Goal: Task Accomplishment & Management: Use online tool/utility

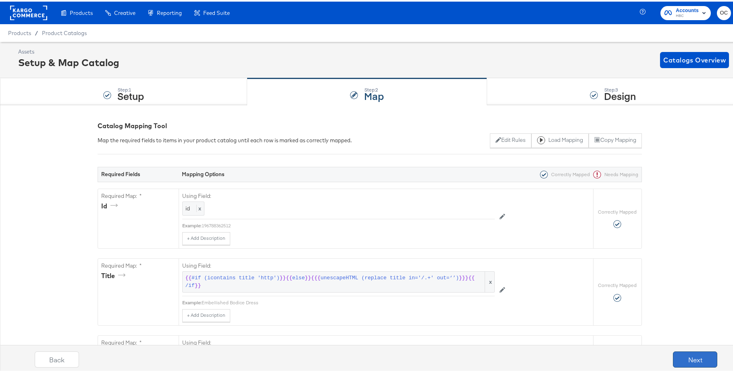
click at [677, 359] on button "Next" at bounding box center [695, 358] width 44 height 16
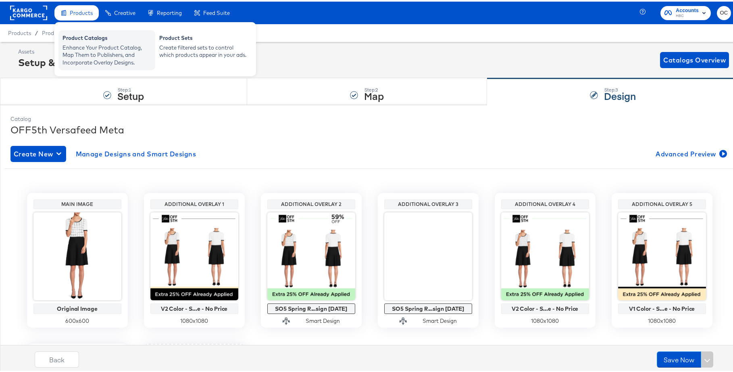
click at [117, 44] on div "Enhance Your Product Catalog, Map Them to Publishers, and Incorporate Overlay D…" at bounding box center [106, 53] width 89 height 23
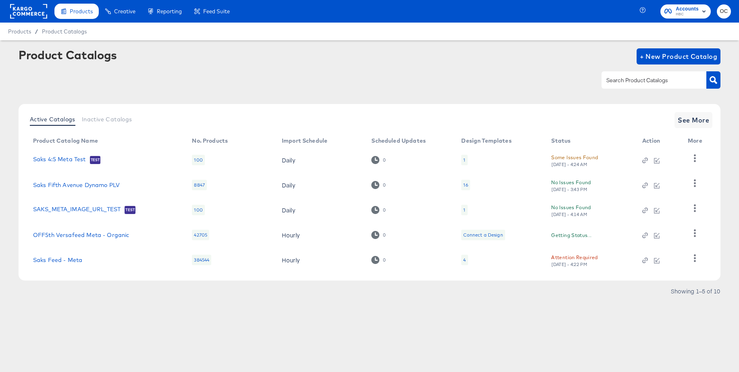
click at [630, 77] on input "text" at bounding box center [648, 80] width 86 height 9
type input "meta"
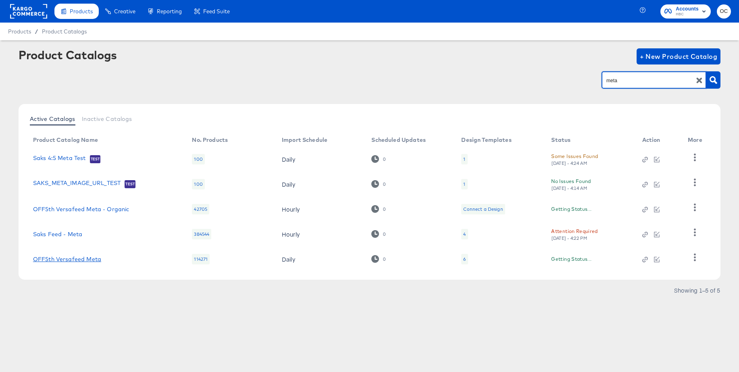
click at [89, 259] on link "OFF5th Versafeed Meta" at bounding box center [67, 259] width 68 height 6
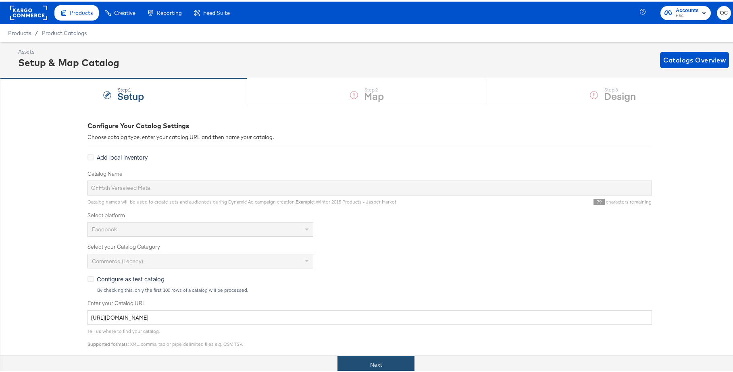
click at [362, 363] on button "Next" at bounding box center [375, 363] width 77 height 18
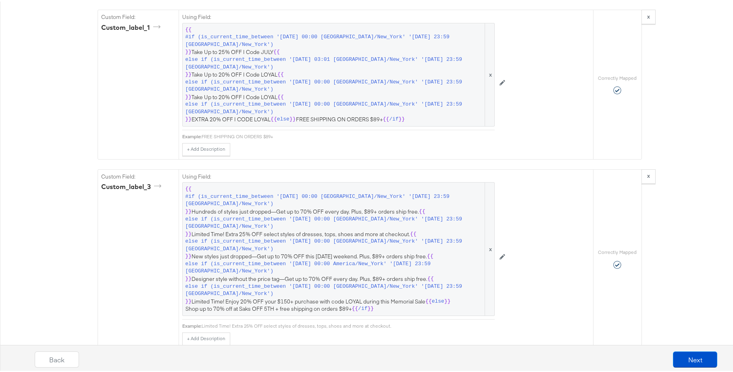
scroll to position [1264, 0]
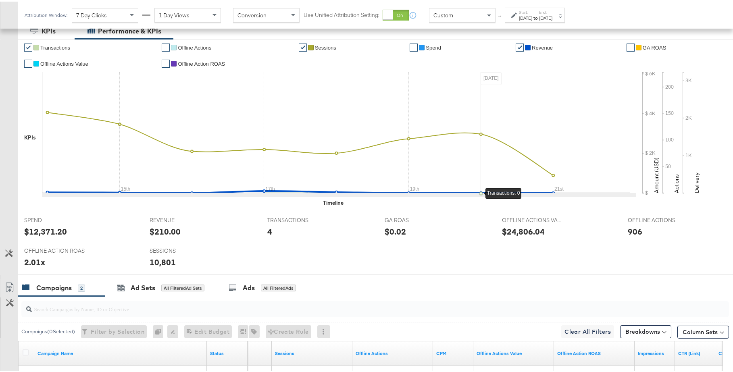
scroll to position [35, 0]
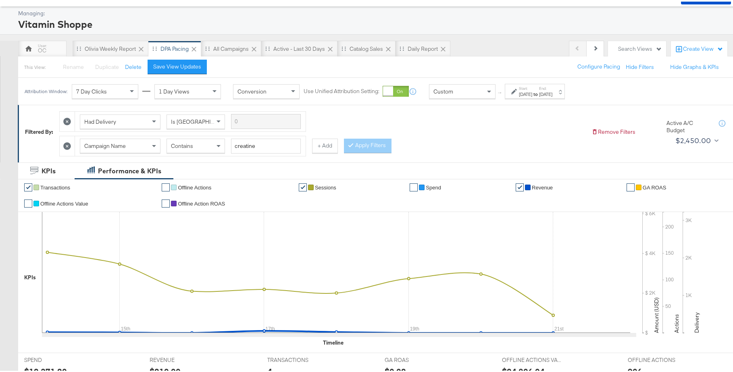
click at [552, 91] on div "Jul 21st 2025" at bounding box center [545, 93] width 13 height 6
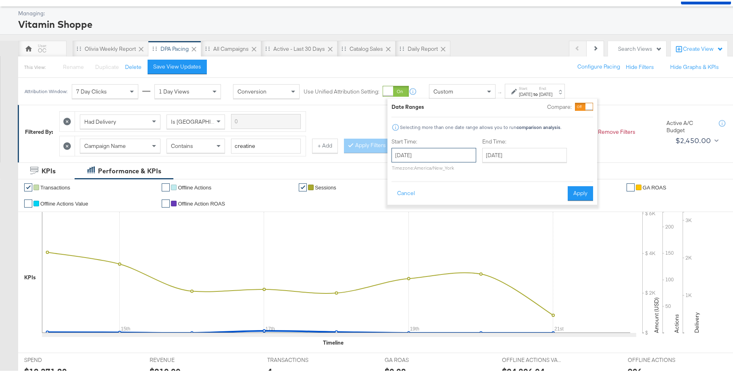
click at [453, 156] on input "July 14th 2025" at bounding box center [434, 153] width 85 height 15
click at [473, 170] on th "July 2025" at bounding box center [442, 171] width 69 height 14
click at [477, 208] on td "Aug" at bounding box center [478, 208] width 24 height 20
click at [423, 228] on td "19" at bounding box center [428, 228] width 14 height 11
type input "[DATE]"
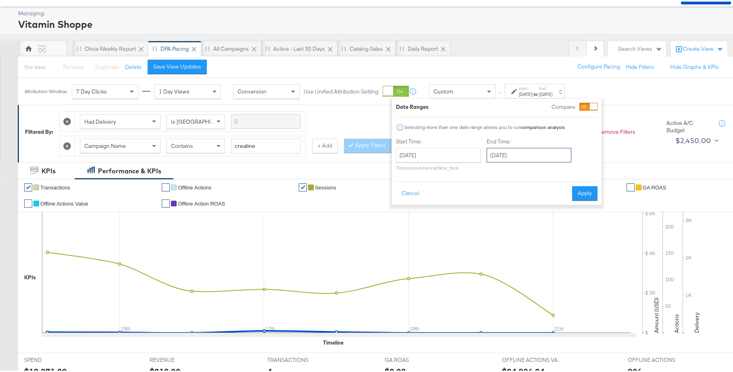
click at [532, 154] on input "[DATE]" at bounding box center [529, 153] width 85 height 15
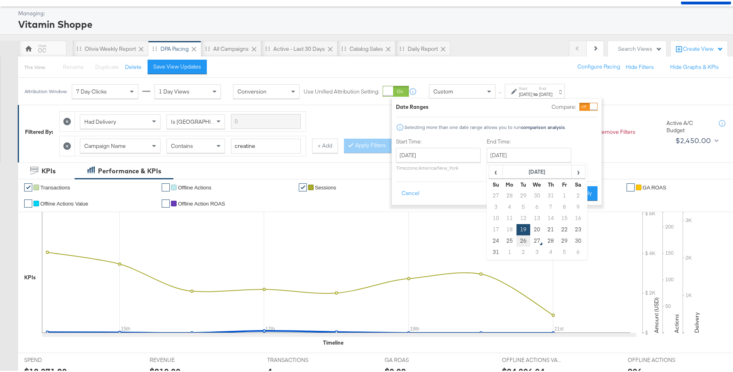
click at [521, 240] on td "26" at bounding box center [524, 239] width 14 height 11
type input "[DATE]"
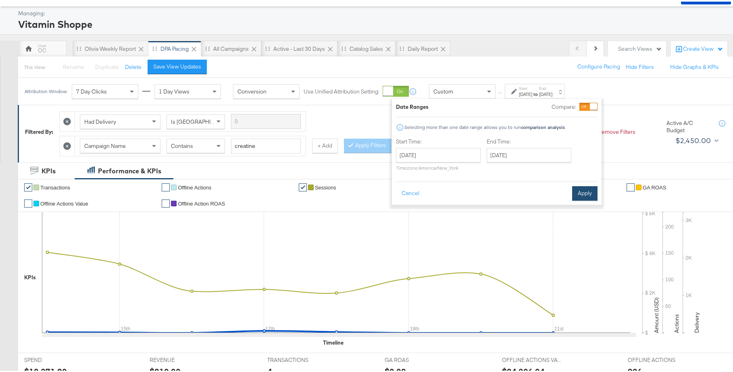
click at [590, 187] on button "Apply" at bounding box center [584, 192] width 25 height 15
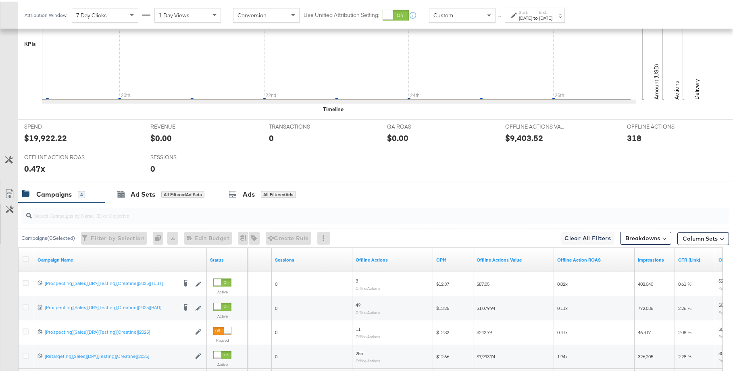
scroll to position [348, 0]
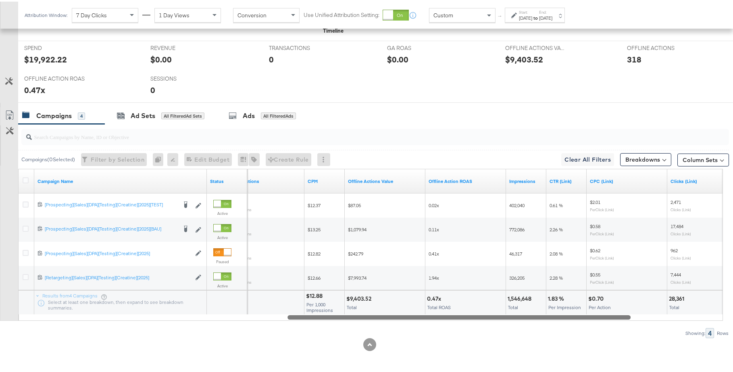
drag, startPoint x: 558, startPoint y: 316, endPoint x: 622, endPoint y: 316, distance: 63.3
click at [622, 316] on div at bounding box center [458, 315] width 343 height 7
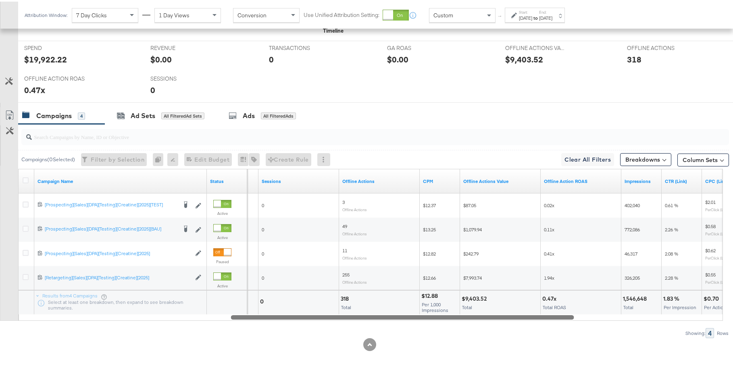
drag, startPoint x: 614, startPoint y: 318, endPoint x: 557, endPoint y: 319, distance: 57.3
click at [557, 319] on div "Campaign Name Status Transactions Sessions Offline Actions CPM Offline Actions …" at bounding box center [370, 243] width 705 height 152
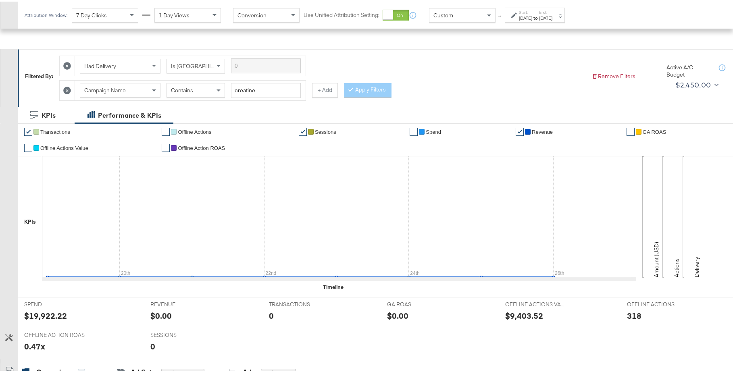
scroll to position [0, 0]
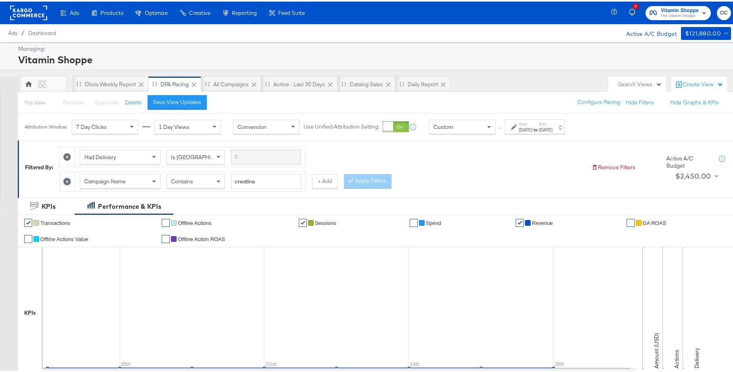
click at [29, 17] on rect at bounding box center [28, 11] width 37 height 15
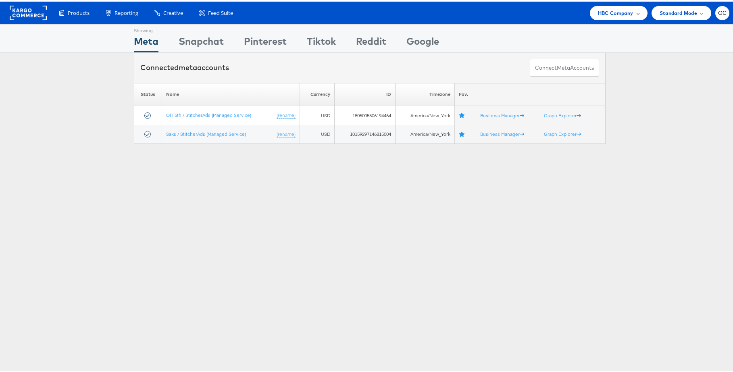
click at [612, 15] on div "HBC Company" at bounding box center [619, 11] width 58 height 14
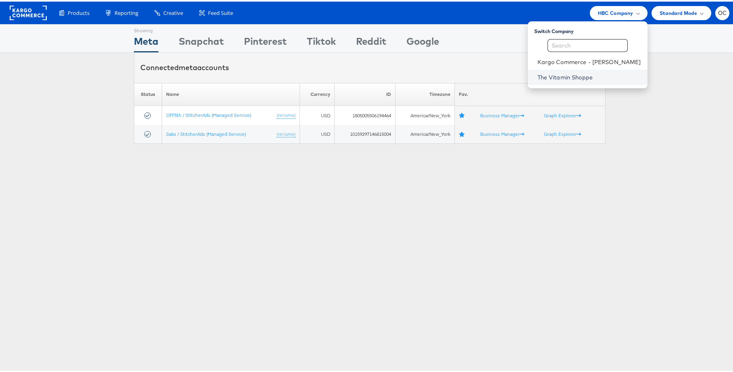
click at [583, 72] on link "The Vitamin Shoppe" at bounding box center [589, 76] width 104 height 8
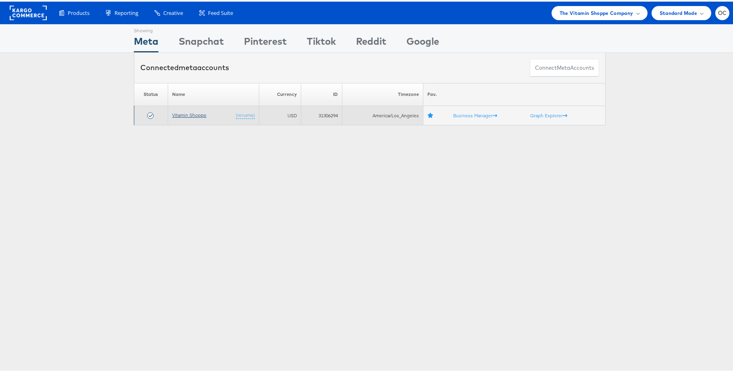
click at [190, 113] on link "Vitamin Shoppe" at bounding box center [189, 113] width 34 height 6
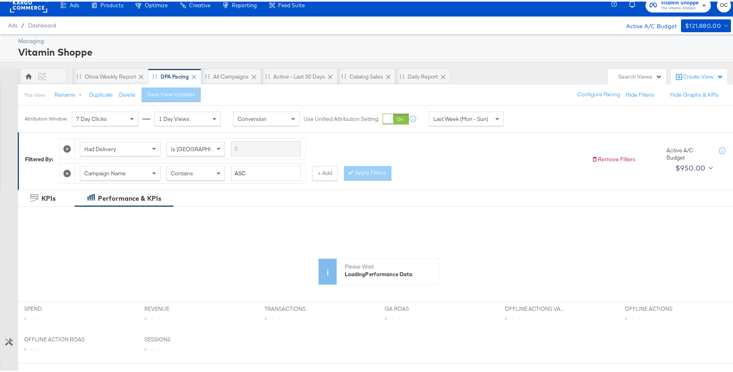
scroll to position [15, 0]
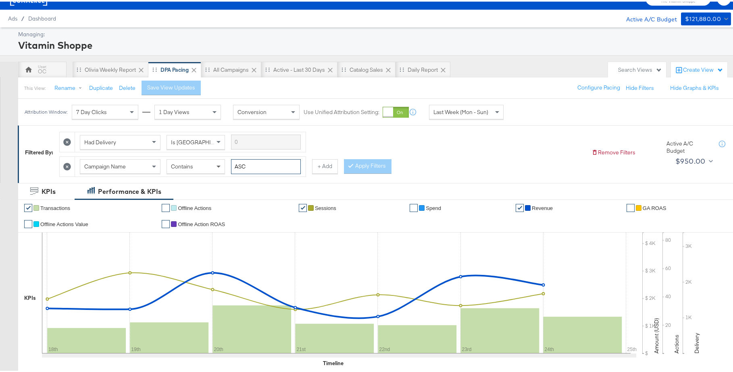
drag, startPoint x: 240, startPoint y: 165, endPoint x: 223, endPoint y: 165, distance: 16.9
click at [223, 165] on div "Campaign Name Contains ASC" at bounding box center [190, 165] width 221 height 15
type input "creatine"
click at [389, 167] on button "Apply Filters" at bounding box center [368, 165] width 48 height 15
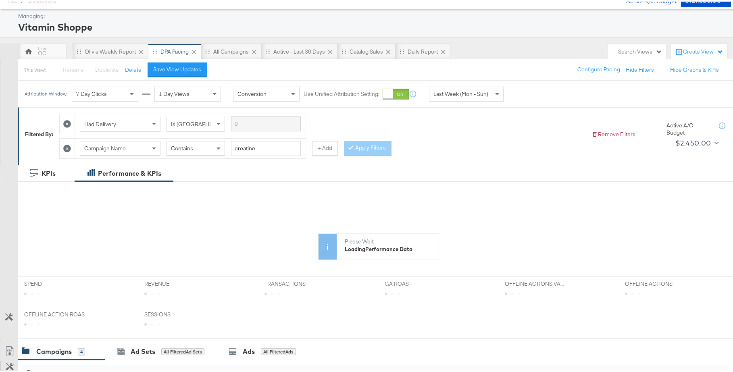
scroll to position [0, 0]
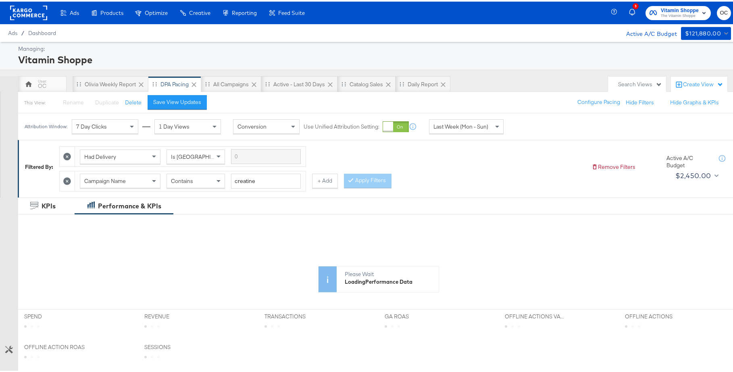
click at [472, 123] on span "Last Week (Mon - Sun)" at bounding box center [460, 124] width 55 height 7
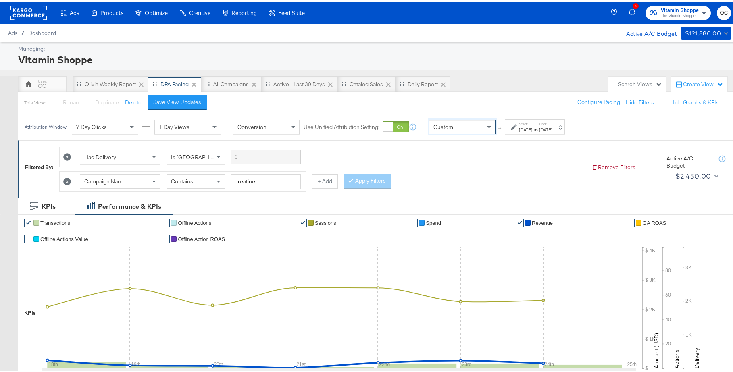
click at [530, 131] on div "Aug 27th 2025" at bounding box center [525, 128] width 13 height 6
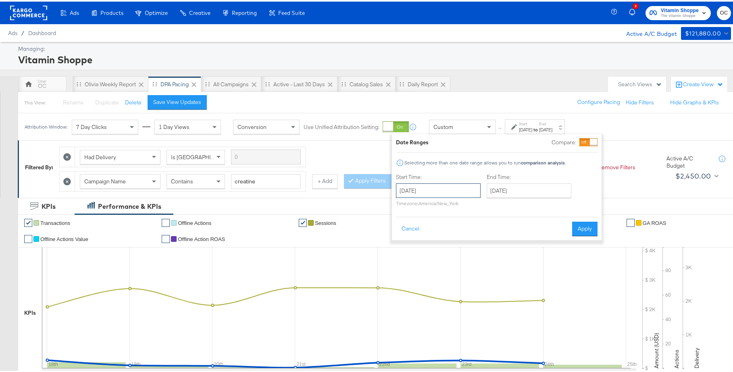
click at [450, 182] on input "August 27th 2025" at bounding box center [438, 189] width 85 height 15
click at [433, 264] on td "19" at bounding box center [433, 263] width 14 height 11
type input "August 19th 2025"
click at [514, 192] on input "August 27th 2025" at bounding box center [529, 189] width 85 height 15
click at [524, 279] on td "26" at bounding box center [524, 274] width 14 height 11
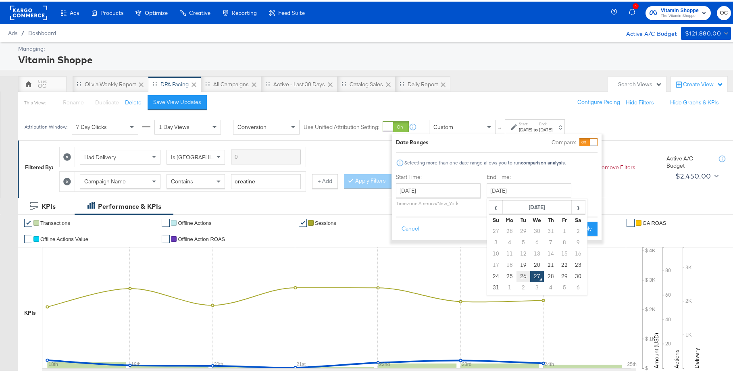
type input "August 26th 2025"
click at [578, 232] on button "Apply" at bounding box center [584, 227] width 25 height 15
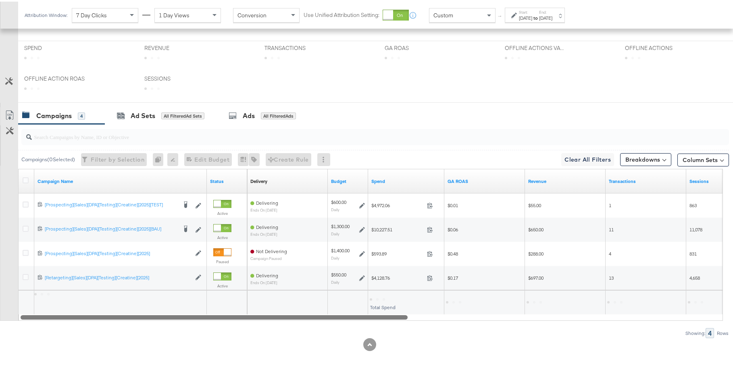
scroll to position [348, 0]
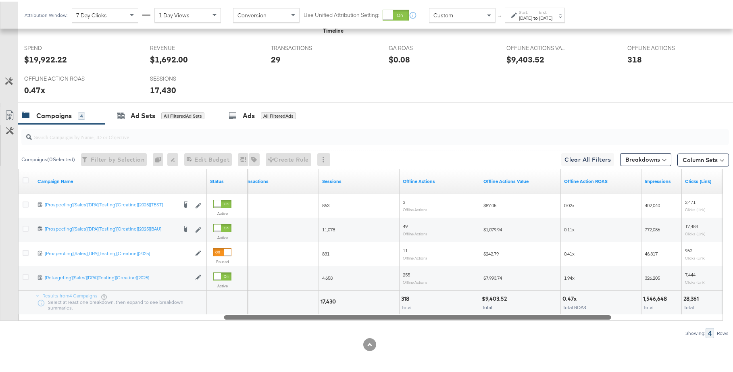
drag, startPoint x: 393, startPoint y: 315, endPoint x: 596, endPoint y: 319, distance: 203.3
click at [596, 319] on div "Campaign Name Status Transactions Sessions Offline Actions Offline Actions Valu…" at bounding box center [370, 243] width 705 height 152
click at [569, 316] on div at bounding box center [417, 315] width 387 height 7
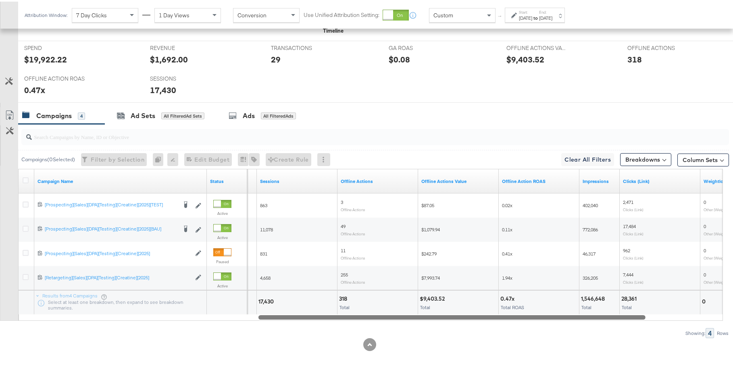
drag, startPoint x: 530, startPoint y: 316, endPoint x: 566, endPoint y: 314, distance: 35.9
click at [566, 314] on div at bounding box center [451, 315] width 387 height 7
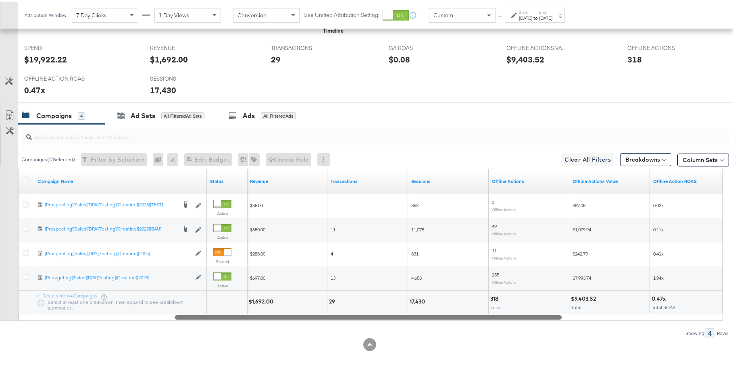
drag, startPoint x: 460, startPoint y: 315, endPoint x: 374, endPoint y: 312, distance: 85.5
click at [374, 312] on div "Campaign Name Status Revenue Transactions Sessions Offline Actions Offline Acti…" at bounding box center [370, 243] width 705 height 152
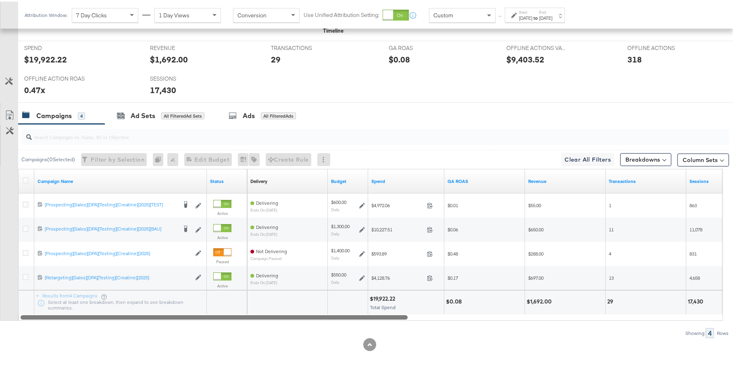
drag, startPoint x: 458, startPoint y: 318, endPoint x: 329, endPoint y: 293, distance: 131.8
click at [329, 293] on div "Campaign Name Status Delivery Sorting Unavailable Budget Spend GA ROAS Revenue …" at bounding box center [370, 243] width 705 height 152
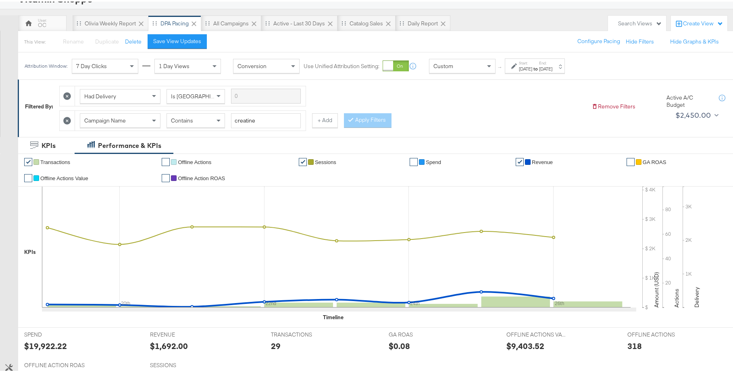
scroll to position [48, 0]
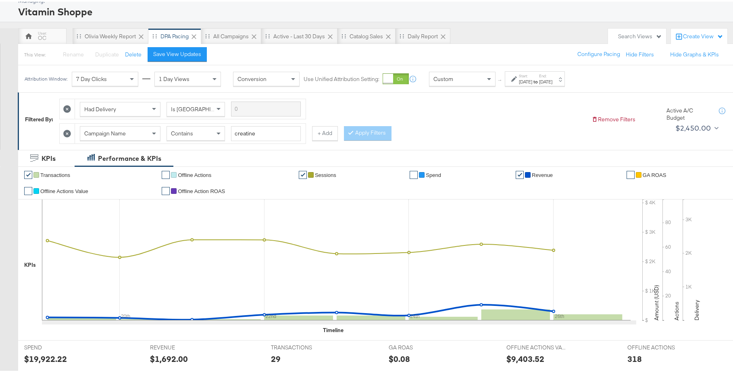
click at [527, 79] on div "Aug 19th 2025" at bounding box center [525, 80] width 13 height 6
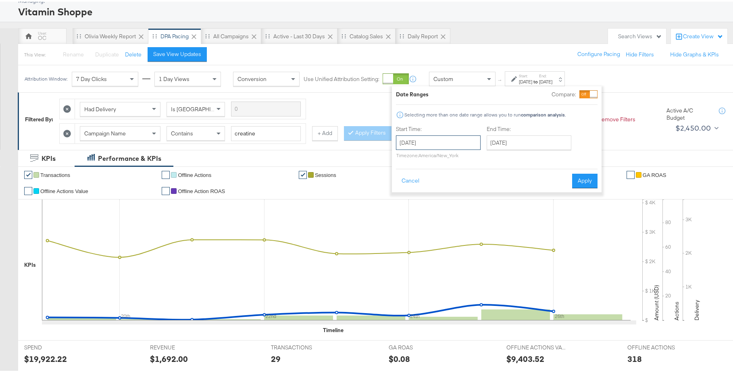
click at [445, 144] on input "August 19th 2025" at bounding box center [438, 141] width 85 height 15
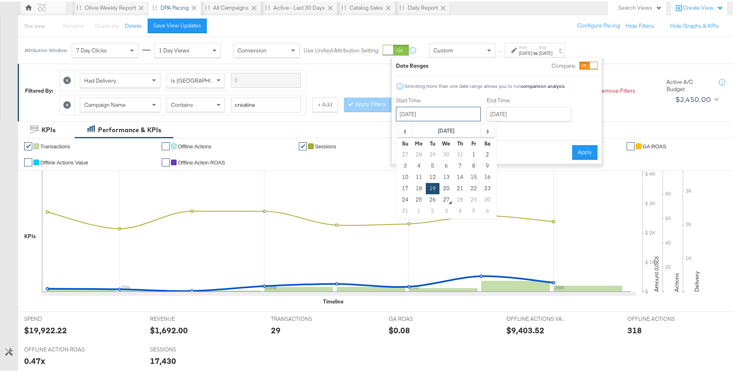
scroll to position [0, 0]
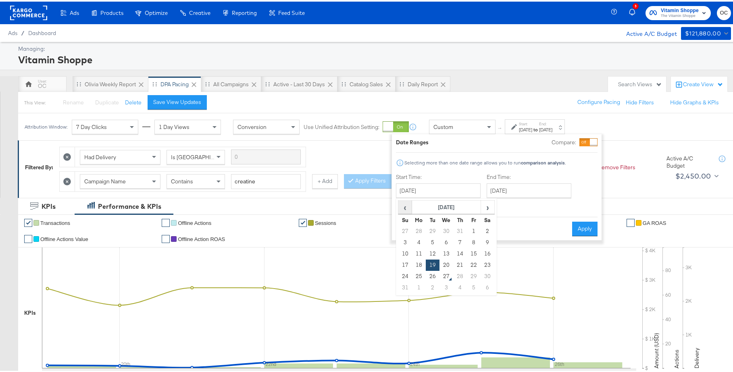
click at [402, 206] on span "‹" at bounding box center [405, 206] width 12 height 12
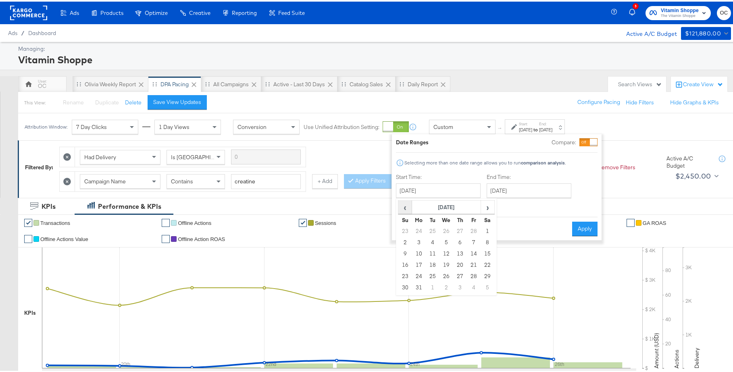
click at [402, 206] on span "‹" at bounding box center [405, 206] width 12 height 12
click at [445, 229] on td "1" at bounding box center [447, 229] width 14 height 11
type input "January 1st 2025"
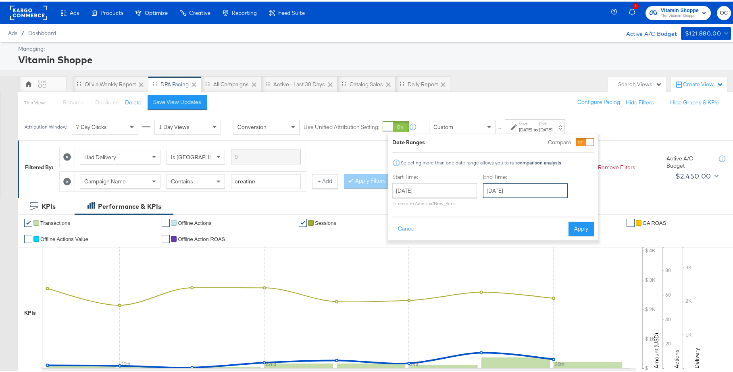
click at [540, 189] on input "August 26th 2025" at bounding box center [525, 189] width 85 height 15
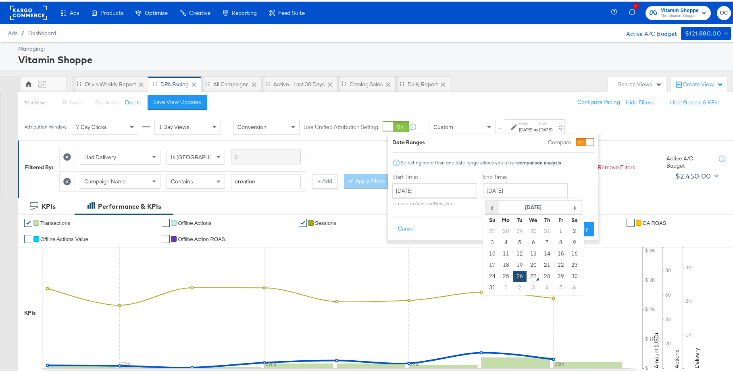
click at [495, 210] on span "‹" at bounding box center [492, 206] width 12 height 12
click at [569, 206] on span "›" at bounding box center [575, 206] width 12 height 12
click at [493, 210] on span "‹" at bounding box center [492, 206] width 12 height 12
click at [542, 273] on td "31" at bounding box center [547, 274] width 14 height 11
type input "July 31st 2025"
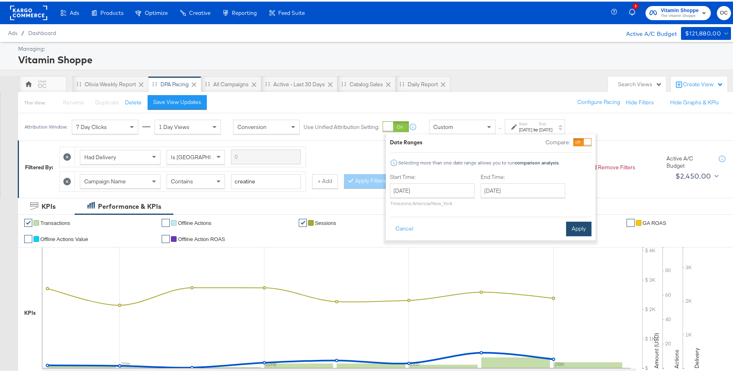
click at [579, 227] on button "Apply" at bounding box center [578, 227] width 25 height 15
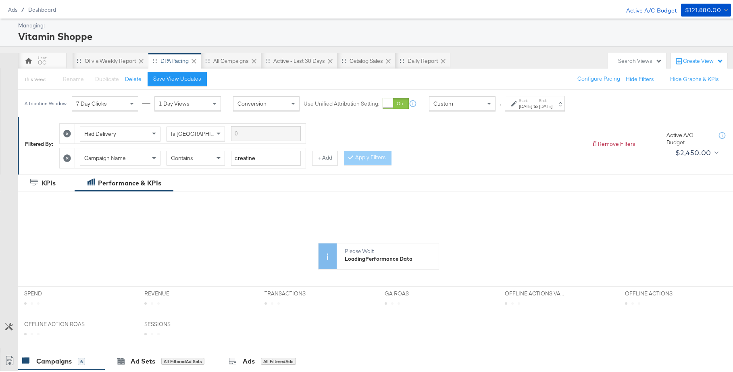
scroll to position [2, 0]
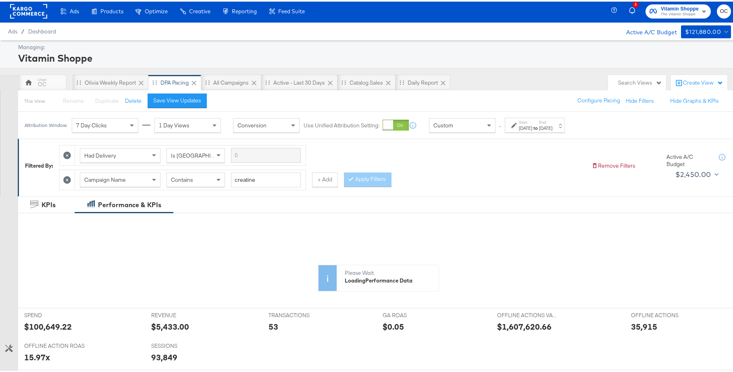
click at [71, 180] on icon at bounding box center [67, 179] width 8 height 8
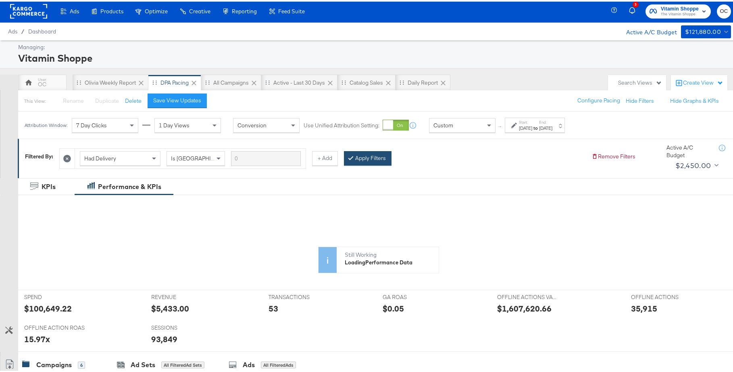
click at [356, 152] on button "Apply Filters" at bounding box center [368, 157] width 48 height 15
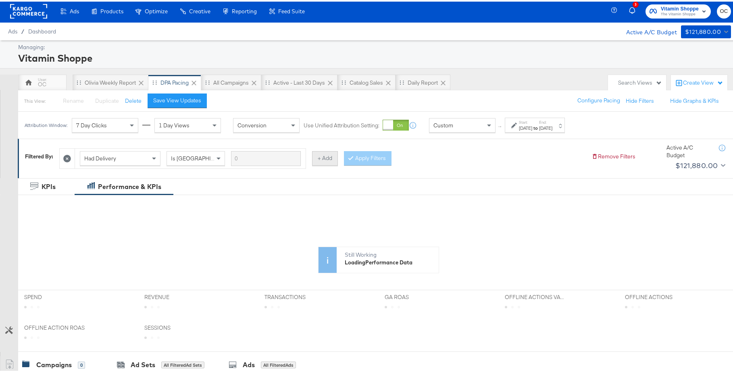
click at [325, 160] on button "+ Add" at bounding box center [325, 157] width 26 height 15
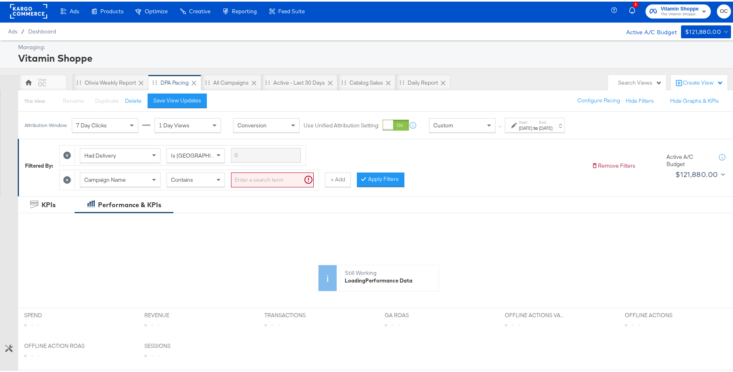
click at [265, 182] on input "search" at bounding box center [272, 178] width 83 height 15
type input "asc"
click at [381, 181] on button "Apply Filters" at bounding box center [368, 178] width 48 height 15
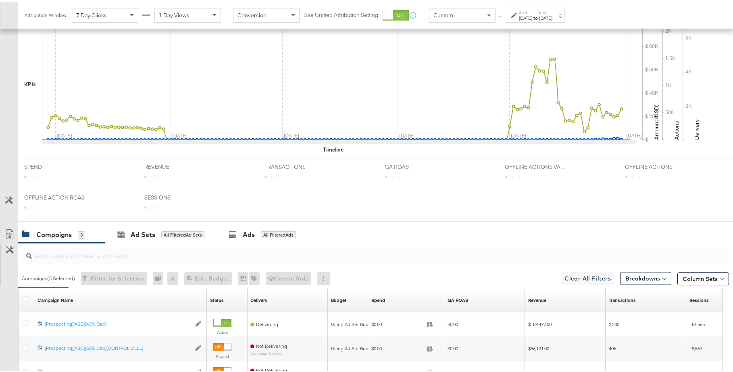
scroll to position [307, 0]
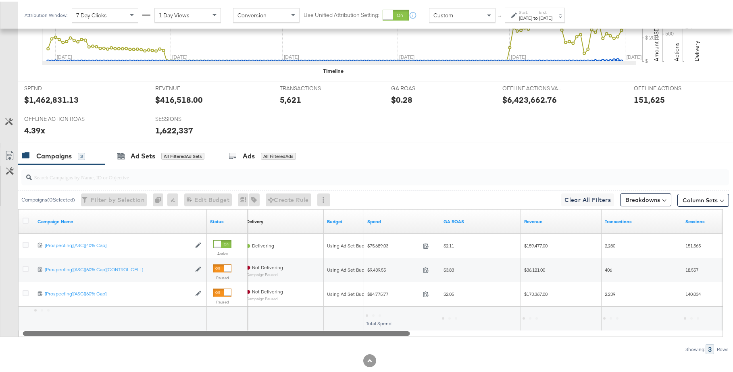
drag, startPoint x: 280, startPoint y: 332, endPoint x: 257, endPoint y: 333, distance: 23.4
click at [257, 333] on div at bounding box center [216, 331] width 387 height 7
drag, startPoint x: 387, startPoint y: 332, endPoint x: 355, endPoint y: 317, distance: 34.8
click at [325, 332] on div at bounding box center [214, 331] width 387 height 7
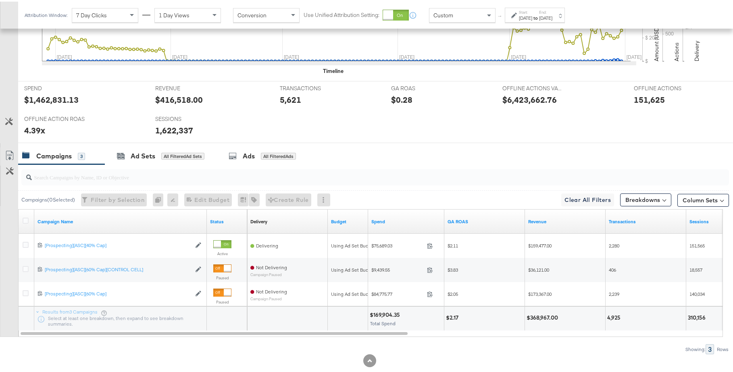
click at [696, 205] on div "Column Sets" at bounding box center [703, 199] width 52 height 16
click at [695, 201] on button "Column Sets" at bounding box center [703, 198] width 52 height 13
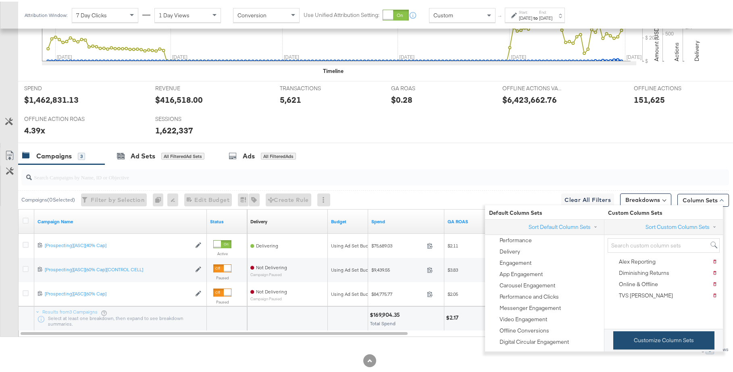
click at [658, 346] on button "Customize Column Sets" at bounding box center [663, 339] width 101 height 18
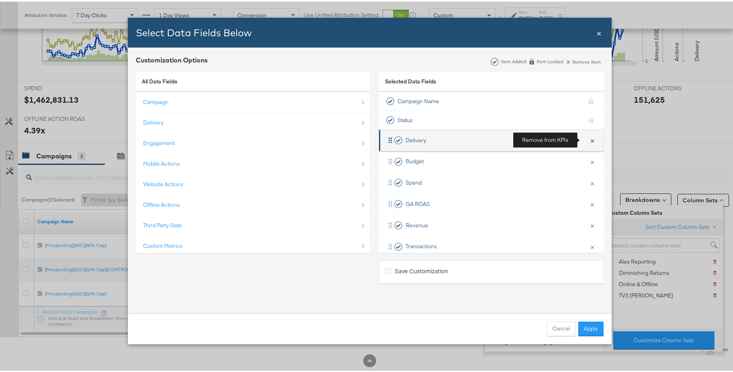
click at [587, 140] on button "×" at bounding box center [592, 138] width 10 height 17
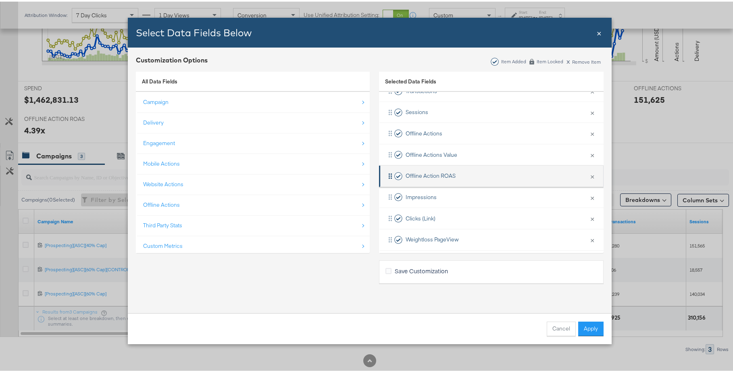
scroll to position [161, 0]
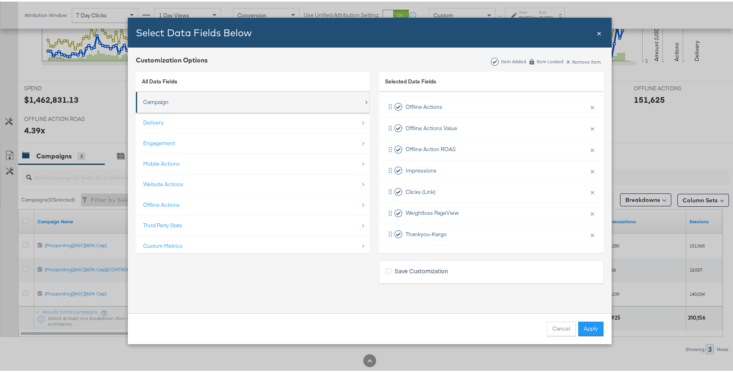
click at [257, 108] on div "Campaign" at bounding box center [253, 100] width 221 height 17
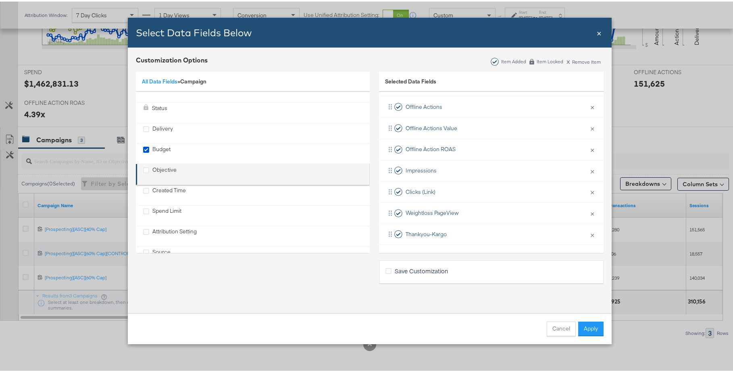
scroll to position [0, 0]
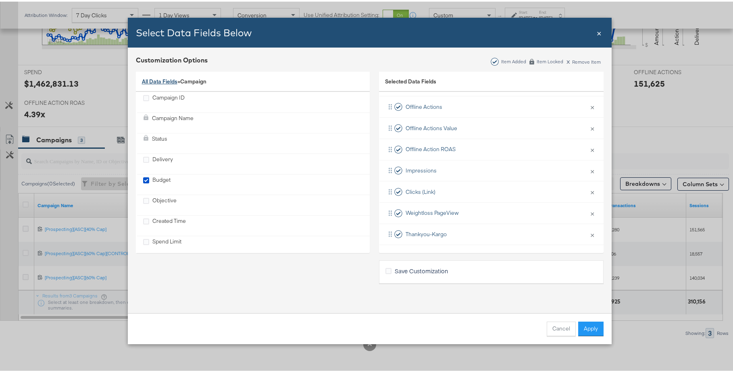
click at [159, 80] on link "All Data Fields" at bounding box center [159, 79] width 35 height 7
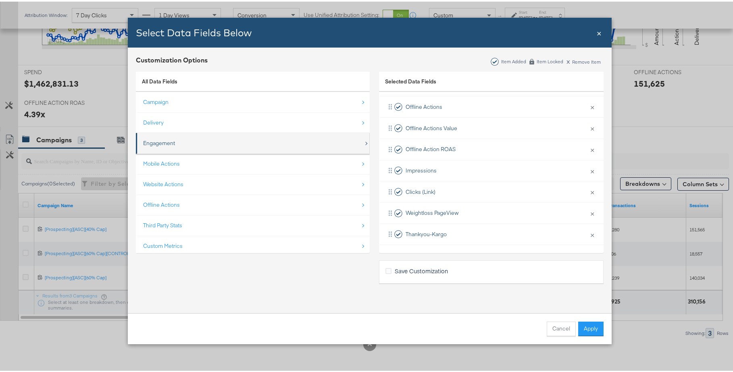
click at [179, 136] on div "Engagement" at bounding box center [253, 141] width 221 height 17
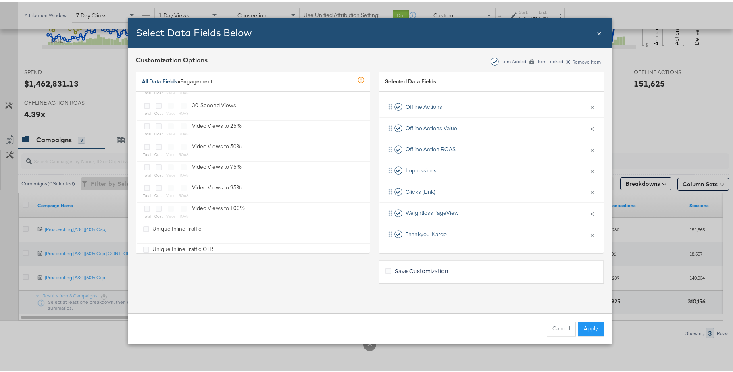
click at [168, 80] on link "All Data Fields" at bounding box center [159, 79] width 35 height 7
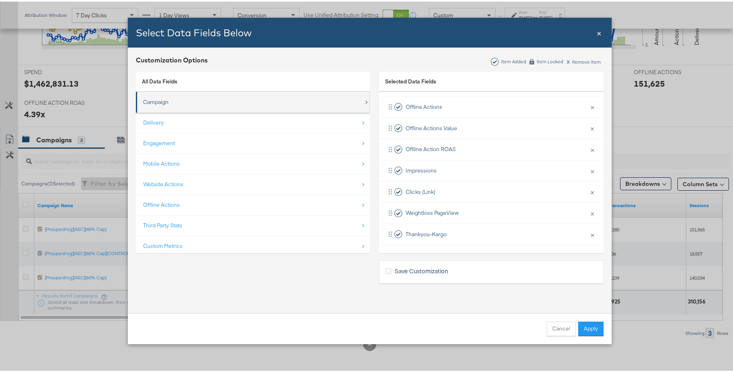
click at [202, 100] on div "Campaign" at bounding box center [253, 100] width 221 height 17
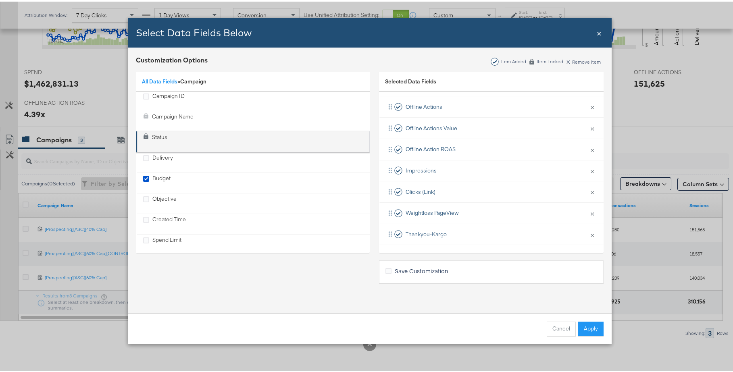
scroll to position [3, 0]
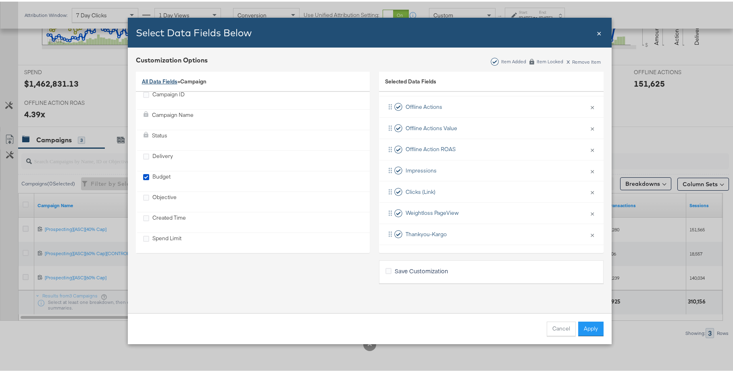
click at [171, 81] on link "All Data Fields" at bounding box center [159, 79] width 35 height 7
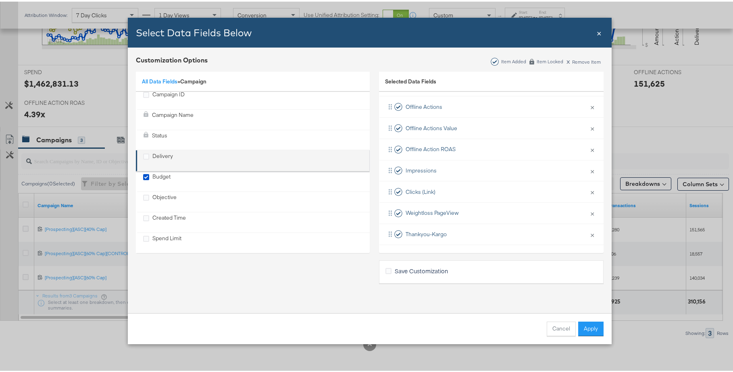
scroll to position [0, 0]
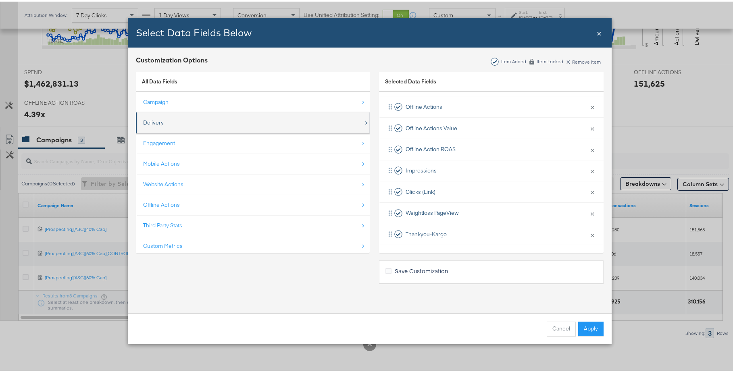
click at [165, 124] on div "Delivery" at bounding box center [253, 121] width 221 height 17
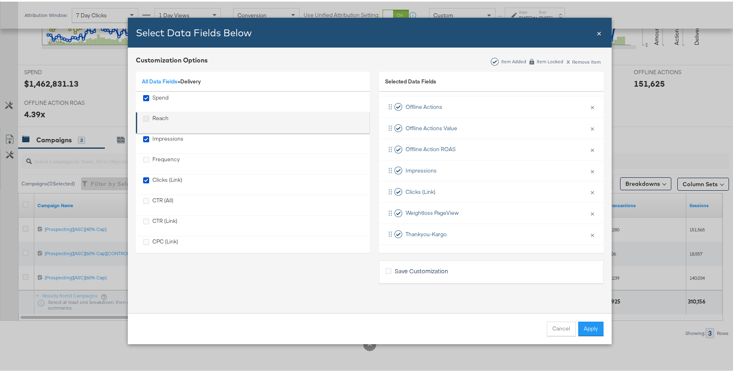
click at [145, 117] on icon "Reach" at bounding box center [146, 117] width 6 height 6
click at [0, 0] on input "Reach" at bounding box center [0, 0] width 0 height 0
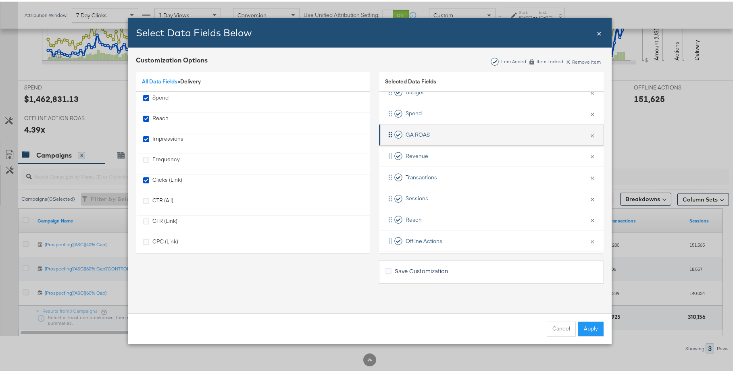
scroll to position [47, 0]
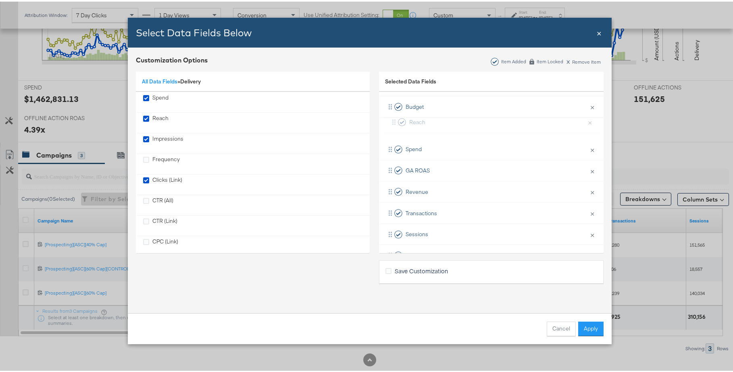
drag, startPoint x: 386, startPoint y: 220, endPoint x: 393, endPoint y: 118, distance: 102.2
click at [393, 118] on div "Budget × Remove from KPIs Spend × Remove from KPIs GA ROAS × Remove from KPIs R…" at bounding box center [491, 244] width 225 height 298
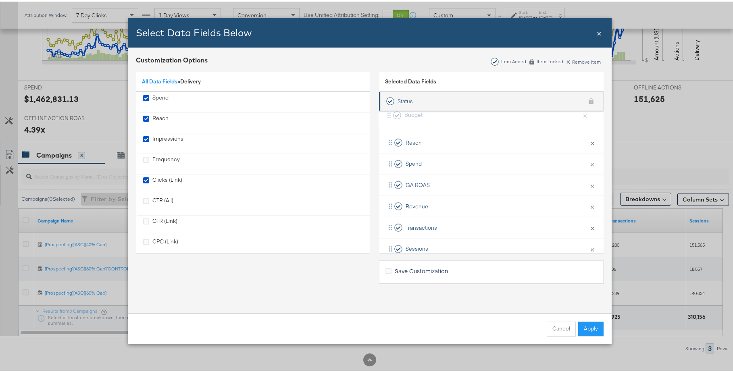
drag, startPoint x: 384, startPoint y: 131, endPoint x: 386, endPoint y: 107, distance: 24.3
click at [386, 107] on ul "Campaign Name KPI locked Status KPI locked Reach × Remove from KPIs Budget × Re…" at bounding box center [491, 238] width 225 height 335
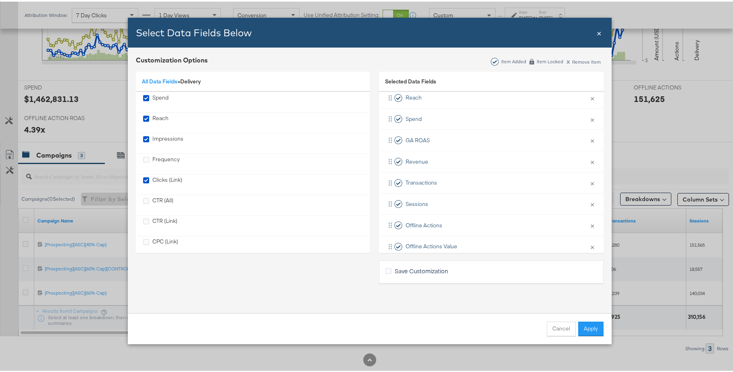
scroll to position [65, 0]
drag, startPoint x: 388, startPoint y: 224, endPoint x: 392, endPoint y: 138, distance: 85.5
click at [392, 138] on div "Budget × Remove from KPIs Reach × Remove from KPIs Spend × Remove from KPIs GA …" at bounding box center [491, 212] width 225 height 298
drag, startPoint x: 387, startPoint y: 224, endPoint x: 391, endPoint y: 137, distance: 86.8
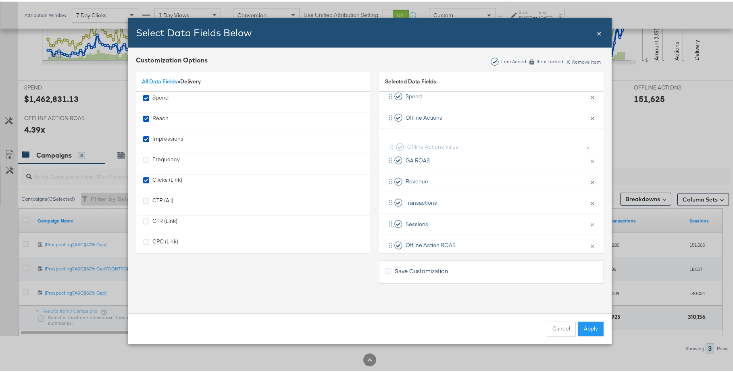
click at [391, 137] on div "Budget × Remove from KPIs Reach × Remove from KPIs Spend × Remove from KPIs Off…" at bounding box center [491, 191] width 225 height 298
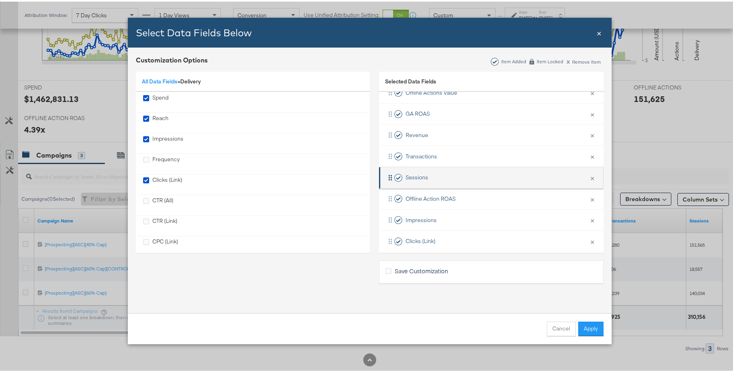
scroll to position [137, 0]
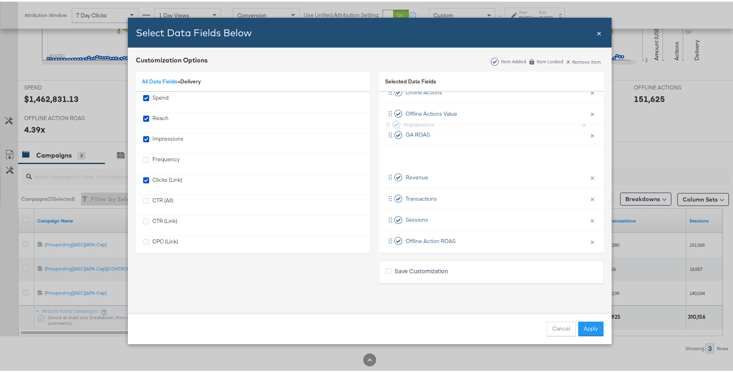
drag, startPoint x: 386, startPoint y: 213, endPoint x: 388, endPoint y: 113, distance: 100.0
click at [388, 113] on div "Budget × Remove from KPIs Reach × Remove from KPIs Spend × Remove from KPIs Off…" at bounding box center [491, 166] width 225 height 298
drag, startPoint x: 388, startPoint y: 134, endPoint x: 391, endPoint y: 200, distance: 65.8
click at [391, 200] on div "Budget × Remove from KPIs Reach × Remove from KPIs Spend × Remove from KPIs Off…" at bounding box center [491, 248] width 225 height 298
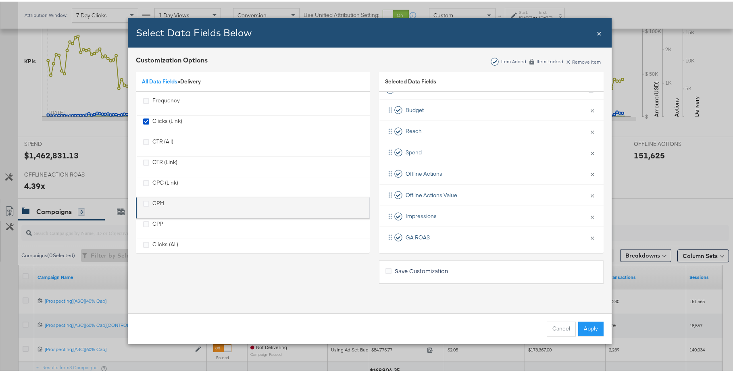
scroll to position [60, 0]
click at [146, 201] on icon "CPM" at bounding box center [146, 201] width 6 height 6
click at [0, 0] on input "CPM" at bounding box center [0, 0] width 0 height 0
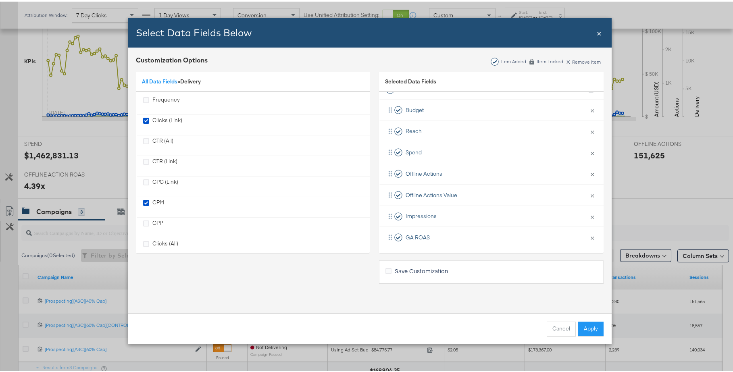
scroll to position [73, 0]
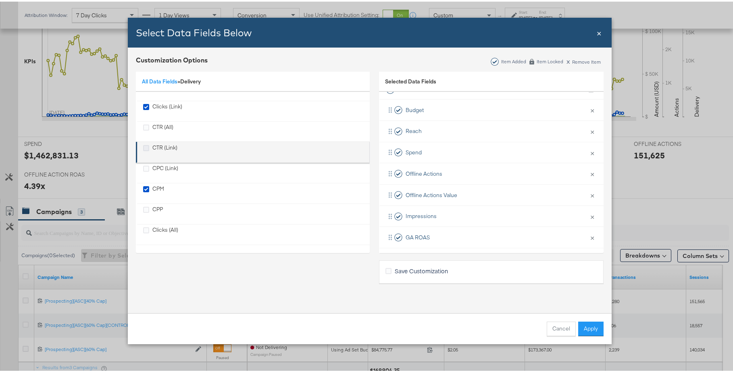
click at [143, 146] on icon "CTR (Link)" at bounding box center [146, 147] width 6 height 6
click at [0, 0] on input "CTR (Link)" at bounding box center [0, 0] width 0 height 0
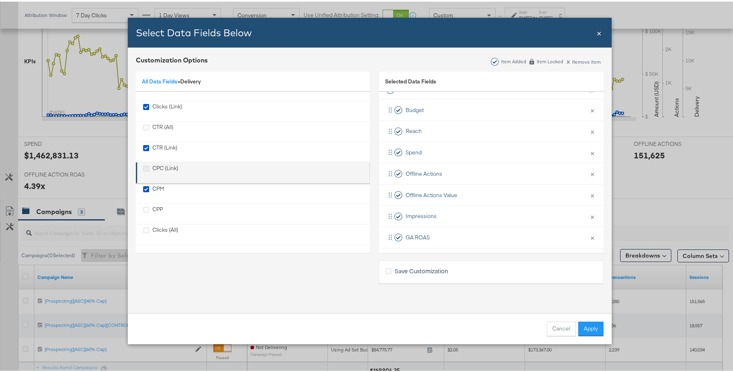
click at [145, 165] on icon "CPC (Link)" at bounding box center [146, 167] width 6 height 6
click at [0, 0] on input "CPC (Link)" at bounding box center [0, 0] width 0 height 0
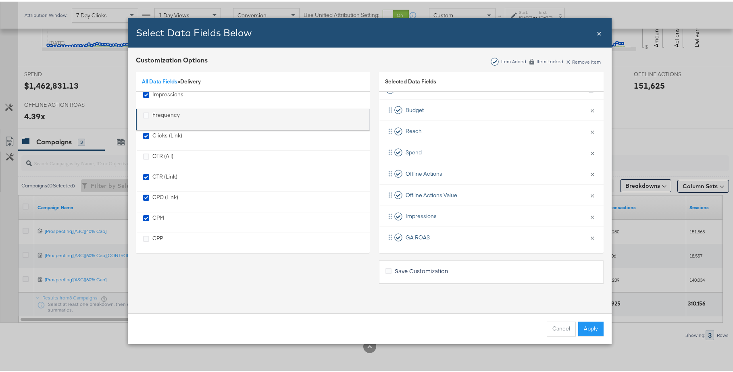
scroll to position [2, 0]
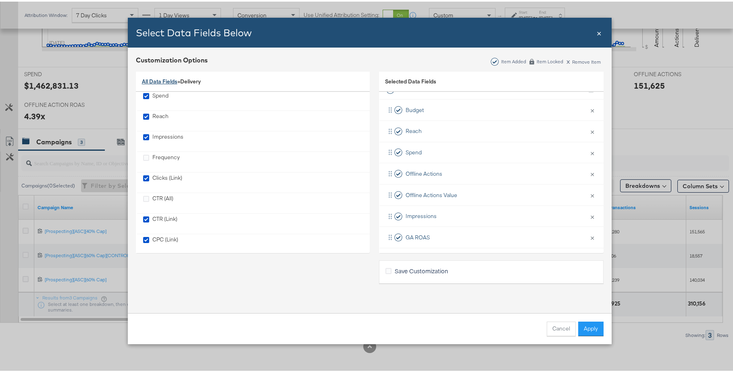
click at [169, 82] on link "All Data Fields" at bounding box center [159, 79] width 35 height 7
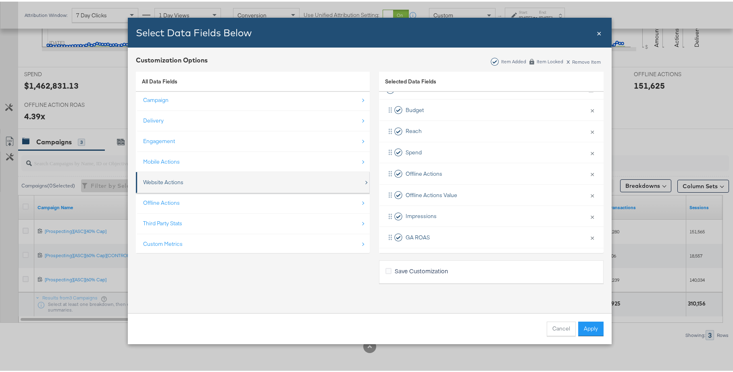
click at [236, 176] on div "Website Actions" at bounding box center [253, 181] width 221 height 17
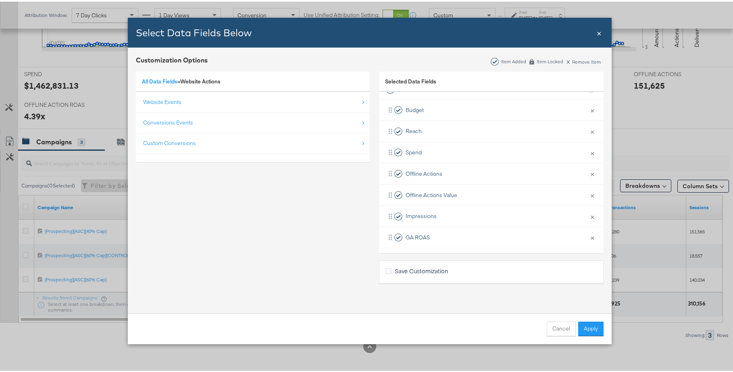
scroll to position [0, 0]
click at [259, 106] on div "Website Events" at bounding box center [253, 100] width 221 height 17
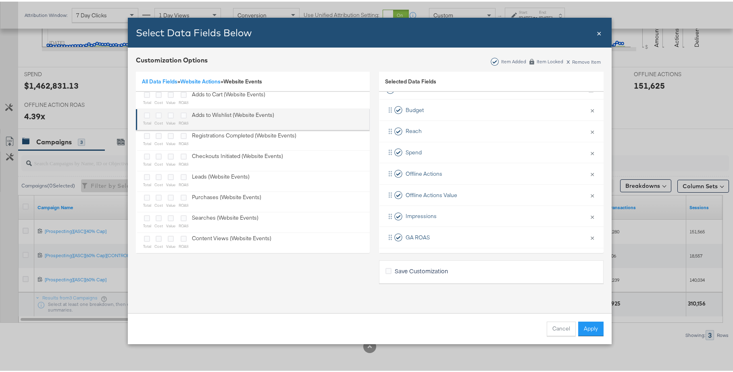
scroll to position [32, 0]
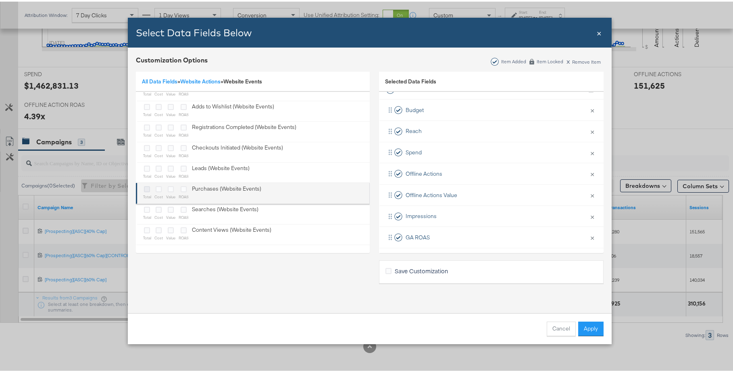
click at [145, 187] on icon "Bulk Add Locations Modal" at bounding box center [147, 188] width 6 height 6
click at [0, 0] on input "Bulk Add Locations Modal" at bounding box center [0, 0] width 0 height 0
click at [156, 189] on icon "Bulk Add Locations Modal" at bounding box center [159, 188] width 6 height 6
click at [0, 0] on input "Bulk Add Locations Modal" at bounding box center [0, 0] width 0 height 0
click at [168, 188] on icon "Bulk Add Locations Modal" at bounding box center [171, 188] width 6 height 6
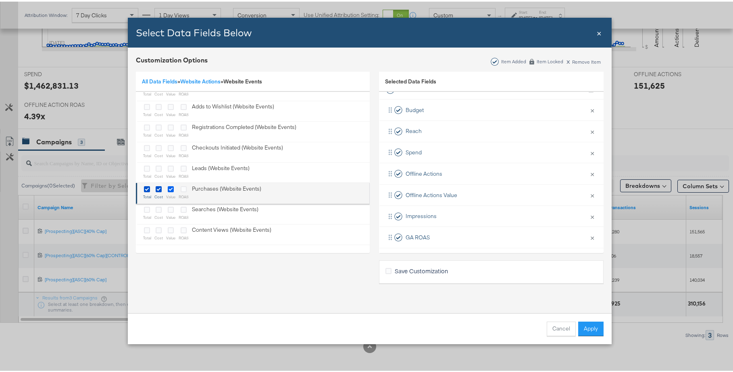
click at [0, 0] on input "Bulk Add Locations Modal" at bounding box center [0, 0] width 0 height 0
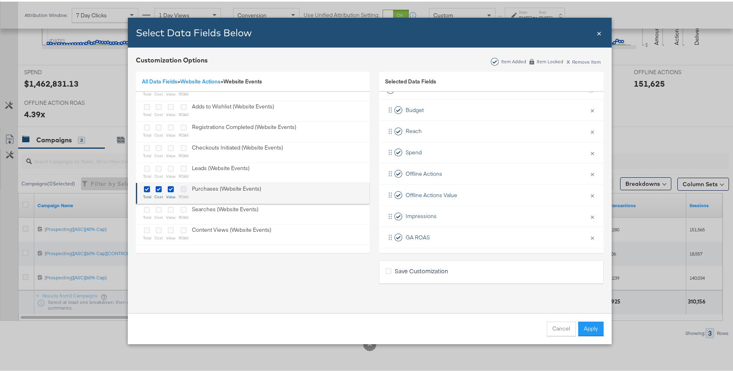
click at [181, 186] on icon "Bulk Add Locations Modal" at bounding box center [184, 188] width 6 height 6
click at [0, 0] on input "Bulk Add Locations Modal" at bounding box center [0, 0] width 0 height 0
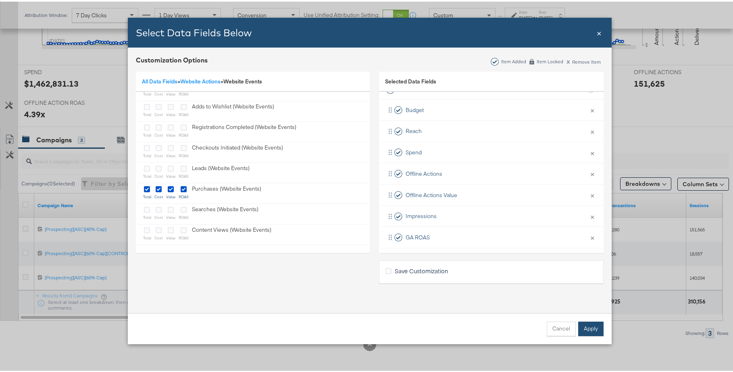
click at [584, 329] on button "Apply" at bounding box center [590, 327] width 25 height 15
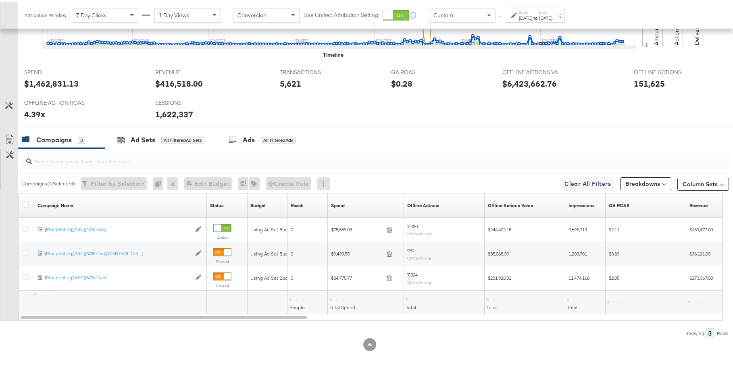
scroll to position [12, 0]
click at [702, 186] on button "Column Sets" at bounding box center [703, 182] width 52 height 13
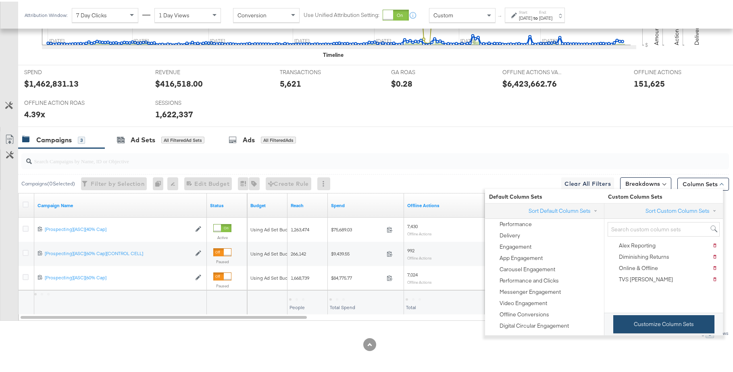
click at [637, 326] on button "Customize Column Sets" at bounding box center [663, 323] width 101 height 18
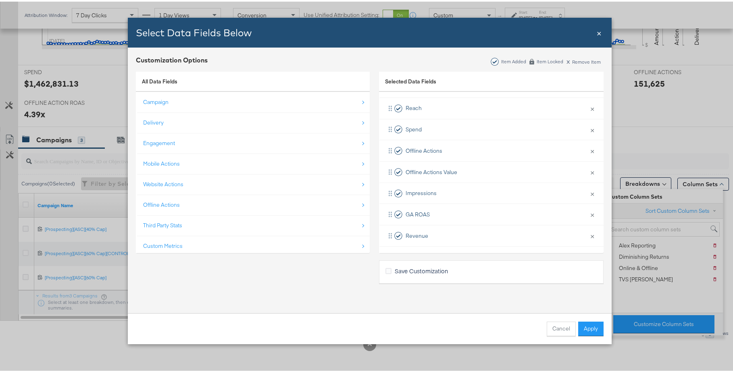
scroll to position [59, 0]
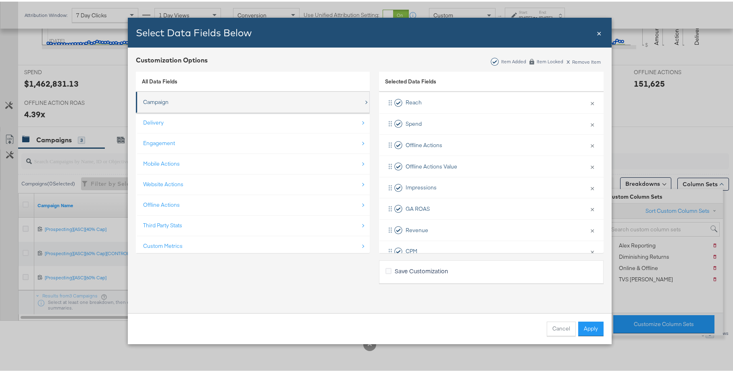
click at [211, 106] on div "Campaign" at bounding box center [253, 100] width 221 height 17
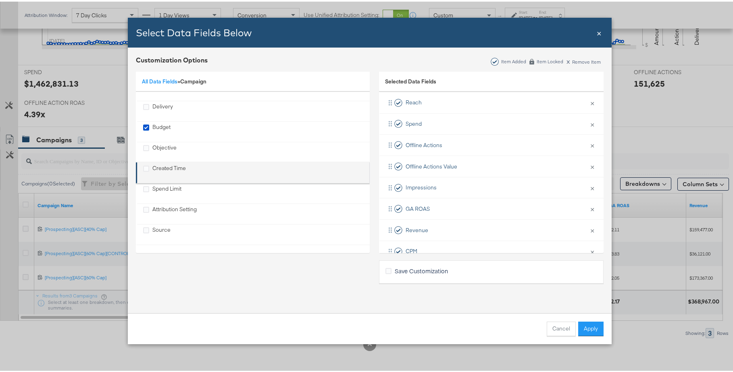
scroll to position [0, 0]
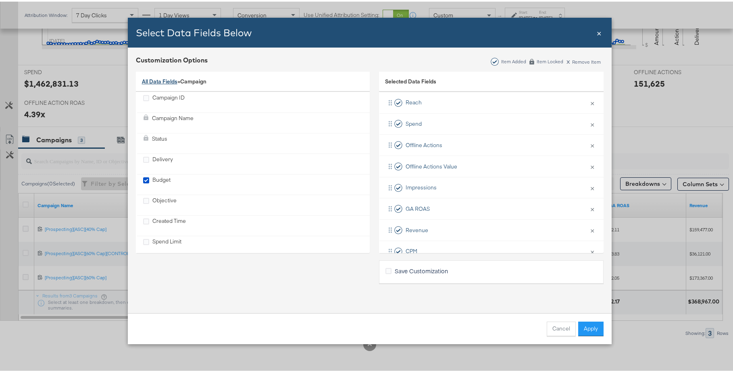
click at [163, 82] on link "All Data Fields" at bounding box center [159, 79] width 35 height 7
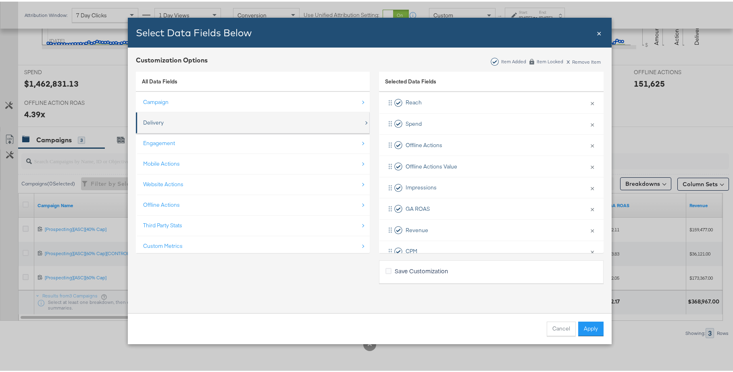
click at [187, 120] on div "Delivery" at bounding box center [253, 121] width 221 height 17
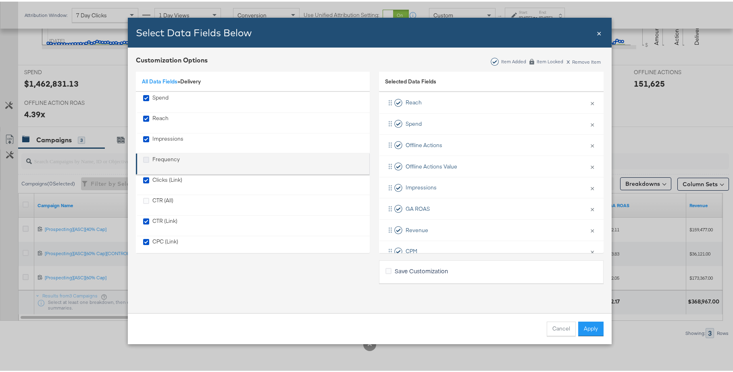
click at [143, 157] on icon "Frequency" at bounding box center [146, 158] width 6 height 6
click at [0, 0] on input "Frequency" at bounding box center [0, 0] width 0 height 0
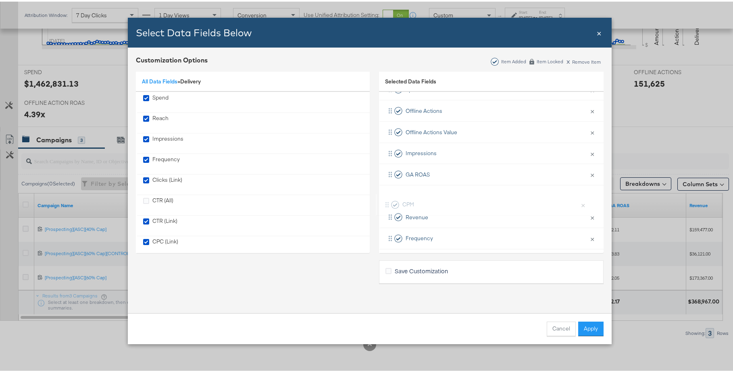
scroll to position [94, 0]
drag, startPoint x: 389, startPoint y: 217, endPoint x: 389, endPoint y: 171, distance: 45.6
click at [389, 171] on div "Budget × Remove from KPIs Reach × Remove from KPIs Spend × Remove from KPIs Off…" at bounding box center [491, 268] width 225 height 467
drag, startPoint x: 387, startPoint y: 237, endPoint x: 394, endPoint y: 191, distance: 46.8
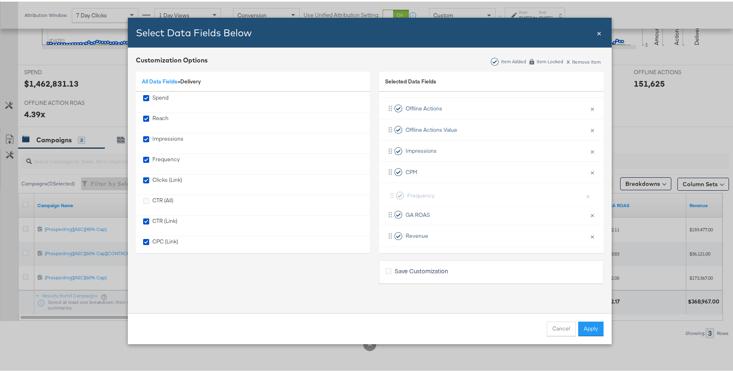
click at [394, 191] on div "Budget × Remove from KPIs Reach × Remove from KPIs Spend × Remove from KPIs Off…" at bounding box center [491, 266] width 225 height 467
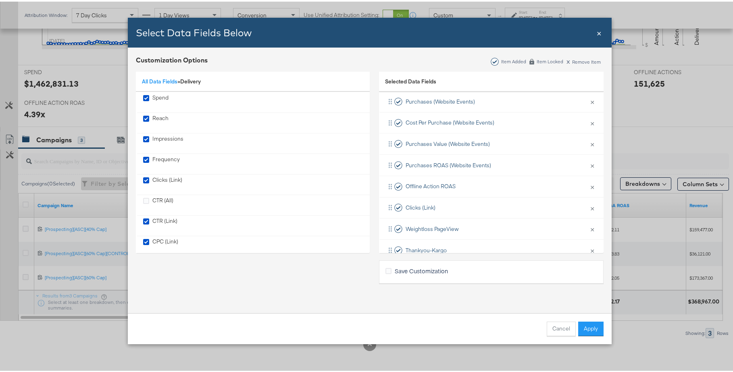
scroll to position [338, 0]
drag, startPoint x: 387, startPoint y: 206, endPoint x: 392, endPoint y: 155, distance: 51.8
click at [392, 155] on div "Budget × Remove from KPIs Reach × Remove from KPIs Spend × Remove from KPIs Off…" at bounding box center [491, 23] width 225 height 467
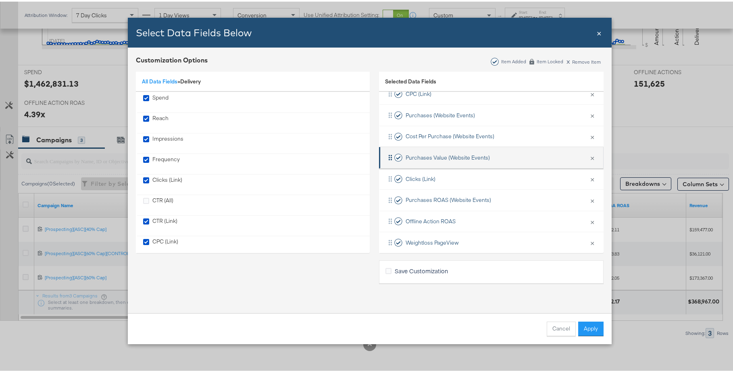
scroll to position [306, 0]
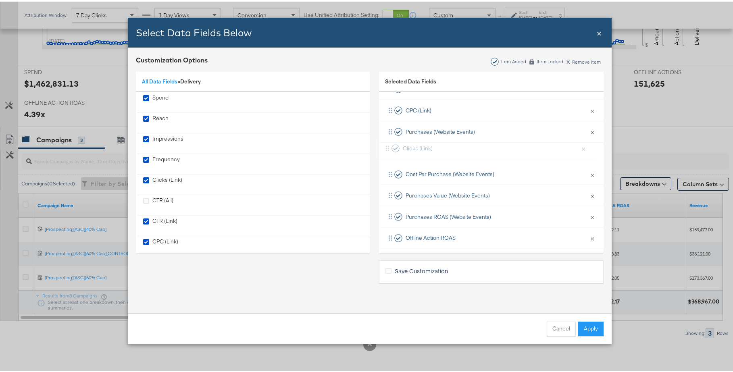
drag, startPoint x: 388, startPoint y: 192, endPoint x: 386, endPoint y: 126, distance: 66.2
click at [386, 126] on div "Budget × Remove from KPIs Reach × Remove from KPIs Spend × Remove from KPIs Off…" at bounding box center [491, 55] width 225 height 467
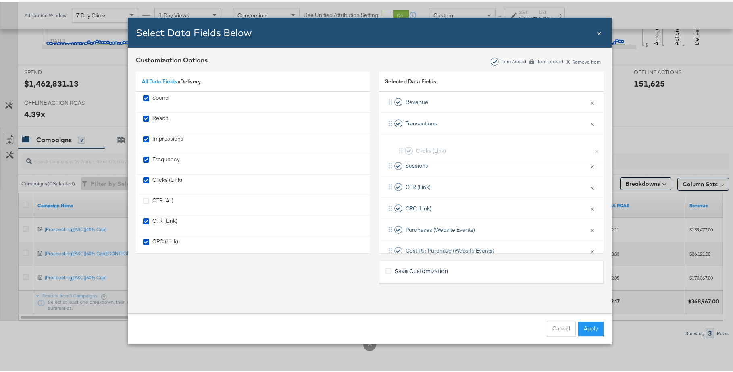
drag, startPoint x: 387, startPoint y: 208, endPoint x: 401, endPoint y: 145, distance: 64.1
click at [401, 145] on div "Budget × Remove from KPIs Reach × Remove from KPIs Spend × Remove from KPIs Off…" at bounding box center [491, 132] width 225 height 467
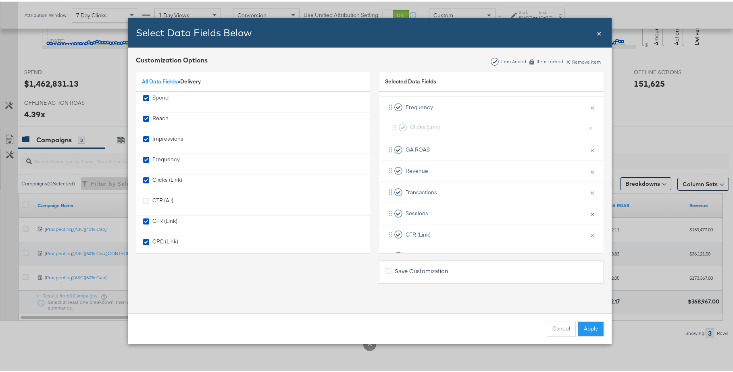
drag, startPoint x: 386, startPoint y: 179, endPoint x: 394, endPoint y: 122, distance: 57.8
click at [394, 122] on div "Budget × Remove from KPIs Reach × Remove from KPIs Spend × Remove from KPIs Off…" at bounding box center [491, 180] width 225 height 467
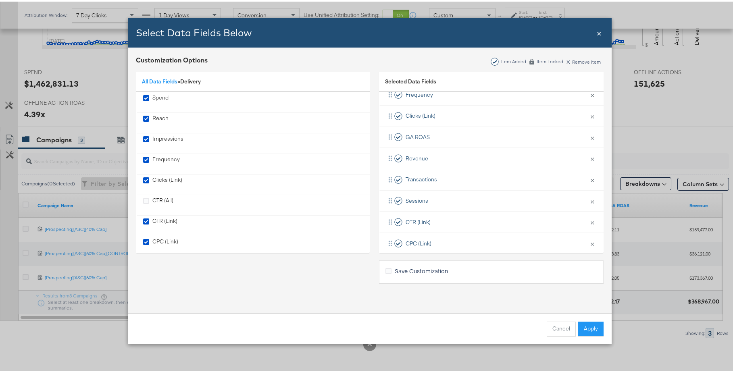
scroll to position [195, 0]
drag, startPoint x: 384, startPoint y: 221, endPoint x: 394, endPoint y: 138, distance: 84.0
click at [394, 138] on div "Budget × Remove from KPIs Reach × Remove from KPIs Spend × Remove from KPIs Off…" at bounding box center [491, 166] width 225 height 467
drag, startPoint x: 388, startPoint y: 243, endPoint x: 396, endPoint y: 152, distance: 91.1
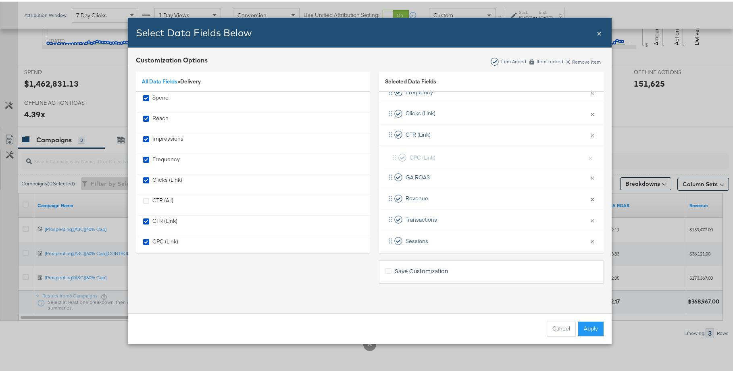
click at [396, 152] on div "Budget × Remove from KPIs Reach × Remove from KPIs Spend × Remove from KPIs Off…" at bounding box center [491, 164] width 225 height 467
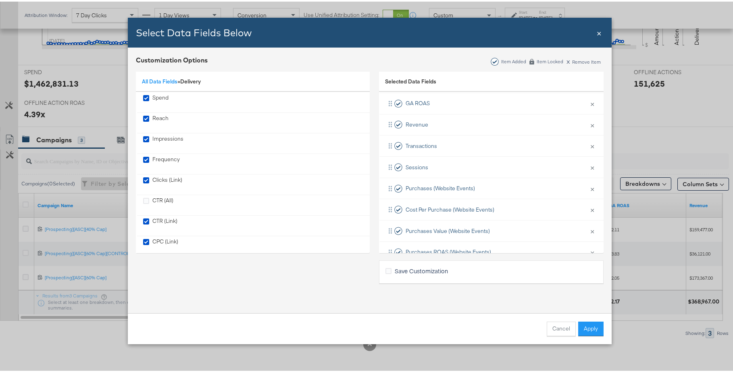
scroll to position [260, 0]
drag, startPoint x: 385, startPoint y: 198, endPoint x: 394, endPoint y: 118, distance: 80.7
click at [394, 118] on div "Budget × Remove from KPIs Reach × Remove from KPIs Spend × Remove from KPIs Off…" at bounding box center [491, 111] width 225 height 467
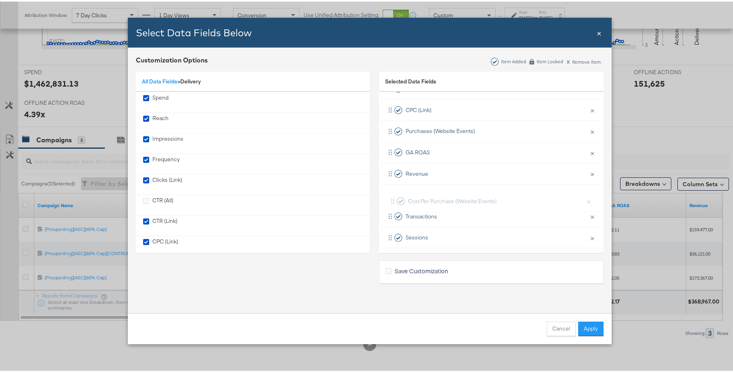
scroll to position [244, 0]
drag, startPoint x: 389, startPoint y: 231, endPoint x: 392, endPoint y: 145, distance: 86.4
click at [392, 145] on div "Budget × Remove from KPIs Reach × Remove from KPIs Spend × Remove from KPIs Off…" at bounding box center [491, 117] width 225 height 467
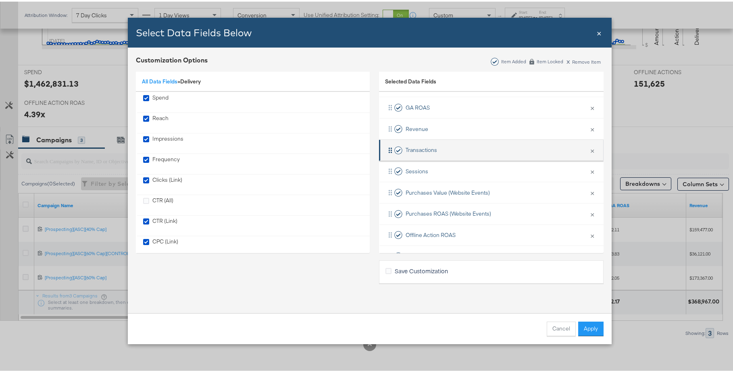
scroll to position [310, 0]
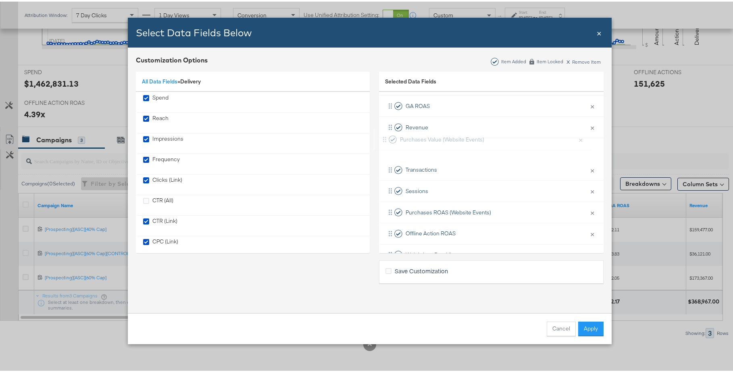
drag, startPoint x: 388, startPoint y: 188, endPoint x: 387, endPoint y: 131, distance: 56.5
click at [385, 130] on div "Budget × Remove from KPIs Reach × Remove from KPIs Spend × Remove from KPIs Off…" at bounding box center [491, 51] width 225 height 467
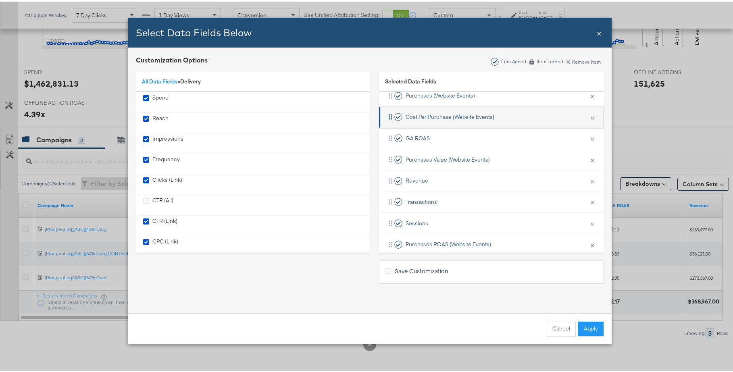
scroll to position [233, 0]
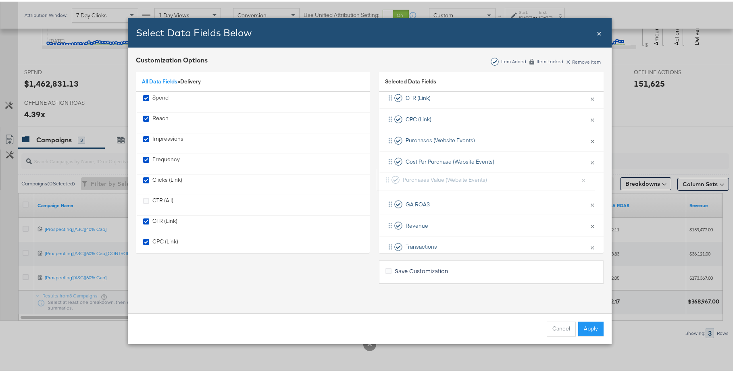
drag, startPoint x: 387, startPoint y: 204, endPoint x: 388, endPoint y: 177, distance: 27.0
click at [388, 177] on div "Budget × Remove from KPIs Reach × Remove from KPIs Spend × Remove from KPIs Off…" at bounding box center [491, 128] width 225 height 467
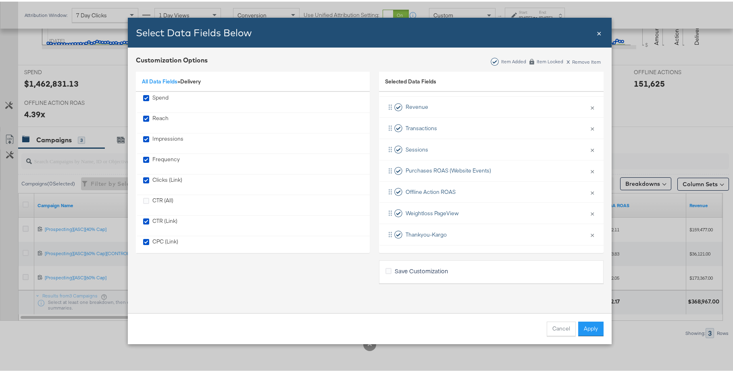
scroll to position [351, 0]
click at [154, 81] on link "All Data Fields" at bounding box center [159, 79] width 35 height 7
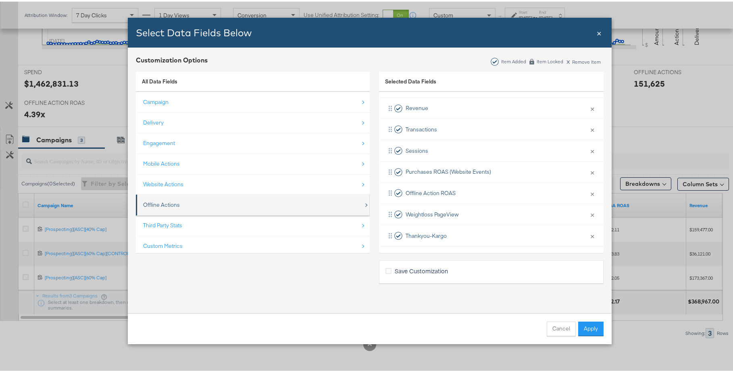
click at [200, 202] on div "Offline Actions" at bounding box center [253, 203] width 221 height 17
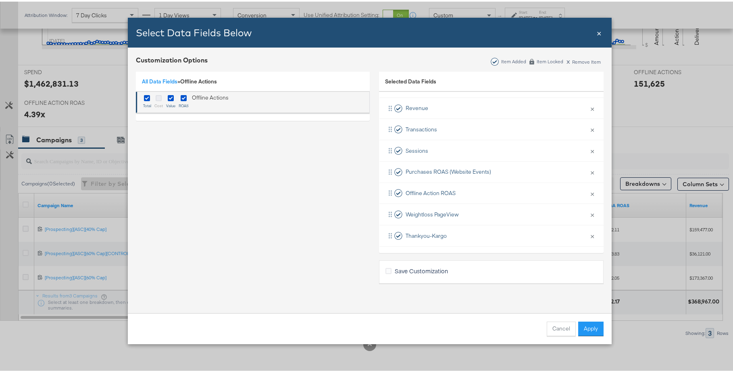
click at [156, 96] on icon "Bulk Add Locations Modal" at bounding box center [159, 97] width 6 height 6
click at [0, 0] on input "Bulk Add Locations Modal" at bounding box center [0, 0] width 0 height 0
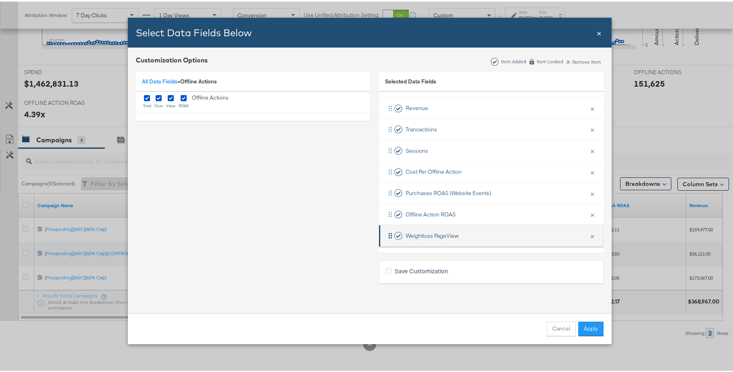
scroll to position [339, 0]
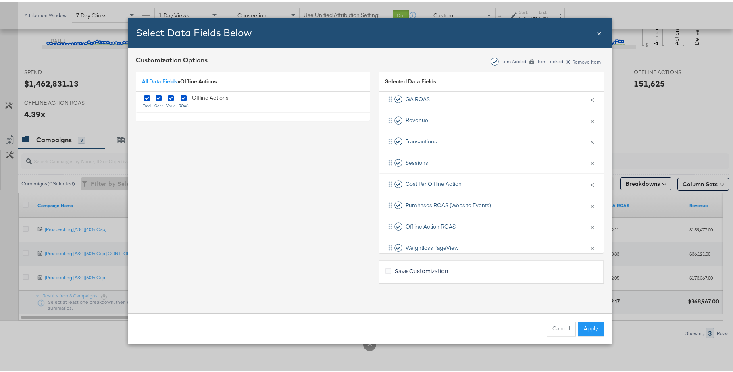
drag, startPoint x: 389, startPoint y: 181, endPoint x: 392, endPoint y: 173, distance: 8.5
click at [392, 173] on div "Budget × Remove from KPIs Reach × Remove from KPIs Spend × Remove from KPIs Off…" at bounding box center [491, 34] width 225 height 489
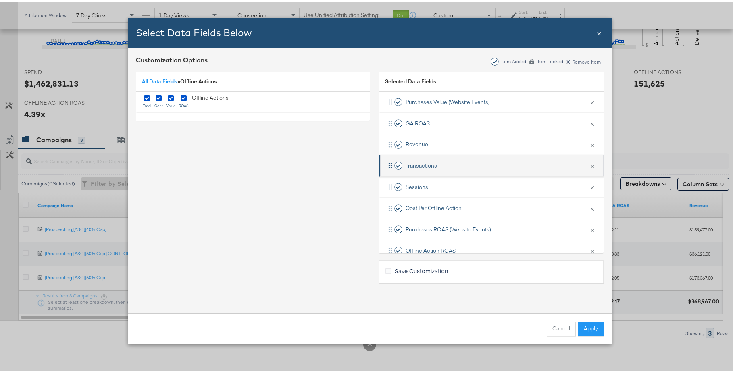
scroll to position [316, 0]
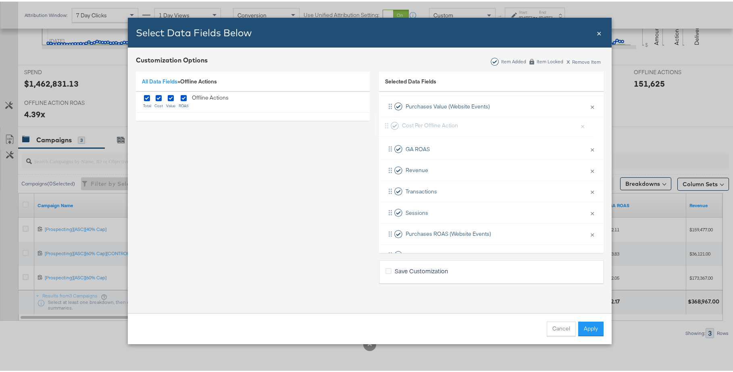
drag, startPoint x: 384, startPoint y: 204, endPoint x: 384, endPoint y: 121, distance: 83.5
click at [384, 121] on div "Budget × Remove from KPIs Reach × Remove from KPIs Spend × Remove from KPIs Off…" at bounding box center [491, 62] width 225 height 489
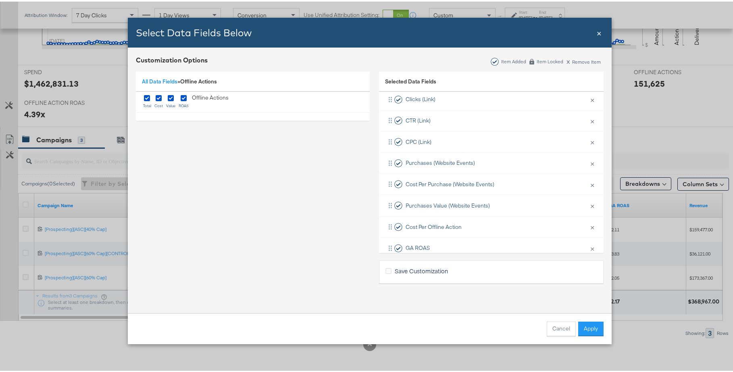
scroll to position [194, 0]
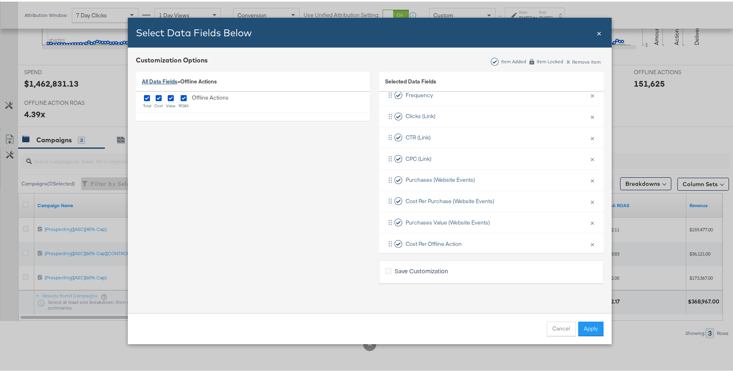
click at [168, 81] on link "All Data Fields" at bounding box center [159, 79] width 35 height 7
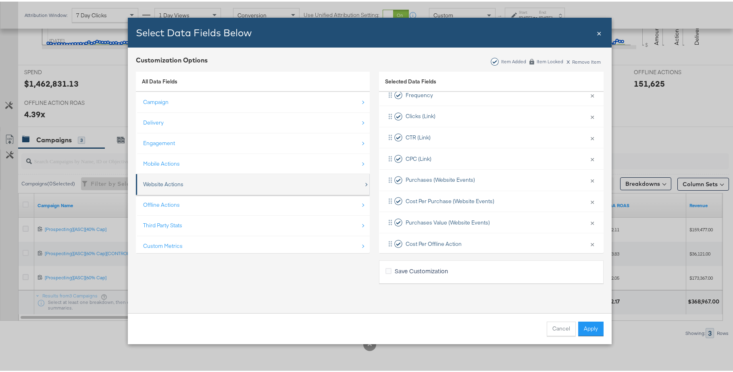
click at [211, 187] on div "Website Actions" at bounding box center [253, 183] width 221 height 17
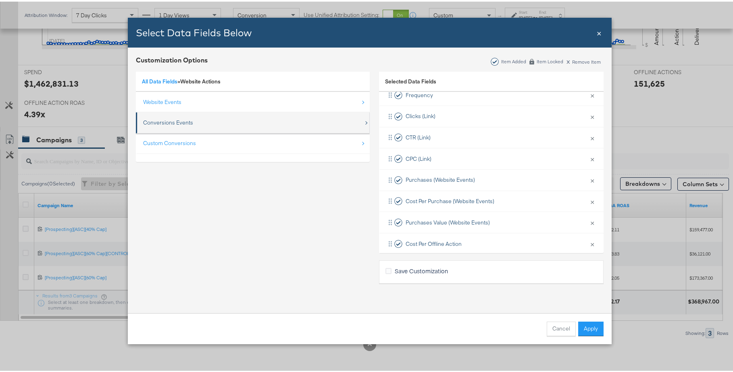
click at [214, 125] on div "Conversions Events" at bounding box center [253, 121] width 221 height 17
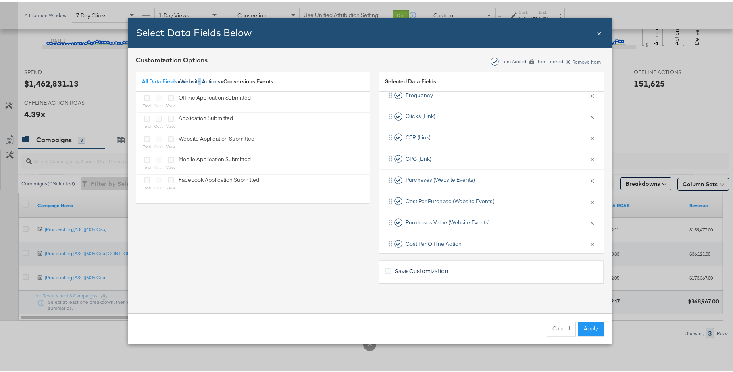
click at [198, 79] on link "Website Actions" at bounding box center [200, 79] width 40 height 7
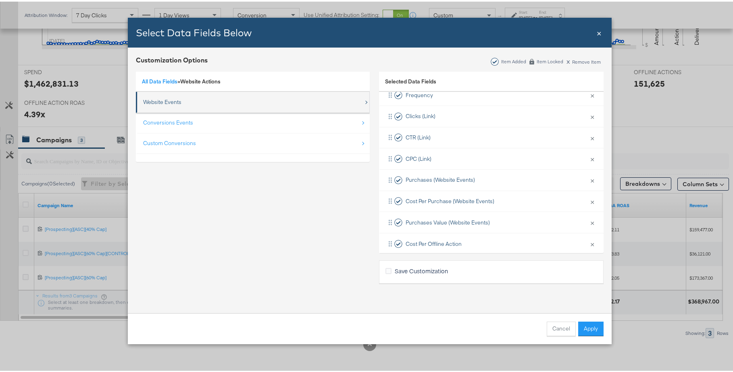
click at [200, 106] on div "Website Events" at bounding box center [253, 100] width 221 height 17
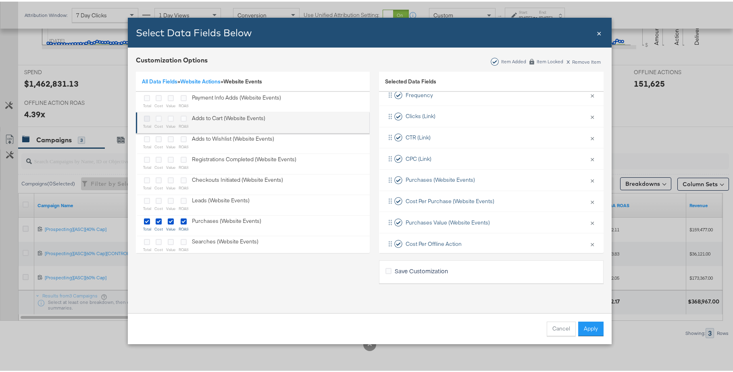
click at [144, 117] on icon "Bulk Add Locations Modal" at bounding box center [147, 117] width 6 height 6
click at [0, 0] on input "Bulk Add Locations Modal" at bounding box center [0, 0] width 0 height 0
click at [156, 116] on icon "Bulk Add Locations Modal" at bounding box center [159, 117] width 6 height 6
click at [0, 0] on input "Bulk Add Locations Modal" at bounding box center [0, 0] width 0 height 0
click at [168, 115] on icon "Bulk Add Locations Modal" at bounding box center [171, 117] width 6 height 6
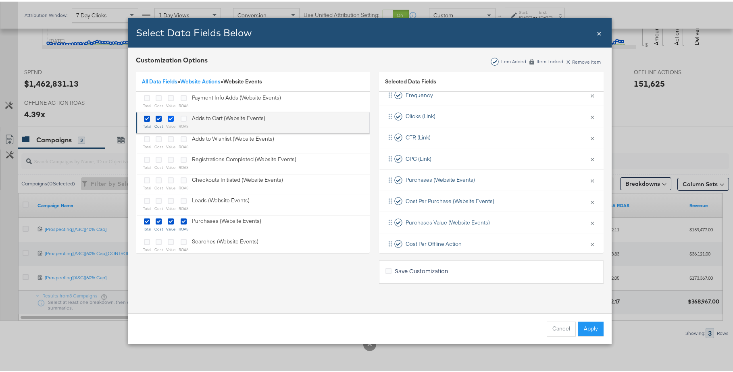
click at [0, 0] on input "Bulk Add Locations Modal" at bounding box center [0, 0] width 0 height 0
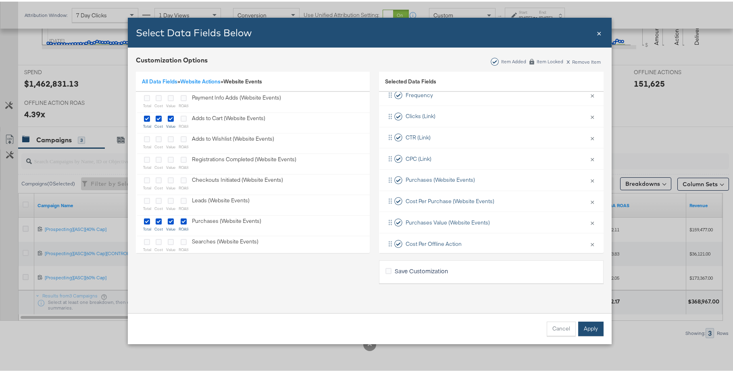
click at [583, 324] on button "Apply" at bounding box center [590, 327] width 25 height 15
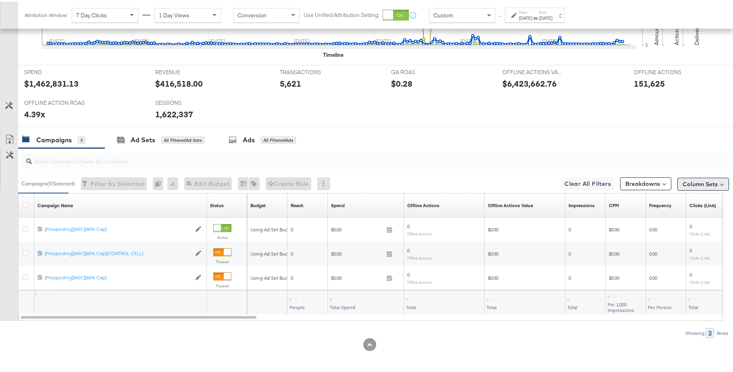
click at [708, 186] on button "Column Sets" at bounding box center [703, 182] width 52 height 13
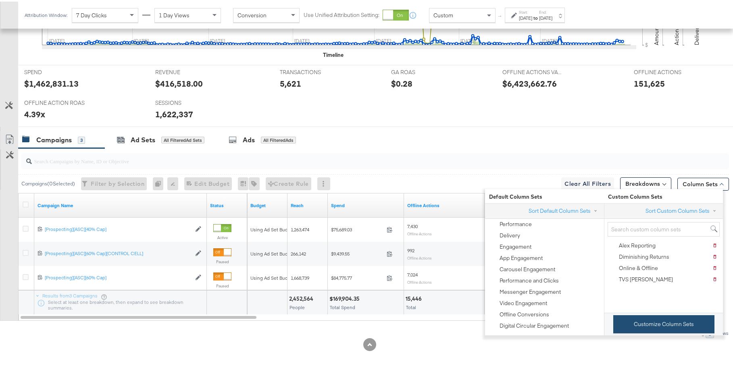
click at [677, 323] on button "Customize Column Sets" at bounding box center [663, 323] width 101 height 18
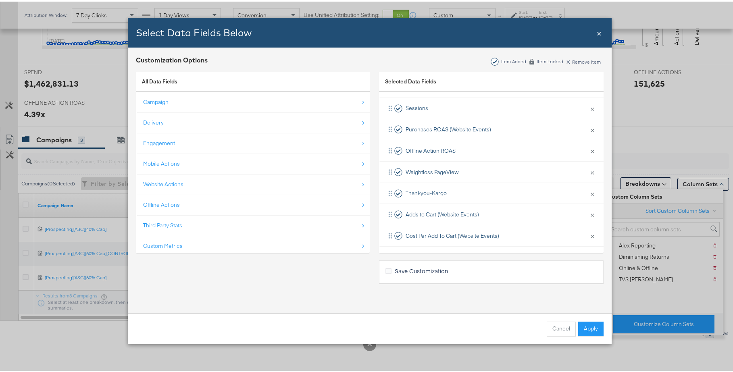
scroll to position [431, 0]
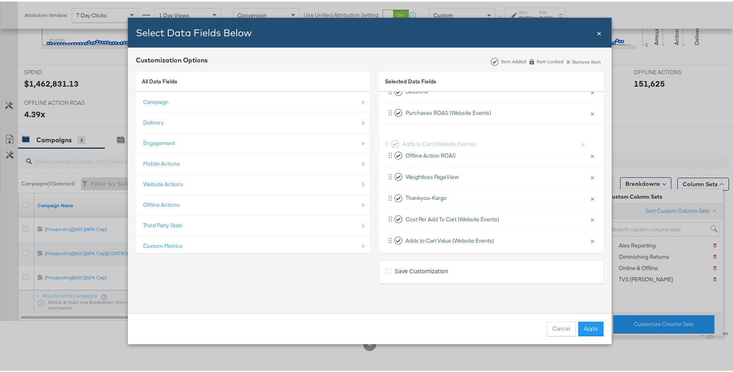
drag, startPoint x: 388, startPoint y: 195, endPoint x: 388, endPoint y: 137, distance: 57.3
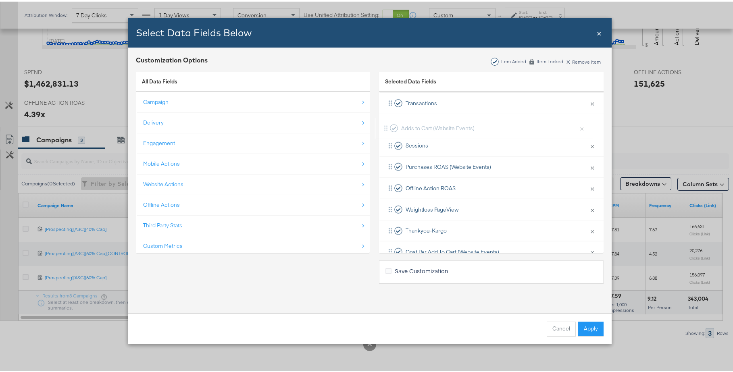
drag, startPoint x: 388, startPoint y: 165, endPoint x: 387, endPoint y: 127, distance: 37.9
click at [387, 127] on div "Budget × Remove from KPIs Reach × Remove from KPIs Spend × Remove from KPIs Off…" at bounding box center [491, 6] width 225 height 552
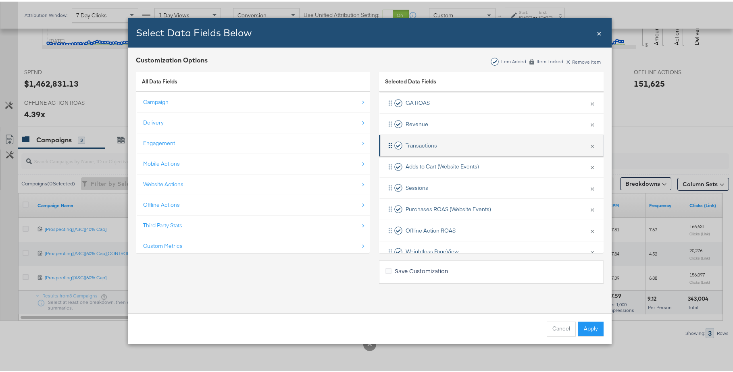
scroll to position [350, 0]
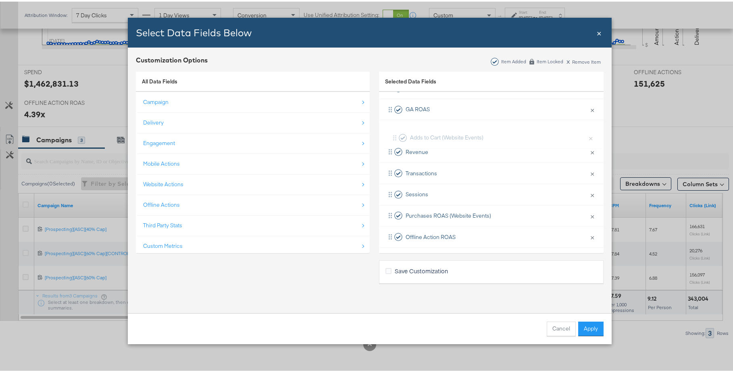
drag, startPoint x: 387, startPoint y: 169, endPoint x: 396, endPoint y: 129, distance: 41.2
click at [396, 129] on div "Budget × Remove from KPIs Reach × Remove from KPIs Spend × Remove from KPIs Off…" at bounding box center [491, 55] width 225 height 552
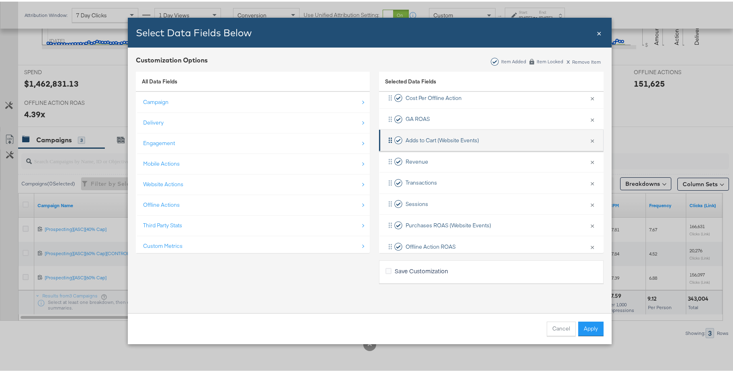
scroll to position [334, 0]
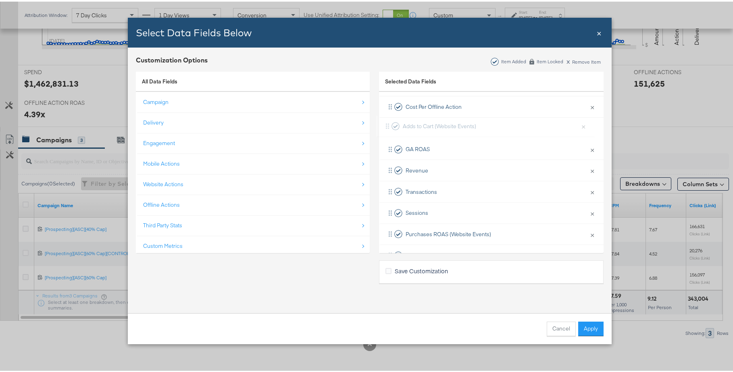
drag, startPoint x: 388, startPoint y: 145, endPoint x: 389, endPoint y: 120, distance: 25.4
click at [389, 120] on div "Budget × Remove from KPIs Reach × Remove from KPIs Spend × Remove from KPIs Off…" at bounding box center [491, 73] width 225 height 552
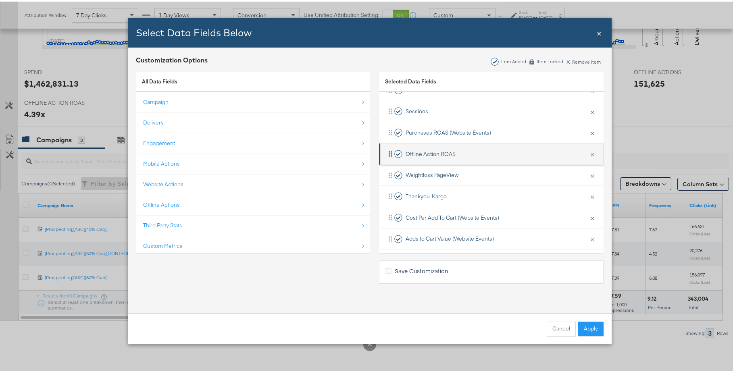
scroll to position [437, 0]
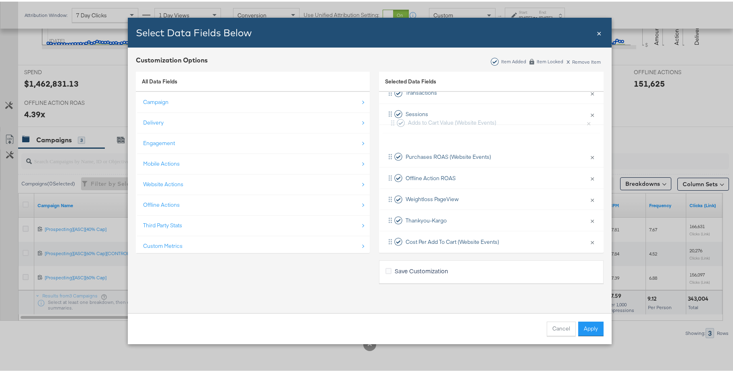
drag, startPoint x: 387, startPoint y: 233, endPoint x: 394, endPoint y: 119, distance: 114.3
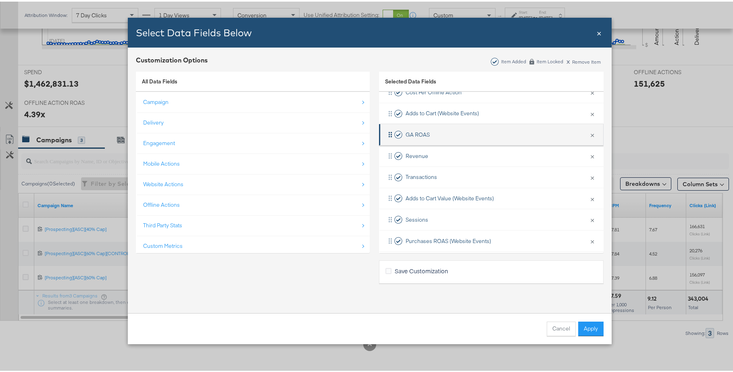
scroll to position [346, 0]
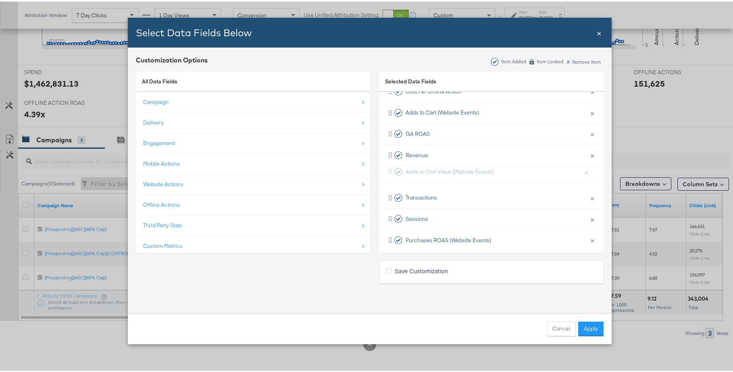
drag, startPoint x: 386, startPoint y: 194, endPoint x: 390, endPoint y: 150, distance: 44.9
click at [390, 150] on div "Budget × Remove from KPIs Reach × Remove from KPIs Spend × Remove from KPIs Off…" at bounding box center [491, 58] width 225 height 552
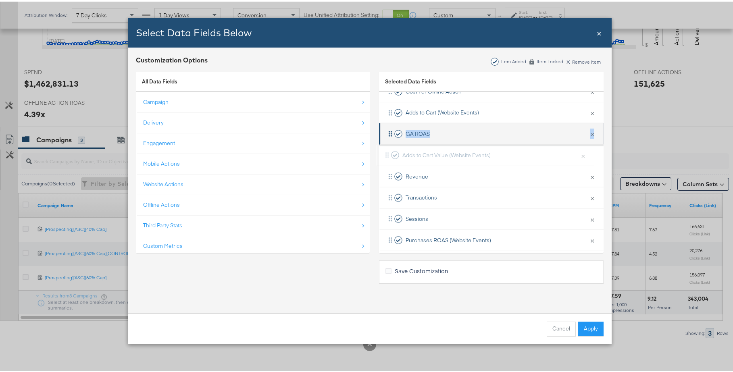
drag, startPoint x: 390, startPoint y: 150, endPoint x: 390, endPoint y: 138, distance: 11.7
click at [390, 138] on div "Budget × Remove from KPIs Reach × Remove from KPIs Spend × Remove from KPIs Off…" at bounding box center [491, 58] width 225 height 552
drag, startPoint x: 389, startPoint y: 155, endPoint x: 389, endPoint y: 130, distance: 25.0
click at [389, 130] on div "Budget × Remove from KPIs Reach × Remove from KPIs Spend × Remove from KPIs Off…" at bounding box center [491, 58] width 225 height 552
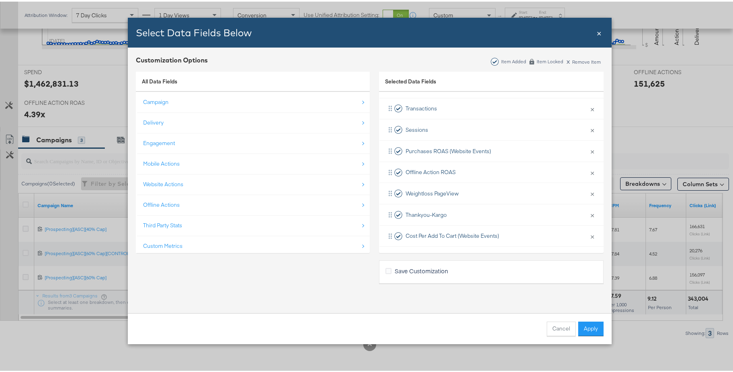
scroll to position [437, 0]
drag, startPoint x: 388, startPoint y: 234, endPoint x: 392, endPoint y: 152, distance: 82.3
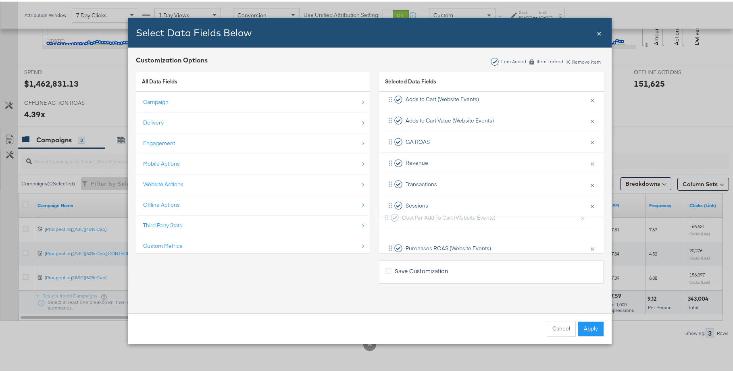
scroll to position [360, 0]
drag, startPoint x: 387, startPoint y: 220, endPoint x: 404, endPoint y: 142, distance: 79.1
click at [404, 142] on div "Budget × Remove from KPIs Reach × Remove from KPIs Spend × Remove from KPIs Off…" at bounding box center [491, 44] width 225 height 552
drag, startPoint x: 386, startPoint y: 225, endPoint x: 393, endPoint y: 180, distance: 44.9
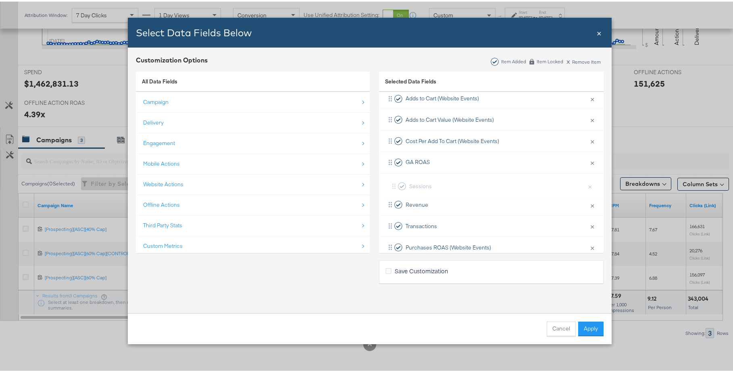
click at [393, 180] on div "Budget × Remove from KPIs Reach × Remove from KPIs Spend × Remove from KPIs Off…" at bounding box center [491, 44] width 225 height 552
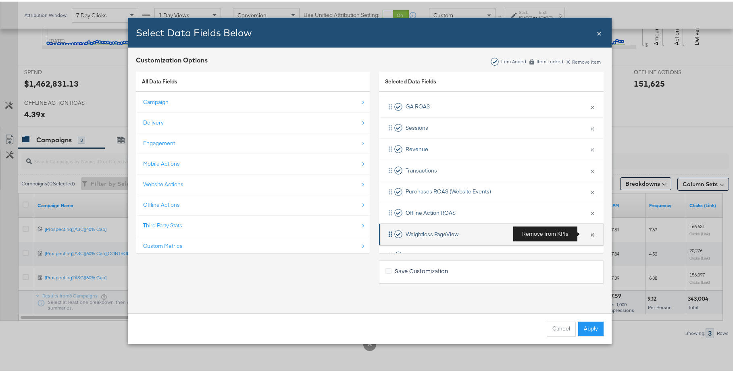
click at [587, 233] on button "×" at bounding box center [592, 232] width 10 height 17
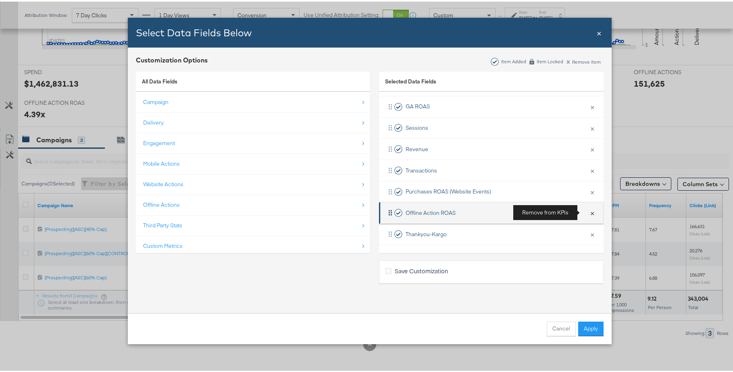
click at [587, 212] on button "×" at bounding box center [592, 211] width 10 height 17
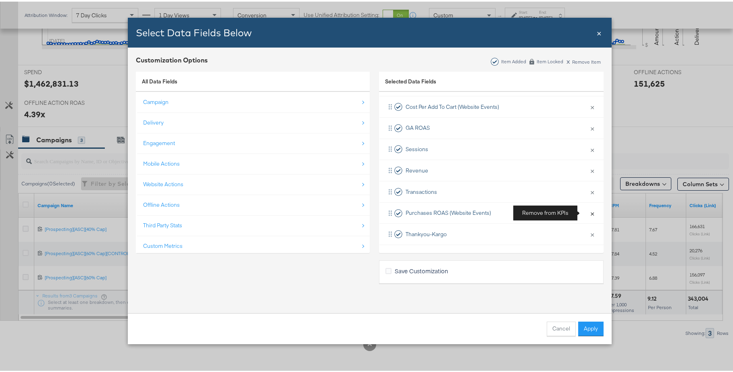
click at [587, 212] on button "×" at bounding box center [592, 211] width 10 height 17
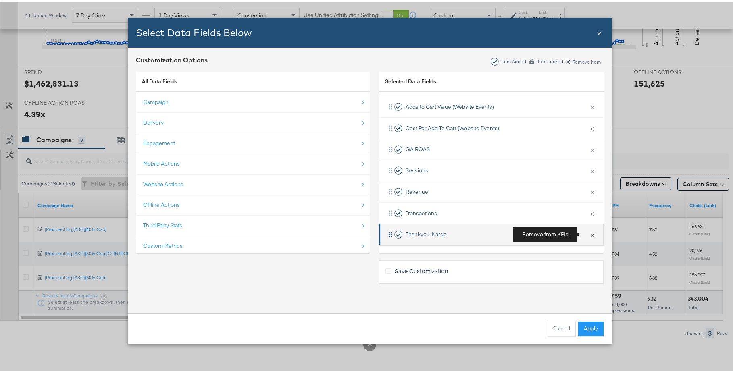
click at [587, 234] on button "×" at bounding box center [592, 233] width 10 height 17
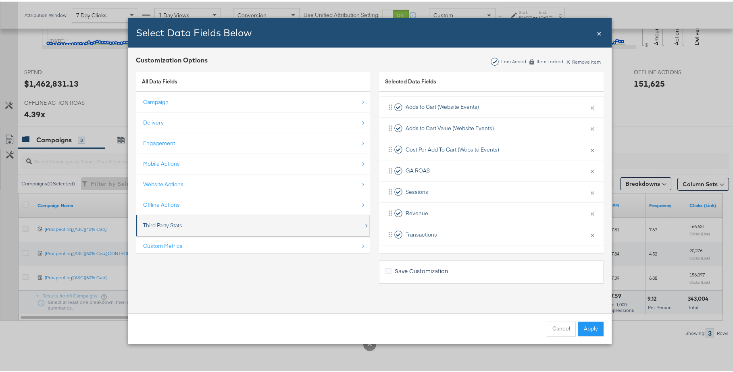
scroll to position [12, 0]
click at [218, 228] on div "Custom Metrics" at bounding box center [253, 233] width 221 height 17
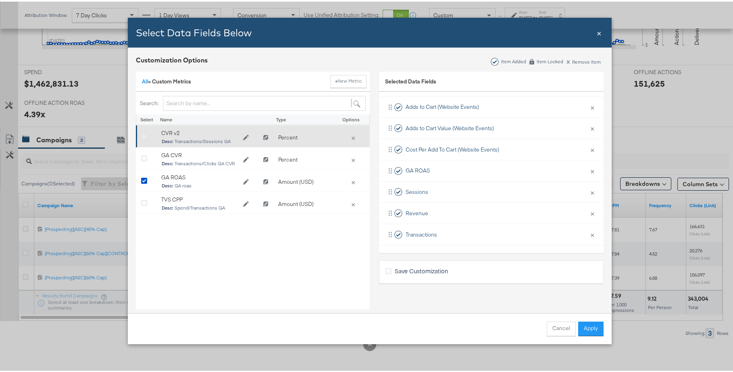
click at [141, 136] on icon "Bulk Add Locations Modal" at bounding box center [144, 135] width 6 height 6
click at [0, 0] on input "Bulk Add Locations Modal" at bounding box center [0, 0] width 0 height 0
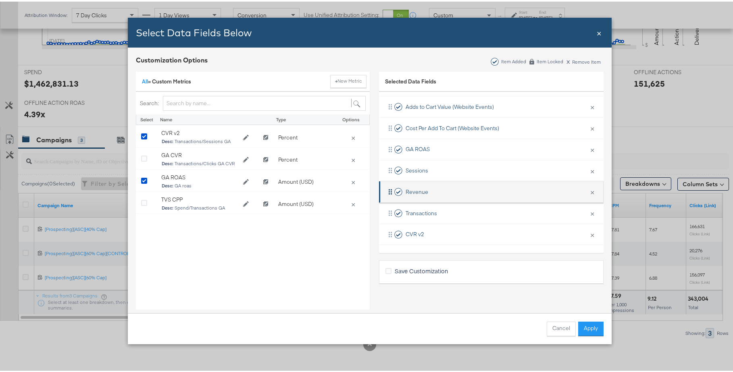
scroll to position [17, 0]
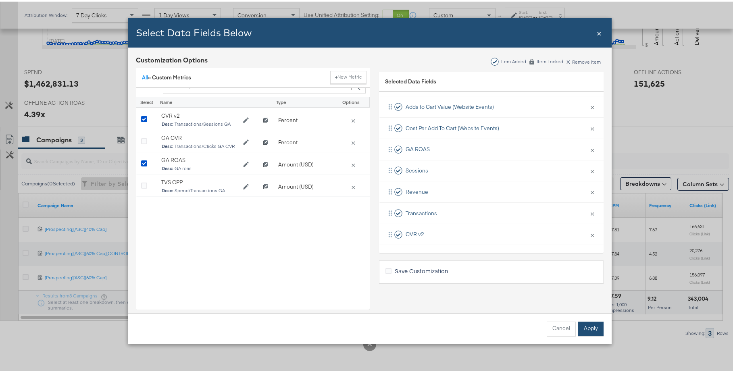
click at [581, 324] on button "Apply" at bounding box center [590, 327] width 25 height 15
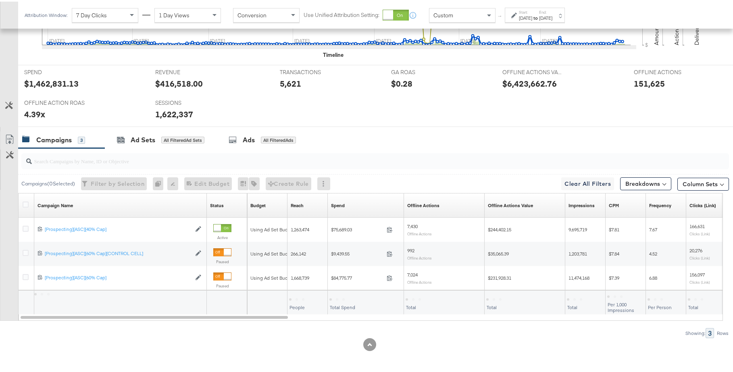
scroll to position [0, 0]
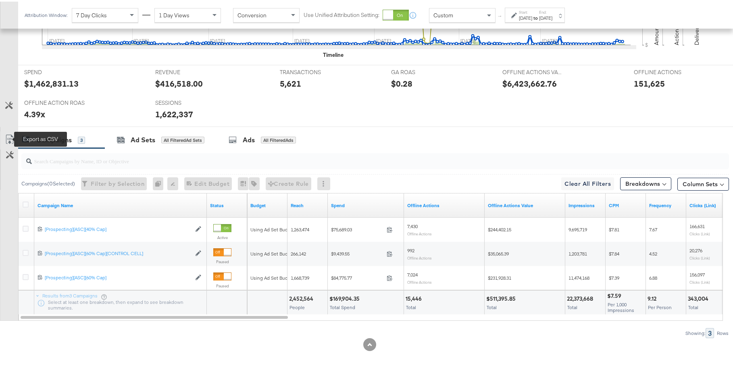
click at [10, 137] on icon at bounding box center [10, 138] width 10 height 10
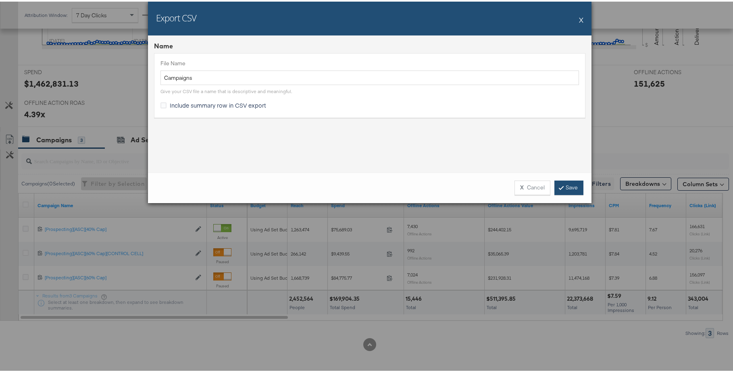
click at [574, 185] on link "Save" at bounding box center [568, 186] width 29 height 15
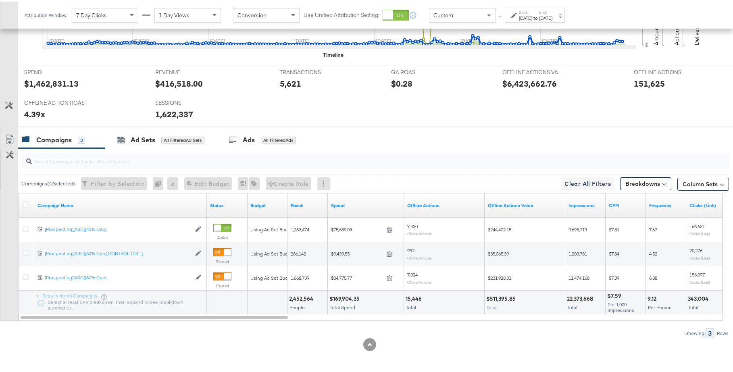
click at [552, 16] on div "Jul 31st 2025" at bounding box center [545, 16] width 13 height 6
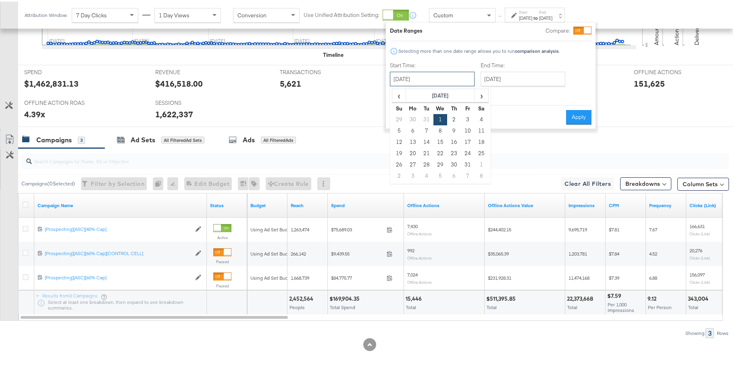
click at [452, 78] on input "January 1st 2025" at bounding box center [432, 77] width 85 height 15
click at [403, 96] on span "‹" at bounding box center [399, 94] width 12 height 12
click at [482, 95] on span "›" at bounding box center [481, 94] width 12 height 12
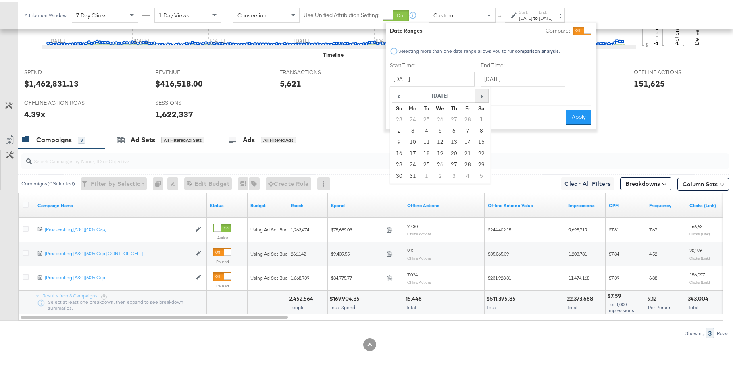
click at [482, 95] on span "›" at bounding box center [481, 94] width 12 height 12
click at [404, 96] on span "‹" at bounding box center [399, 94] width 12 height 12
click at [414, 161] on td "28" at bounding box center [413, 163] width 14 height 11
type input "April 28th 2025"
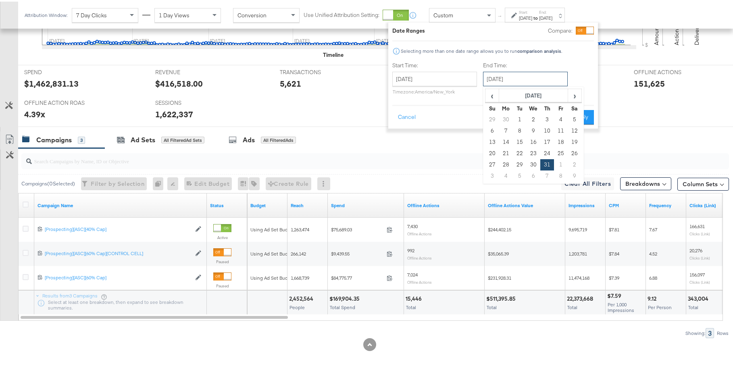
click at [522, 81] on input "July 31st 2025" at bounding box center [525, 77] width 85 height 15
click at [496, 98] on span "‹" at bounding box center [492, 94] width 12 height 12
click at [490, 161] on td "25" at bounding box center [492, 163] width 14 height 11
type input "May 25th 2025"
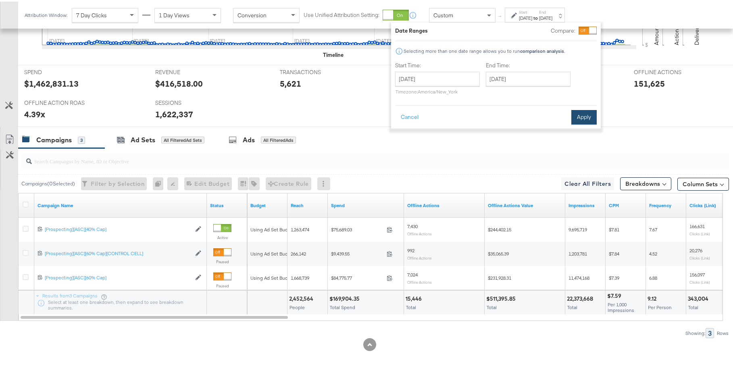
click at [579, 112] on button "Apply" at bounding box center [583, 115] width 25 height 15
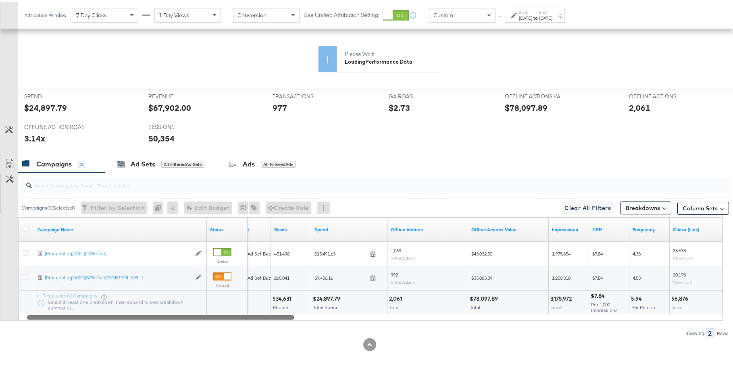
scroll to position [299, 0]
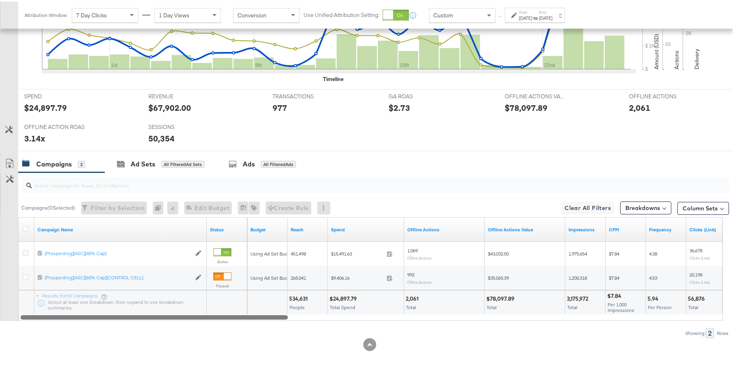
drag, startPoint x: 271, startPoint y: 314, endPoint x: 230, endPoint y: 314, distance: 41.1
click at [230, 314] on div at bounding box center [154, 315] width 267 height 7
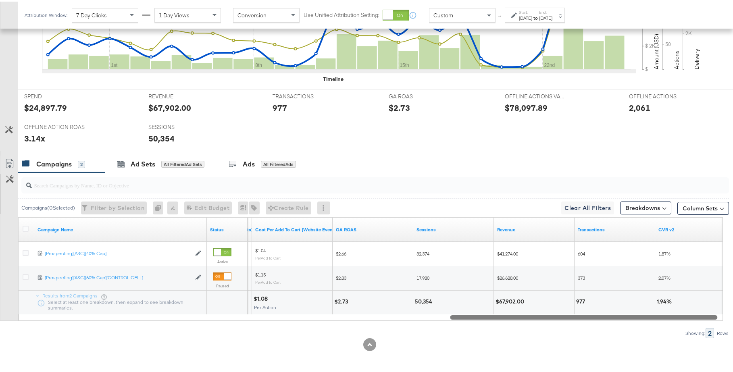
drag, startPoint x: 261, startPoint y: 319, endPoint x: 690, endPoint y: 306, distance: 429.2
click at [690, 306] on div "Campaign Name Status Adds to Cart Value (Website Events) Cost Per Add To Cart (…" at bounding box center [370, 268] width 705 height 104
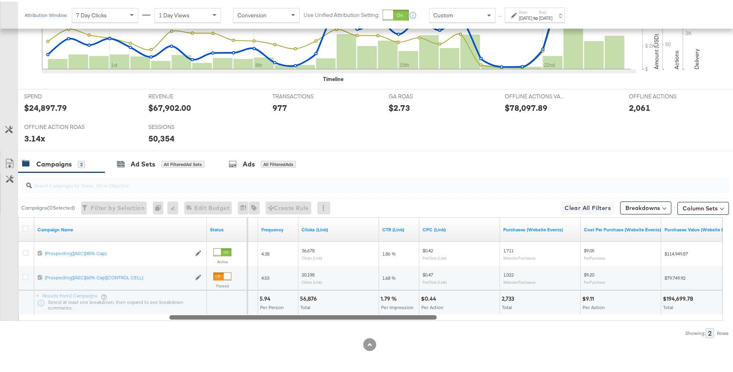
drag, startPoint x: 604, startPoint y: 316, endPoint x: 323, endPoint y: 325, distance: 280.4
click at [323, 325] on div "Campaigns ( 0 Selected) Filter by Selection Filter 0 campaigns 0 Rename 0 campa…" at bounding box center [364, 254] width 729 height 166
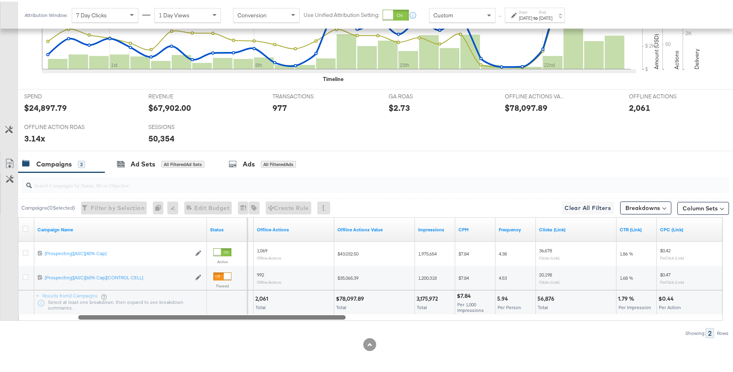
drag, startPoint x: 414, startPoint y: 316, endPoint x: 330, endPoint y: 320, distance: 84.4
click at [330, 320] on div "Campaigns ( 0 Selected) Filter by Selection Filter 0 campaigns 0 Rename 0 campa…" at bounding box center [364, 254] width 729 height 166
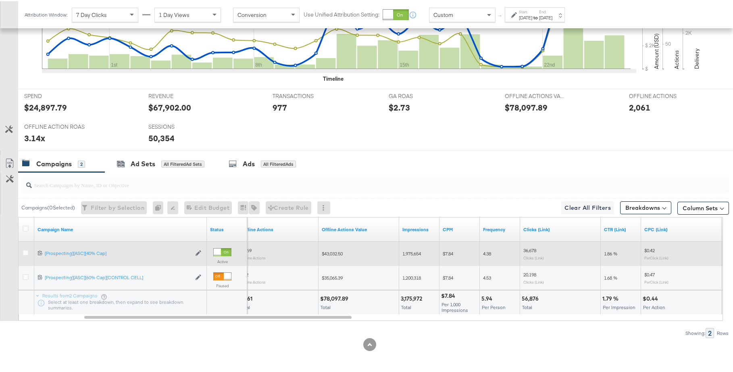
scroll to position [298, 0]
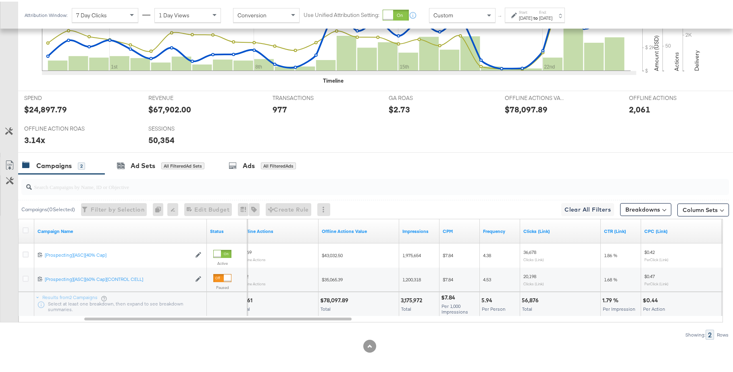
click at [552, 14] on div "May 25th 2025" at bounding box center [545, 16] width 13 height 6
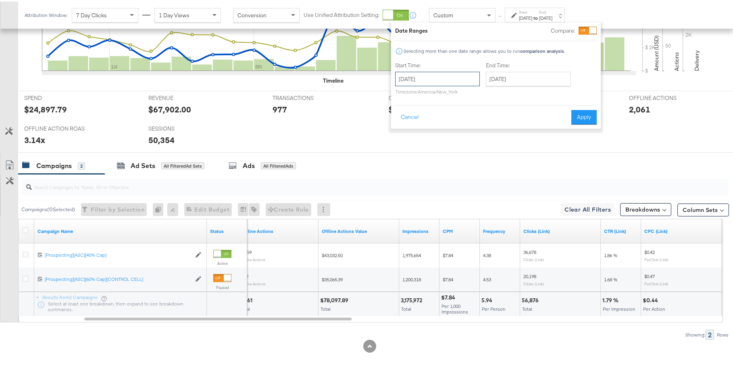
click at [438, 75] on input "April 28th 2025" at bounding box center [437, 77] width 85 height 15
click at [468, 80] on input "April 28th 2025" at bounding box center [437, 77] width 85 height 15
click at [481, 95] on span "›" at bounding box center [487, 94] width 12 height 12
click at [408, 162] on td "25" at bounding box center [405, 163] width 14 height 11
click at [450, 79] on input "May 25th 2025" at bounding box center [438, 77] width 85 height 15
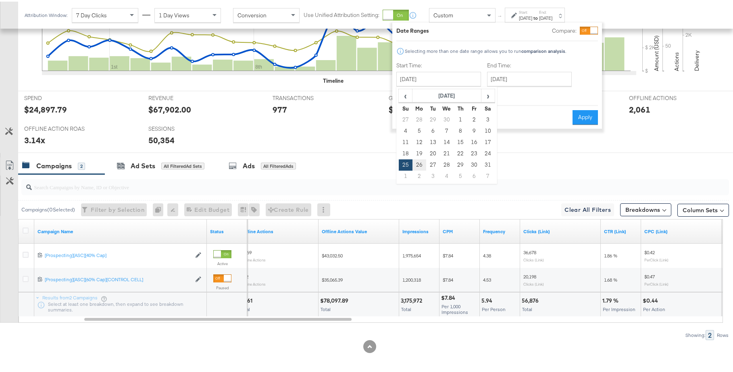
click at [422, 163] on td "26" at bounding box center [419, 163] width 14 height 11
type input "May 26th 2025"
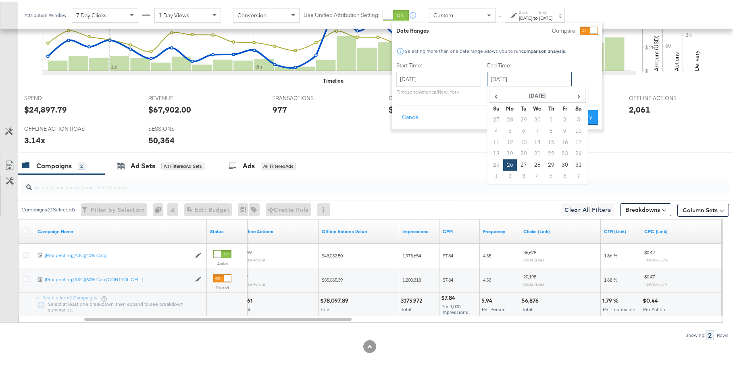
click at [528, 75] on input "May 26th 2025" at bounding box center [529, 77] width 85 height 15
click at [573, 96] on span "›" at bounding box center [579, 94] width 12 height 12
click at [499, 172] on td "29" at bounding box center [497, 174] width 14 height 11
type input "June 29th 2025"
click at [585, 116] on button "Apply" at bounding box center [584, 115] width 25 height 15
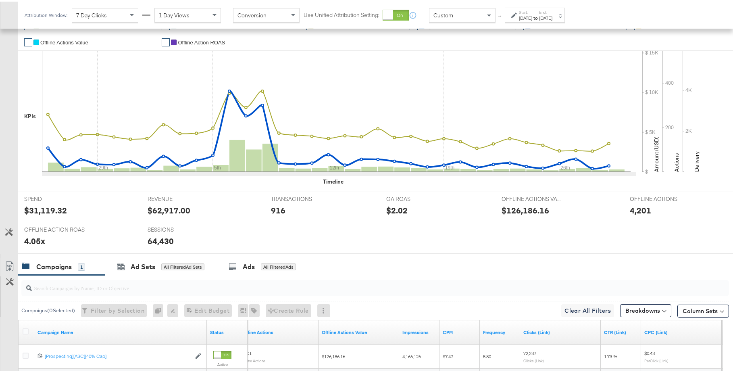
scroll to position [275, 0]
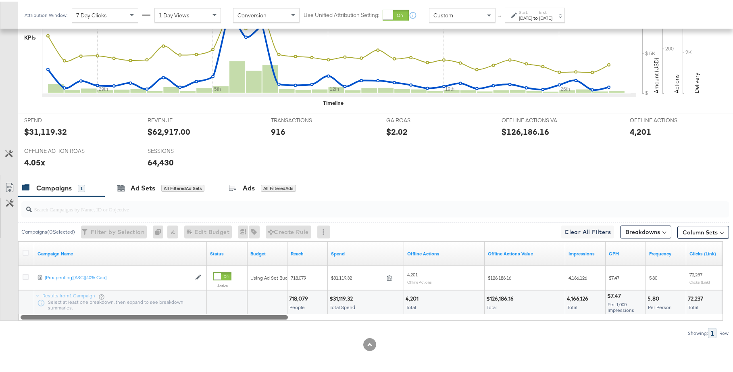
drag, startPoint x: 333, startPoint y: 314, endPoint x: 225, endPoint y: 312, distance: 108.5
click at [225, 312] on div "Campaign Name Status Budget Reach Spend Offline Actions Offline Actions Value I…" at bounding box center [370, 279] width 705 height 79
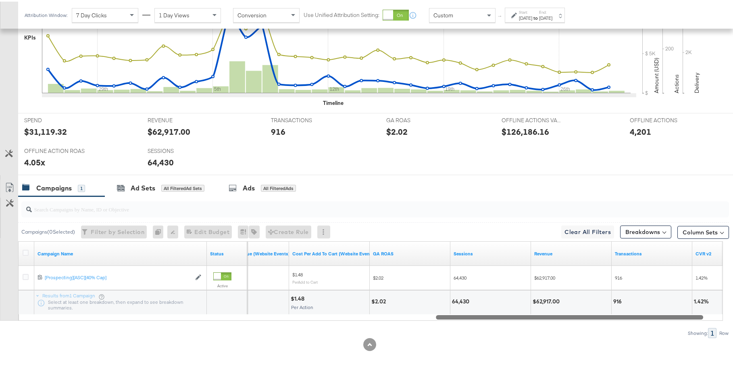
drag, startPoint x: 285, startPoint y: 316, endPoint x: 700, endPoint y: 295, distance: 415.4
click at [700, 295] on div "Campaign Name Status Adds to Cart Value (Website Events) Cost Per Add To Cart (…" at bounding box center [370, 279] width 705 height 79
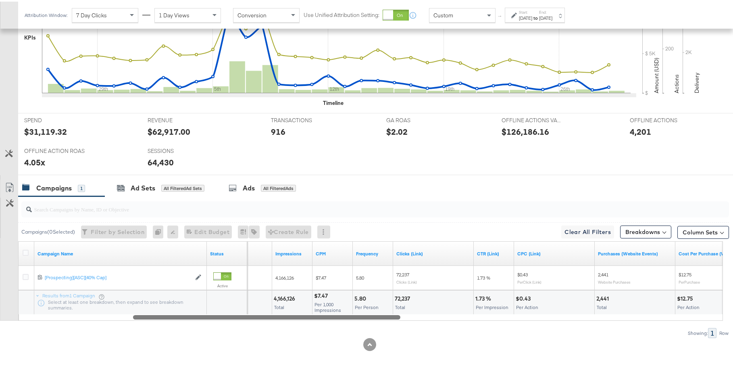
drag, startPoint x: 630, startPoint y: 314, endPoint x: 328, endPoint y: 331, distance: 302.1
click at [328, 331] on div "Campaigns ( 0 Selected) Filter by Selection Filter 0 campaigns 0 Rename 0 campa…" at bounding box center [364, 266] width 729 height 142
click at [552, 16] on div "Jun 29th 2025" at bounding box center [545, 16] width 13 height 6
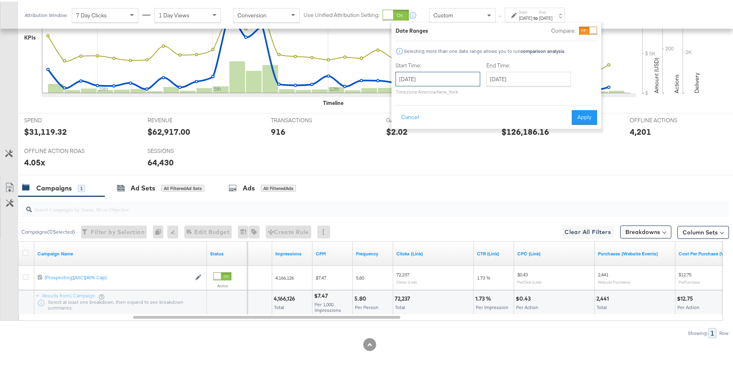
click at [469, 84] on input "May 26th 2025" at bounding box center [438, 77] width 85 height 15
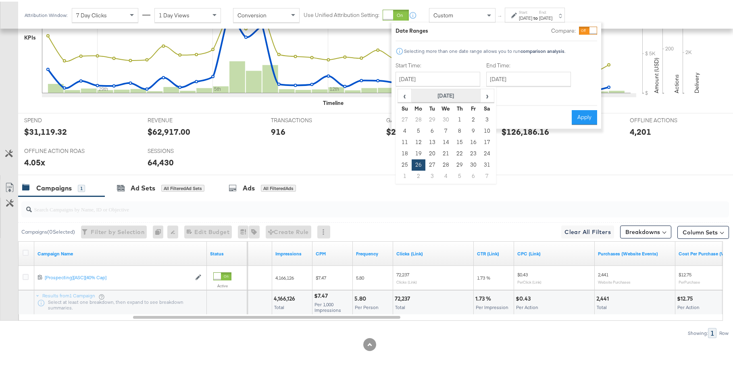
click at [478, 95] on th "May 2025" at bounding box center [446, 94] width 69 height 14
click at [433, 131] on td "Jun" at bounding box center [434, 132] width 24 height 20
click at [419, 172] on td "30" at bounding box center [419, 174] width 14 height 11
type input "June 30th 2025"
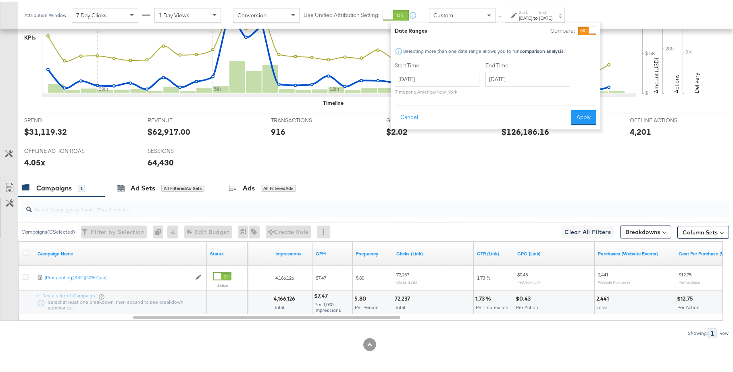
click at [530, 85] on div "End Time: June 30th 2025 ‹ June 2025 › Su Mo Tu We Th Fr Sa 25 26 27 28 29 30 3…" at bounding box center [529, 78] width 88 height 37
click at [533, 79] on input "June 30th 2025" at bounding box center [527, 77] width 85 height 15
click at [493, 95] on span "‹" at bounding box center [494, 94] width 12 height 12
click at [573, 93] on span "›" at bounding box center [577, 94] width 12 height 12
click at [573, 94] on span "›" at bounding box center [577, 94] width 12 height 12
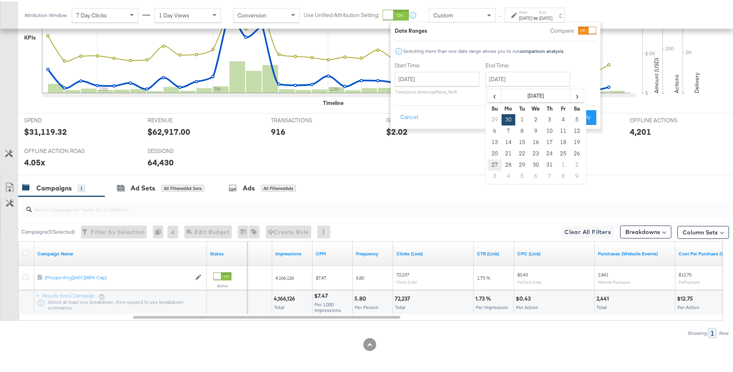
click at [498, 165] on td "27" at bounding box center [495, 163] width 14 height 11
type input "July 27th 2025"
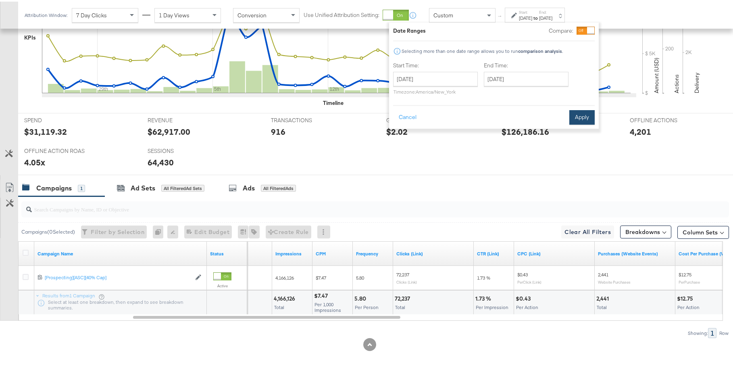
click at [584, 113] on button "Apply" at bounding box center [581, 115] width 25 height 15
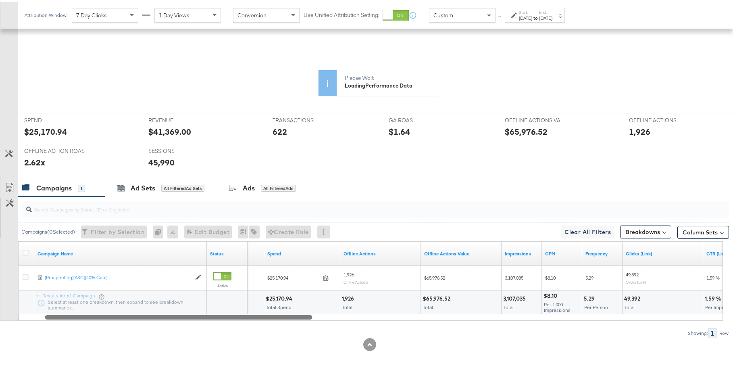
drag, startPoint x: 390, startPoint y: 317, endPoint x: 257, endPoint y: 312, distance: 133.6
click at [257, 312] on div "Campaign Name Status Reach Spend Offline Actions Offline Actions Value Impressi…" at bounding box center [370, 279] width 705 height 79
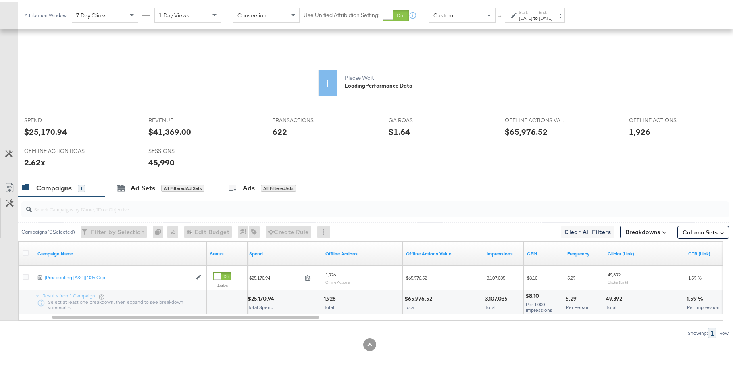
scroll to position [275, 0]
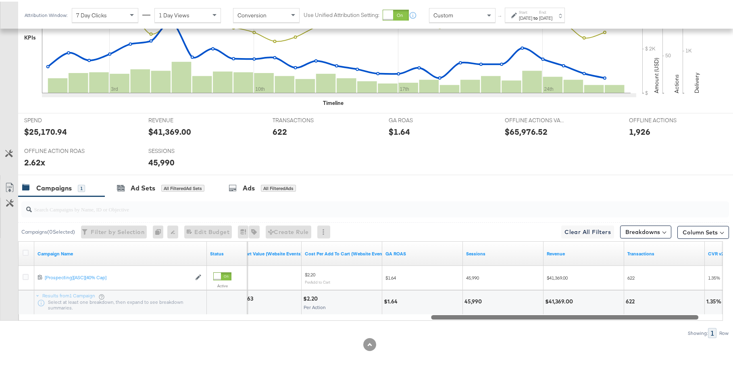
drag, startPoint x: 292, startPoint y: 317, endPoint x: 671, endPoint y: 302, distance: 378.9
click at [671, 301] on div "Campaign Name Status Adds to Cart Value (Website Events) Cost Per Add To Cart (…" at bounding box center [370, 279] width 705 height 79
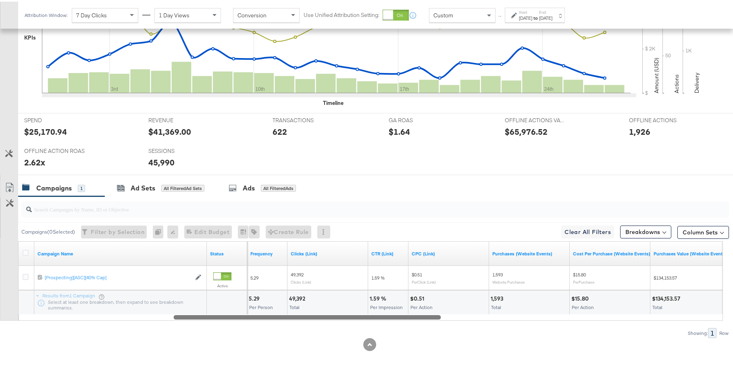
drag, startPoint x: 600, startPoint y: 315, endPoint x: 344, endPoint y: 320, distance: 256.9
click at [344, 320] on div "Campaigns ( 0 Selected) Filter by Selection Filter 0 campaigns 0 Rename 0 campa…" at bounding box center [364, 266] width 729 height 142
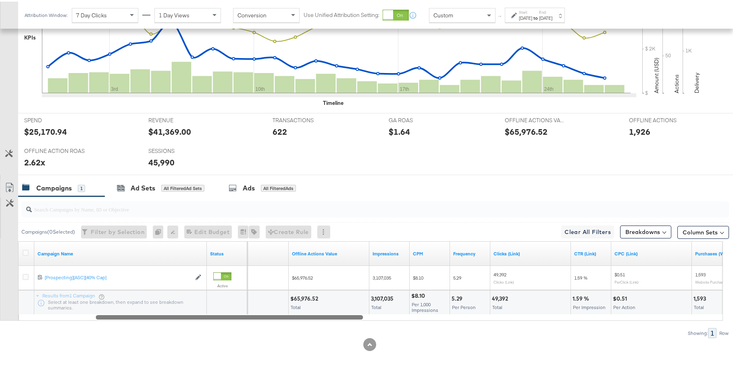
drag, startPoint x: 361, startPoint y: 317, endPoint x: 290, endPoint y: 320, distance: 71.0
click at [290, 320] on div "Campaigns ( 0 Selected) Filter by Selection Filter 0 campaigns 0 Rename 0 campa…" at bounding box center [364, 266] width 729 height 142
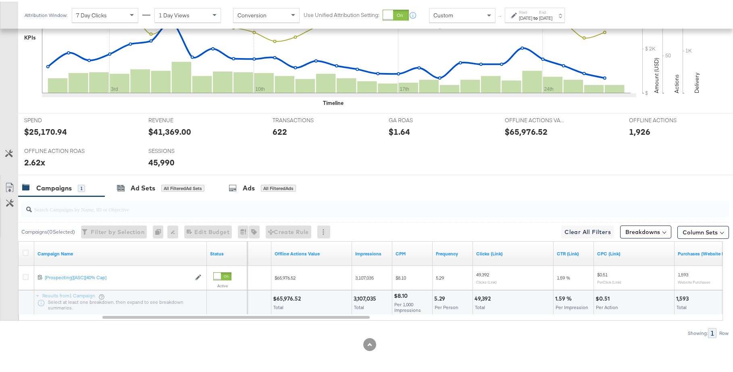
click at [532, 18] on div "Jun 30th 2025" at bounding box center [525, 16] width 13 height 6
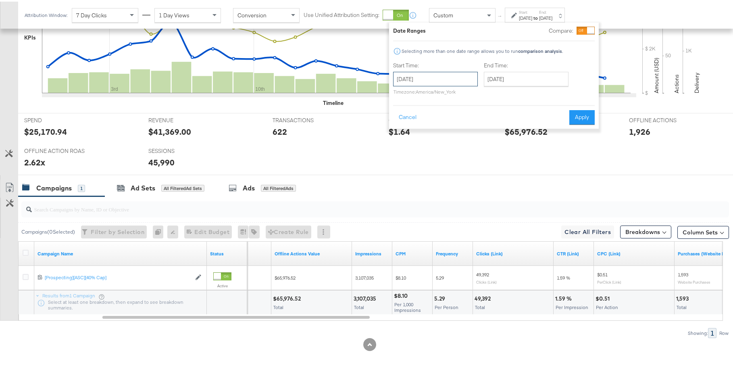
click at [474, 77] on input "June 30th 2025" at bounding box center [435, 77] width 85 height 15
click at [482, 92] on span "›" at bounding box center [485, 94] width 12 height 12
click at [413, 164] on td "28" at bounding box center [416, 163] width 14 height 11
type input "July 28th 2025"
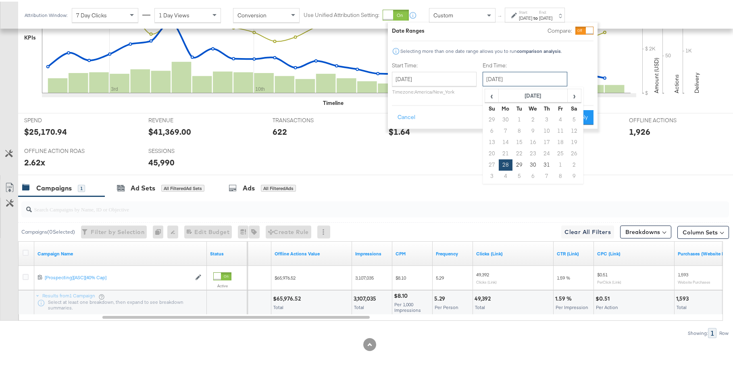
click at [528, 79] on input "July 28th 2025" at bounding box center [525, 77] width 85 height 15
click at [569, 95] on span "›" at bounding box center [574, 94] width 12 height 12
click at [491, 165] on td "24" at bounding box center [492, 163] width 14 height 11
type input "August 24th 2025"
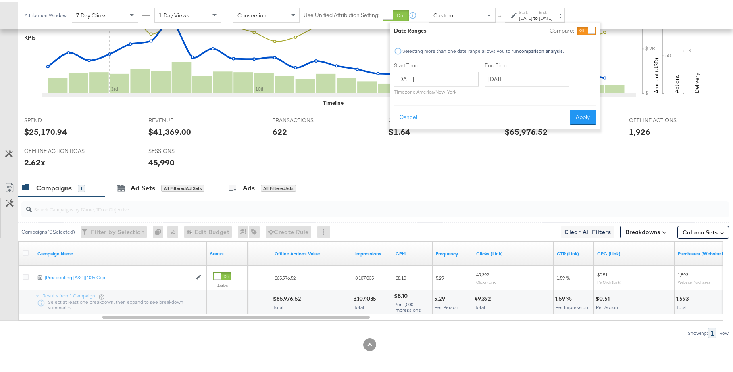
click at [579, 124] on div "Date Ranges Compare: Selecting more than one date range allows you to run compa…" at bounding box center [495, 74] width 210 height 106
click at [580, 120] on button "Apply" at bounding box center [582, 115] width 25 height 15
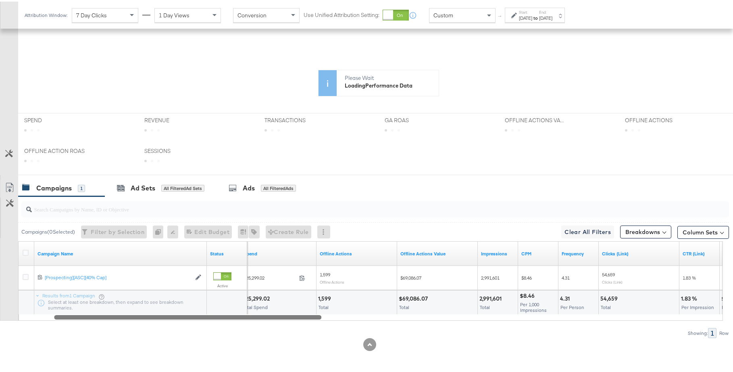
drag, startPoint x: 354, startPoint y: 315, endPoint x: 236, endPoint y: 307, distance: 118.0
click at [235, 307] on div "Campaign Name Status Spend Offline Actions Offline Actions Value Impressions CP…" at bounding box center [370, 279] width 705 height 79
drag, startPoint x: 247, startPoint y: 311, endPoint x: 232, endPoint y: 311, distance: 14.9
click at [232, 311] on div at bounding box center [227, 300] width 40 height 24
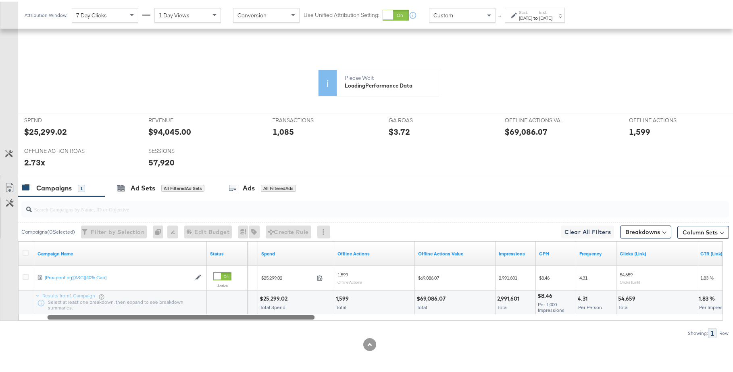
drag, startPoint x: 245, startPoint y: 315, endPoint x: 228, endPoint y: 316, distance: 17.0
click at [228, 315] on div at bounding box center [180, 315] width 267 height 7
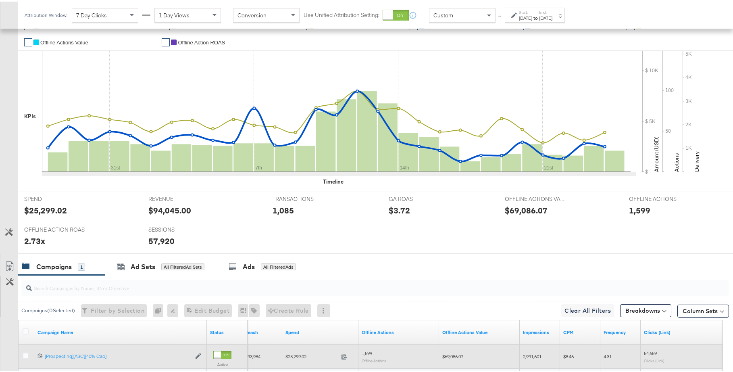
scroll to position [275, 0]
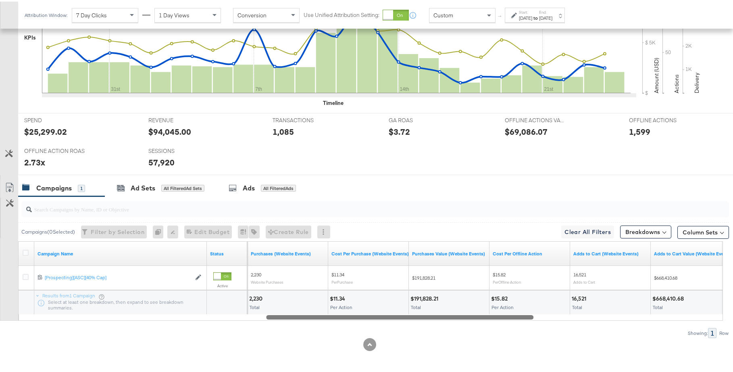
drag, startPoint x: 287, startPoint y: 315, endPoint x: 515, endPoint y: 332, distance: 228.8
click at [515, 332] on div "Campaigns ( 0 Selected) Filter by Selection Filter 0 campaigns 0 Rename 0 campa…" at bounding box center [364, 266] width 729 height 142
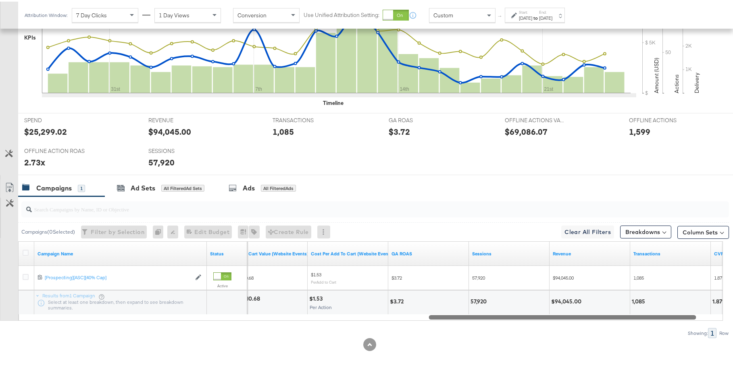
drag, startPoint x: 520, startPoint y: 317, endPoint x: 682, endPoint y: 320, distance: 162.1
click at [682, 320] on div "Campaigns ( 0 Selected) Filter by Selection Filter 0 campaigns 0 Rename 0 campa…" at bounding box center [364, 266] width 729 height 142
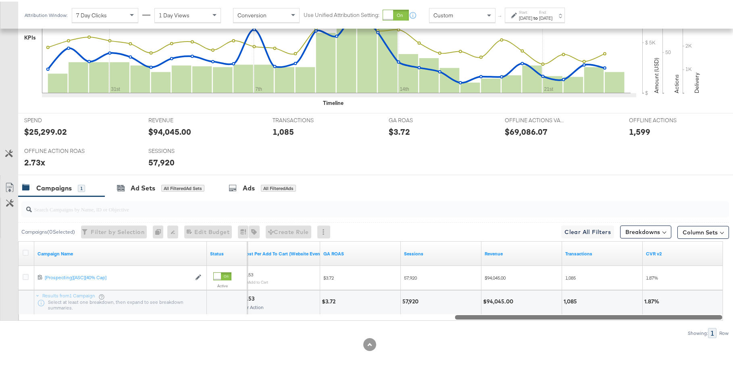
drag, startPoint x: 641, startPoint y: 316, endPoint x: 680, endPoint y: 316, distance: 38.7
click at [680, 316] on div at bounding box center [588, 315] width 267 height 7
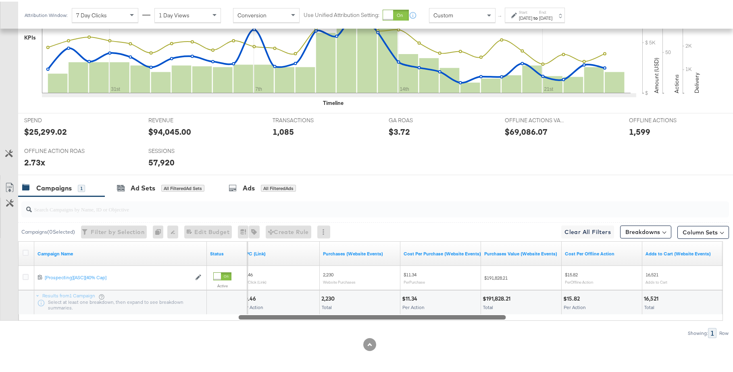
drag, startPoint x: 598, startPoint y: 314, endPoint x: 381, endPoint y: 314, distance: 216.1
click at [381, 314] on div at bounding box center [372, 315] width 267 height 7
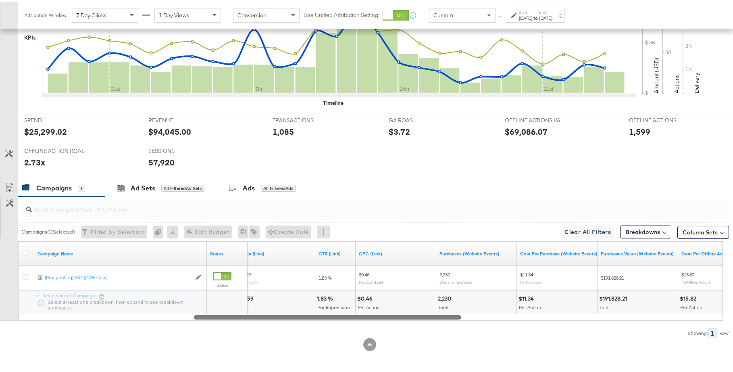
drag, startPoint x: 387, startPoint y: 316, endPoint x: 343, endPoint y: 317, distance: 44.0
click at [343, 317] on div at bounding box center [327, 315] width 267 height 7
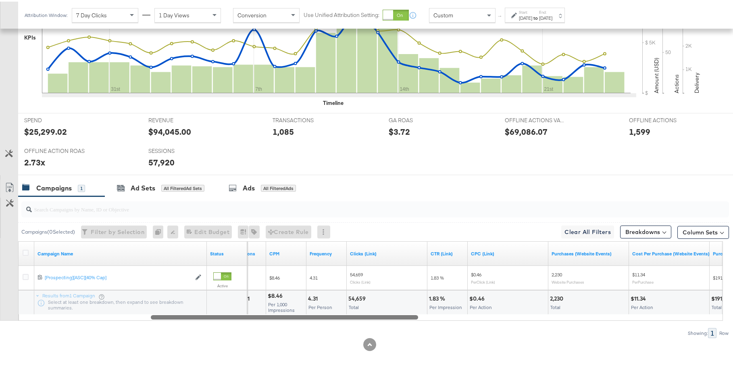
drag, startPoint x: 440, startPoint y: 315, endPoint x: 397, endPoint y: 319, distance: 43.3
click at [397, 319] on div "Campaign Name Status Impressions CPM Frequency Clicks (Link) CTR (Link) CPC (Li…" at bounding box center [370, 279] width 705 height 79
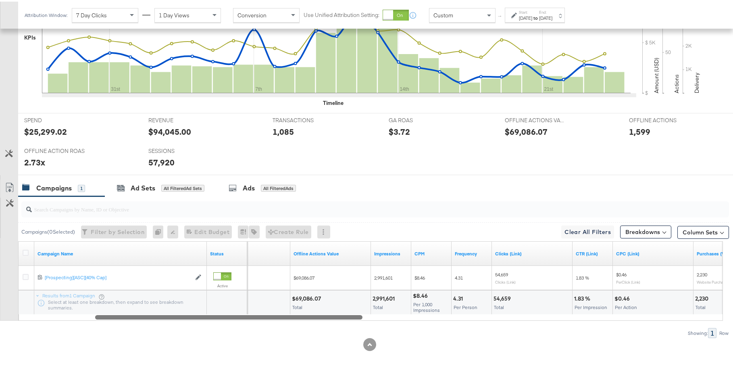
drag, startPoint x: 362, startPoint y: 315, endPoint x: 323, endPoint y: 306, distance: 40.2
click at [323, 306] on div "Campaign Name Status Offline Actions Offline Actions Value Impressions CPM Freq…" at bounding box center [370, 279] width 705 height 79
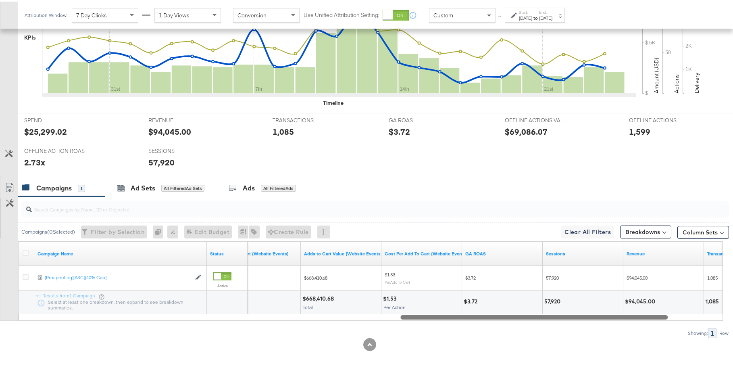
drag, startPoint x: 365, startPoint y: 316, endPoint x: 654, endPoint y: 317, distance: 288.7
click at [654, 317] on div at bounding box center [533, 315] width 267 height 7
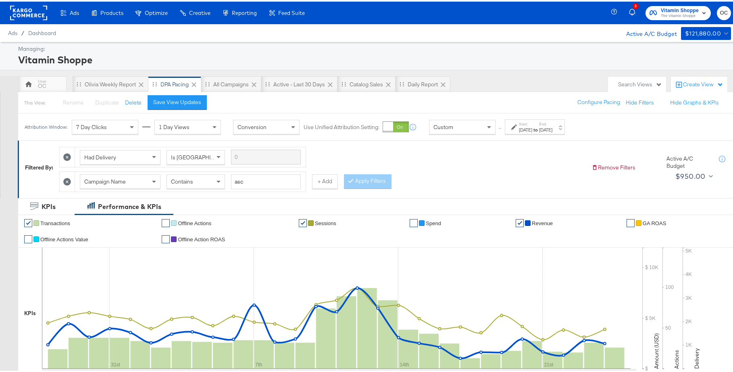
click at [552, 126] on div "Aug 24th 2025" at bounding box center [545, 128] width 13 height 6
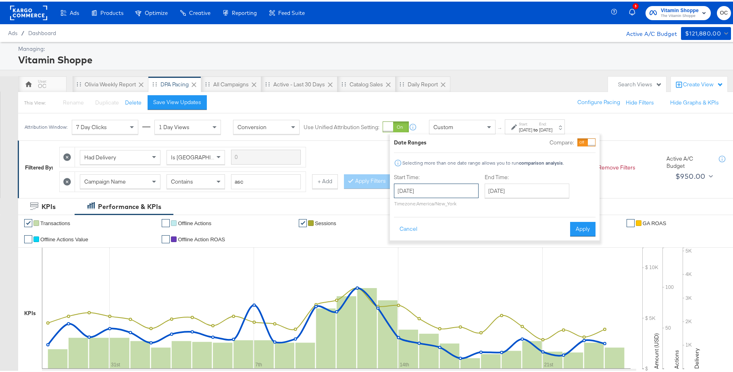
click at [448, 187] on input "July 28th 2025" at bounding box center [436, 189] width 85 height 15
click at [407, 206] on span "‹" at bounding box center [403, 206] width 12 height 12
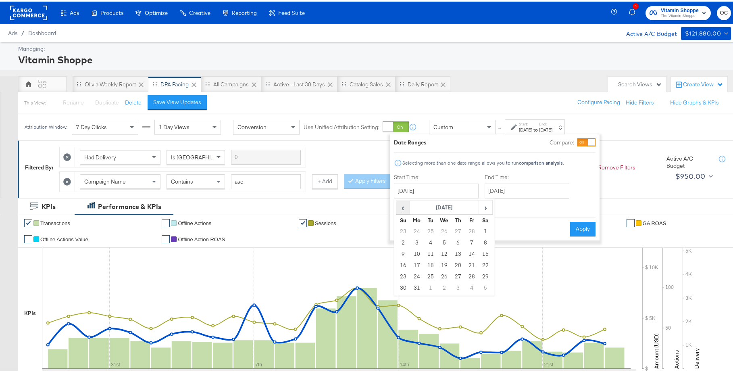
click at [407, 206] on span "‹" at bounding box center [403, 206] width 12 height 12
click at [446, 228] on td "1" at bounding box center [444, 229] width 14 height 11
type input "January 1st 2025"
click at [529, 187] on input "August 24th 2025" at bounding box center [525, 189] width 85 height 15
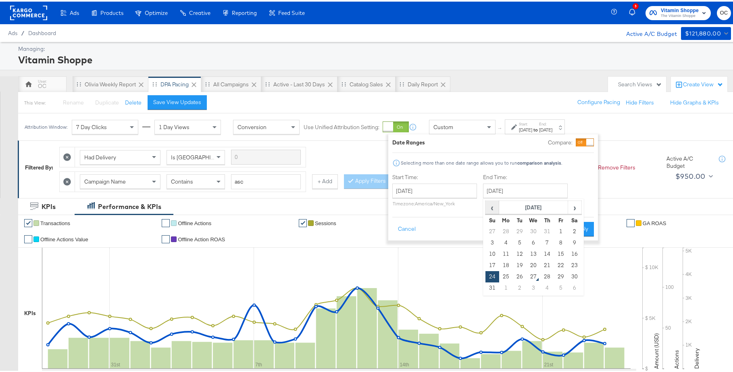
click at [496, 209] on span "‹" at bounding box center [492, 206] width 12 height 12
click at [547, 275] on td "31" at bounding box center [547, 274] width 14 height 11
type input "July 31st 2025"
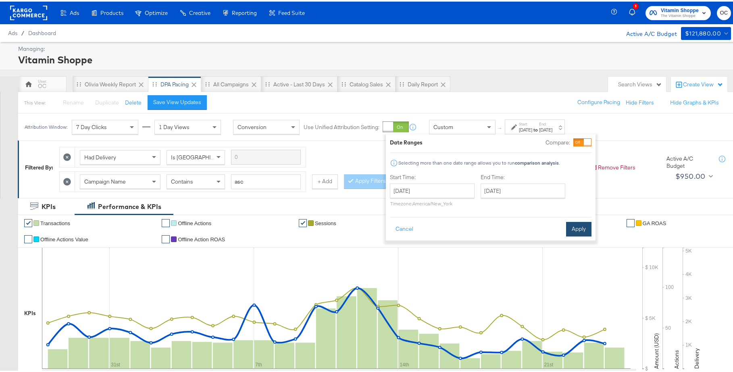
click at [582, 228] on button "Apply" at bounding box center [578, 227] width 25 height 15
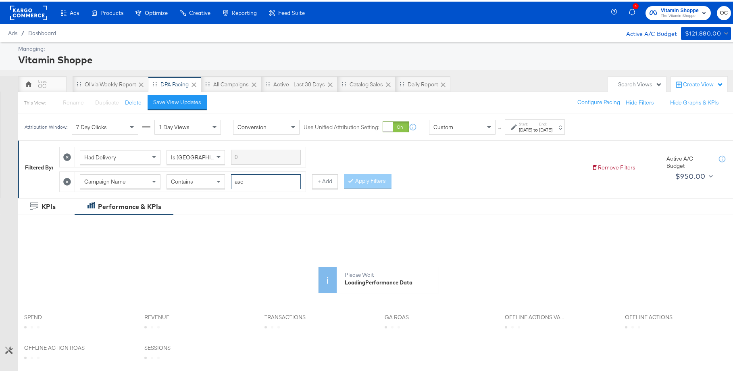
drag, startPoint x: 259, startPoint y: 181, endPoint x: 231, endPoint y: 179, distance: 27.5
click at [231, 179] on div "Campaign Name Contains asc" at bounding box center [190, 180] width 221 height 15
type input "maa"
click at [369, 179] on button "Apply Filters" at bounding box center [368, 180] width 48 height 15
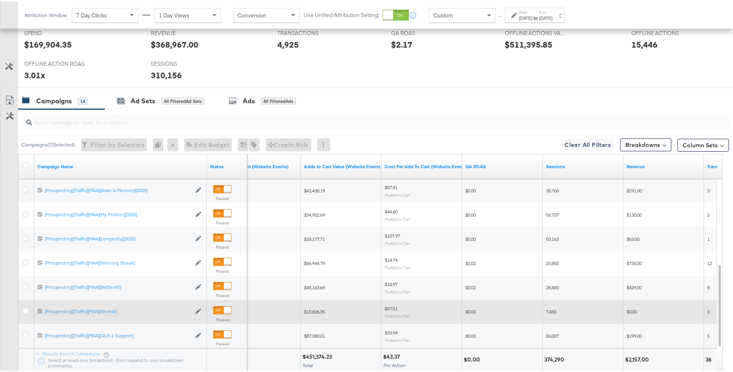
scroll to position [342, 0]
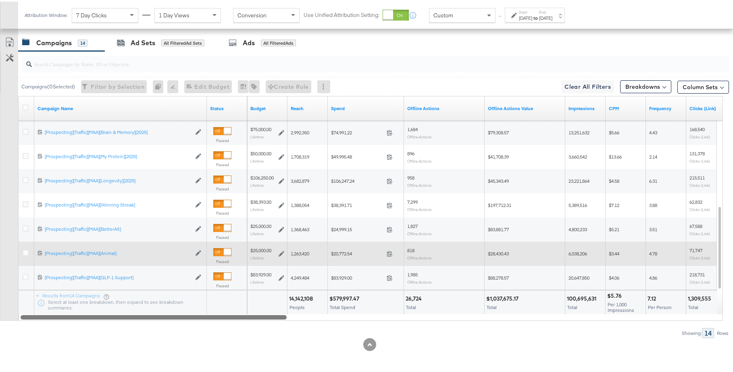
drag, startPoint x: 549, startPoint y: 314, endPoint x: 125, endPoint y: 305, distance: 423.9
click at [124, 305] on div "Campaign Name Status Budget Reach Spend Offline Actions Offline Actions Value I…" at bounding box center [370, 206] width 705 height 225
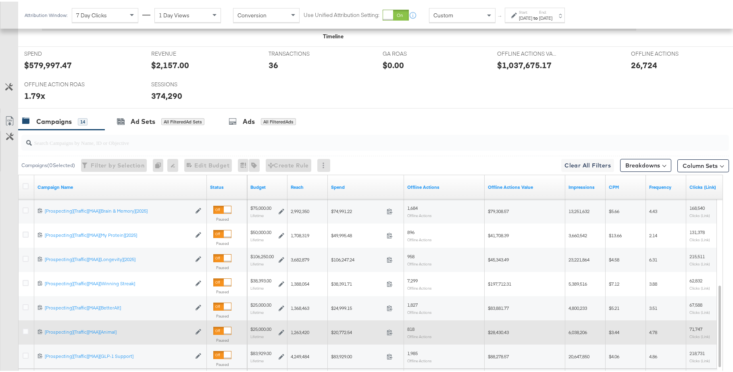
scroll to position [421, 0]
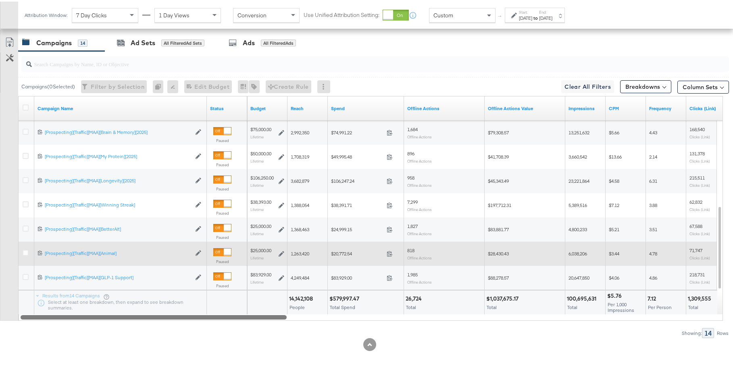
drag, startPoint x: 197, startPoint y: 315, endPoint x: 162, endPoint y: 313, distance: 35.5
click at [162, 314] on div at bounding box center [154, 315] width 266 height 7
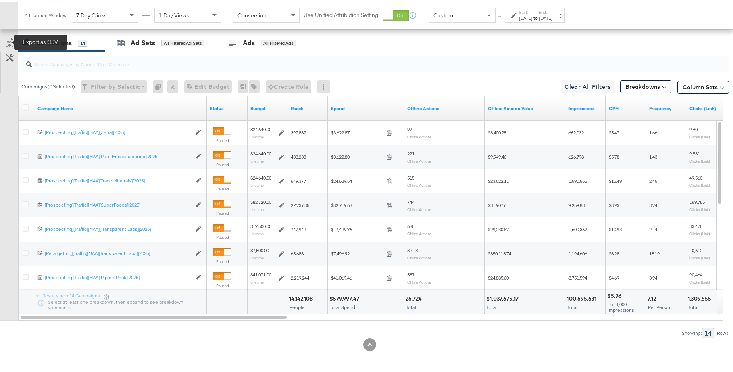
click at [13, 39] on icon at bounding box center [10, 41] width 10 height 10
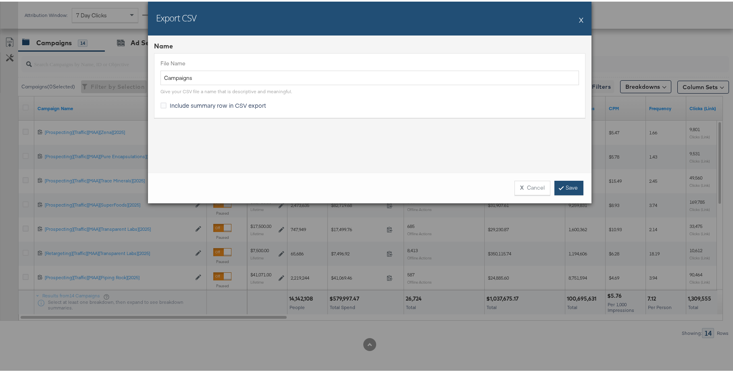
click at [563, 181] on link "Save" at bounding box center [568, 186] width 29 height 15
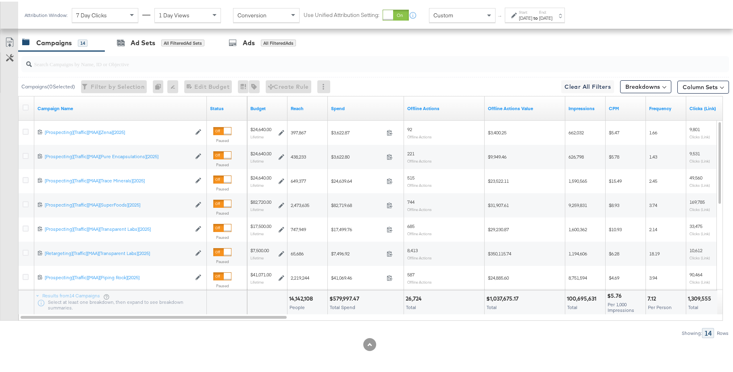
click at [552, 19] on div "Jul 31st 2025" at bounding box center [545, 16] width 13 height 6
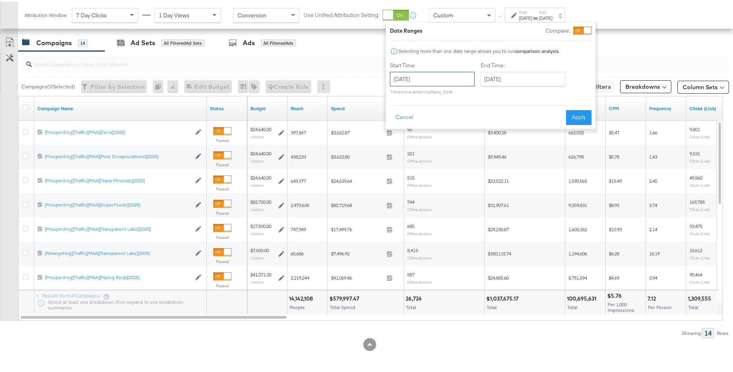
click at [455, 81] on input "January 1st 2025" at bounding box center [432, 77] width 85 height 15
click at [400, 97] on span "‹" at bounding box center [399, 94] width 12 height 12
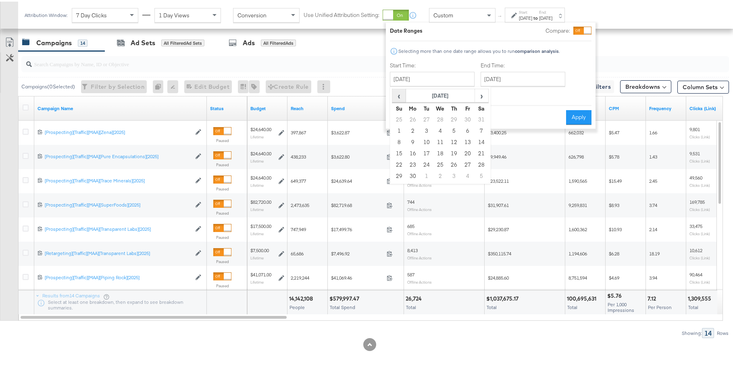
click at [400, 97] on span "‹" at bounding box center [399, 94] width 12 height 12
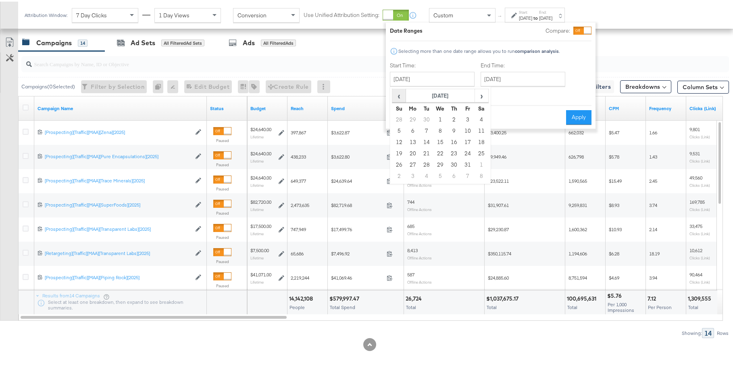
click at [400, 97] on span "‹" at bounding box center [399, 94] width 12 height 12
click at [416, 114] on td "1" at bounding box center [413, 117] width 14 height 11
type input "January 1st 2024"
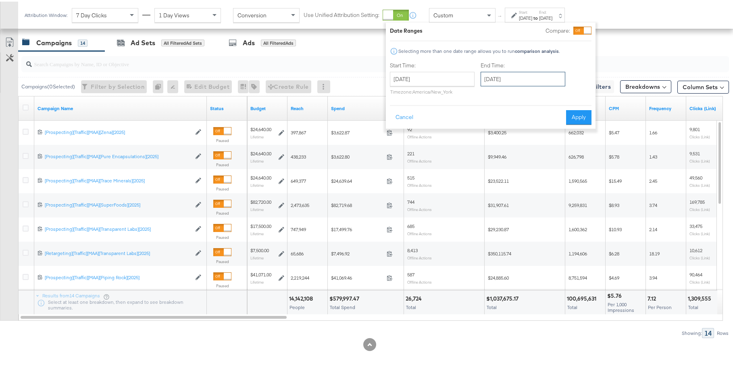
click at [494, 75] on input "July 31st 2025" at bounding box center [523, 77] width 85 height 15
click at [484, 94] on span "‹" at bounding box center [489, 94] width 12 height 12
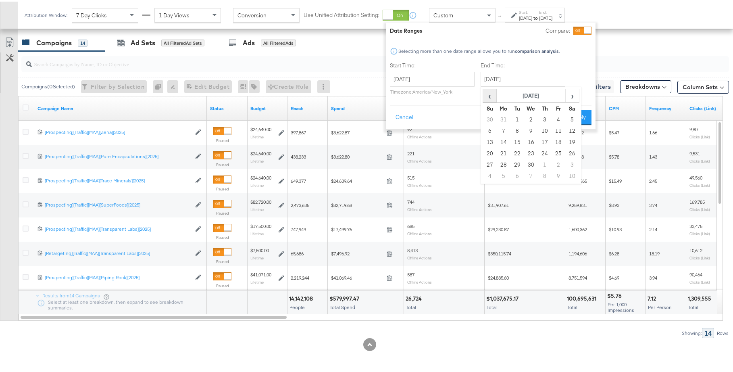
click at [484, 94] on span "‹" at bounding box center [489, 94] width 12 height 12
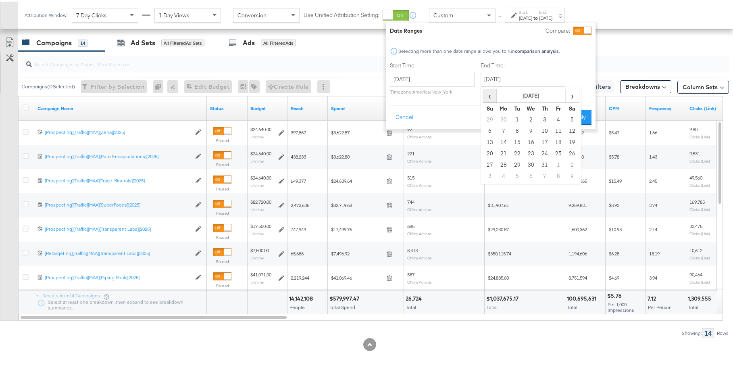
click at [484, 94] on span "‹" at bounding box center [489, 94] width 12 height 12
click at [533, 165] on td "31" at bounding box center [531, 163] width 14 height 11
type input "July 31st 2024"
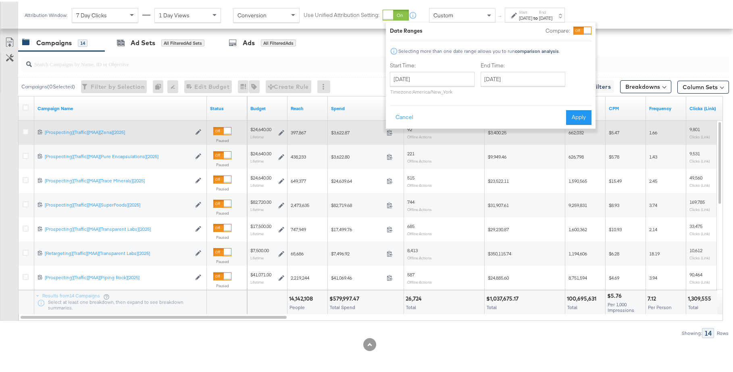
click at [585, 113] on button "Apply" at bounding box center [578, 115] width 25 height 15
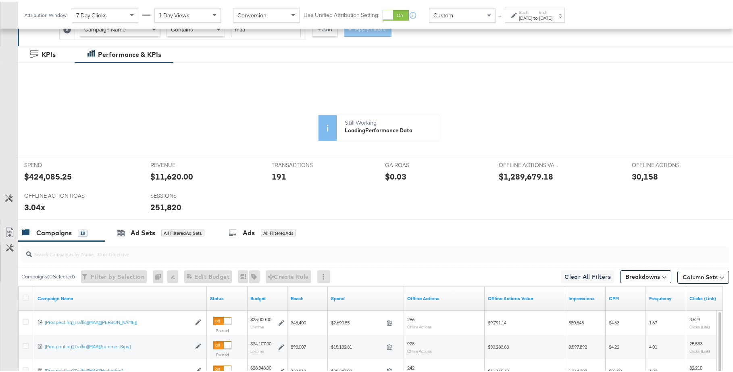
scroll to position [151, 0]
click at [10, 229] on icon at bounding box center [10, 232] width 10 height 10
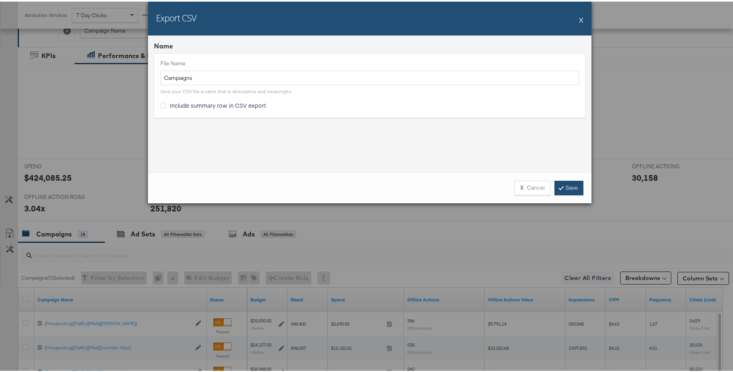
click at [572, 186] on link "Save" at bounding box center [568, 186] width 29 height 15
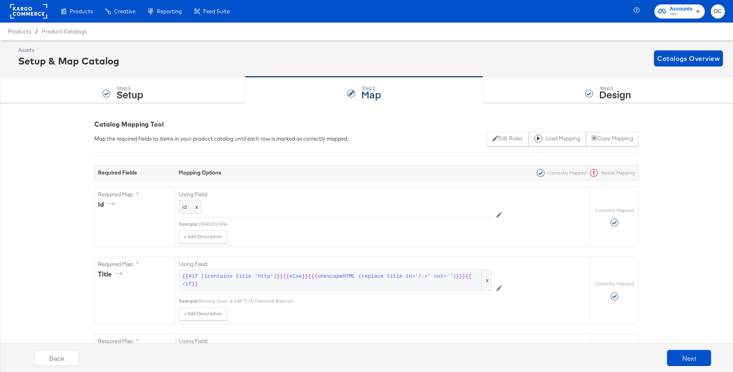
scroll to position [1264, 0]
